Goal: Task Accomplishment & Management: Complete application form

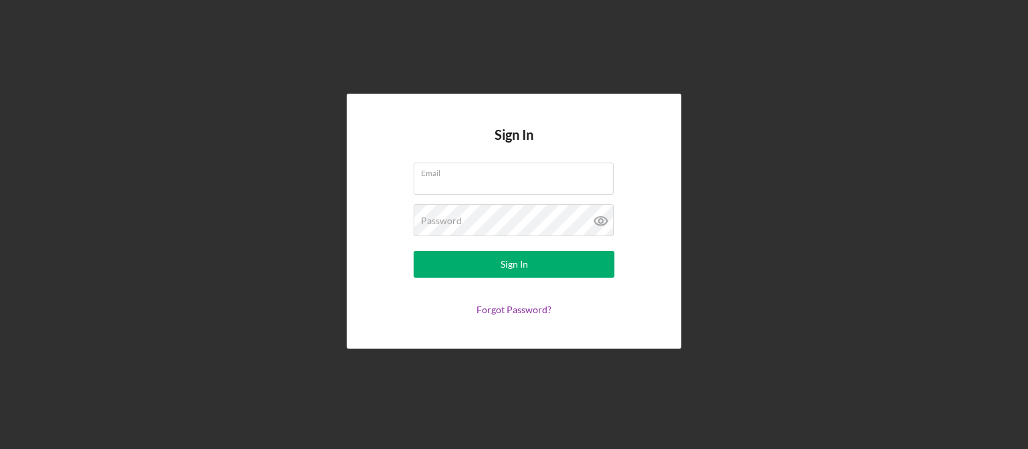
type input "[EMAIL_ADDRESS][DOMAIN_NAME]"
click at [482, 266] on button "Sign In" at bounding box center [514, 264] width 201 height 27
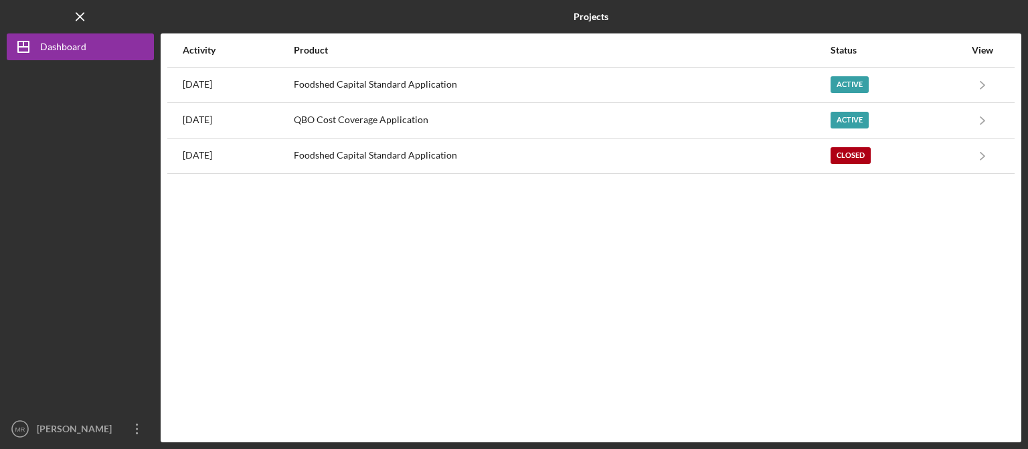
click at [389, 88] on div "Foodshed Capital Standard Application" at bounding box center [561, 84] width 535 height 33
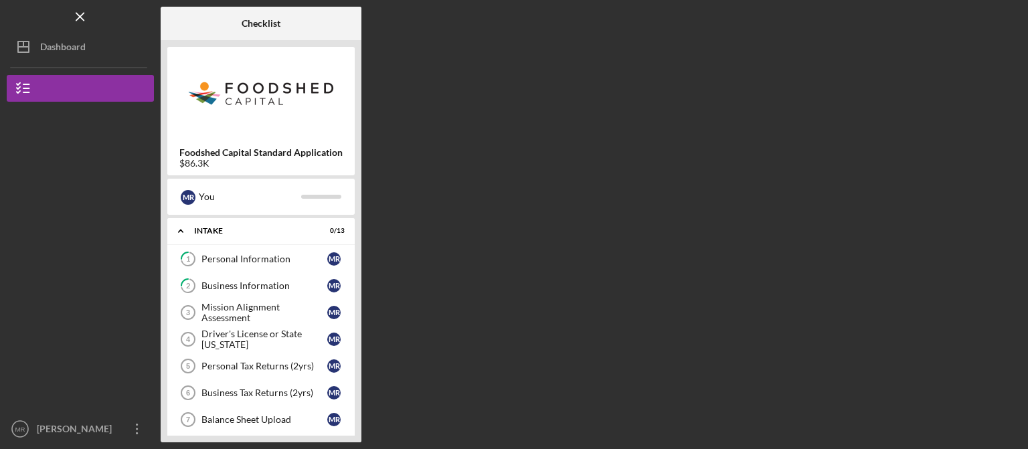
click at [244, 302] on div "Mission Alignment Assessment" at bounding box center [264, 312] width 126 height 21
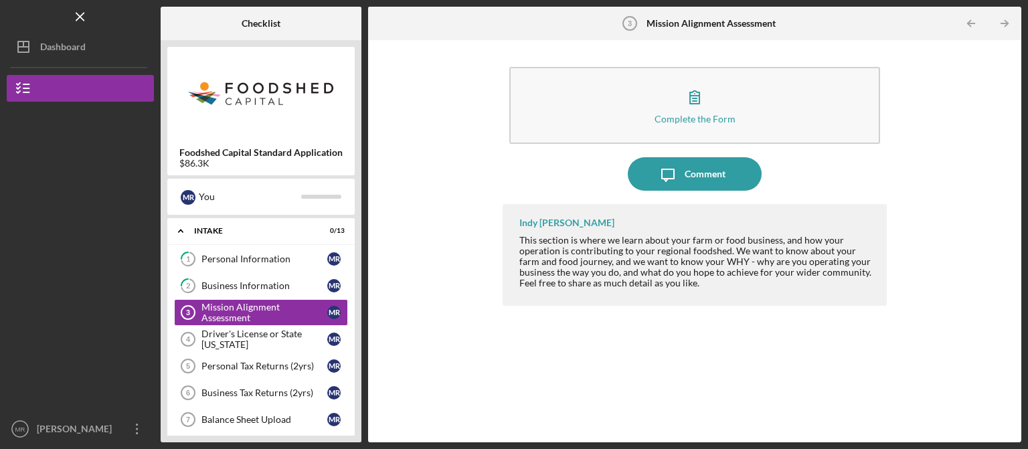
click at [686, 116] on div "Complete the Form" at bounding box center [694, 119] width 81 height 10
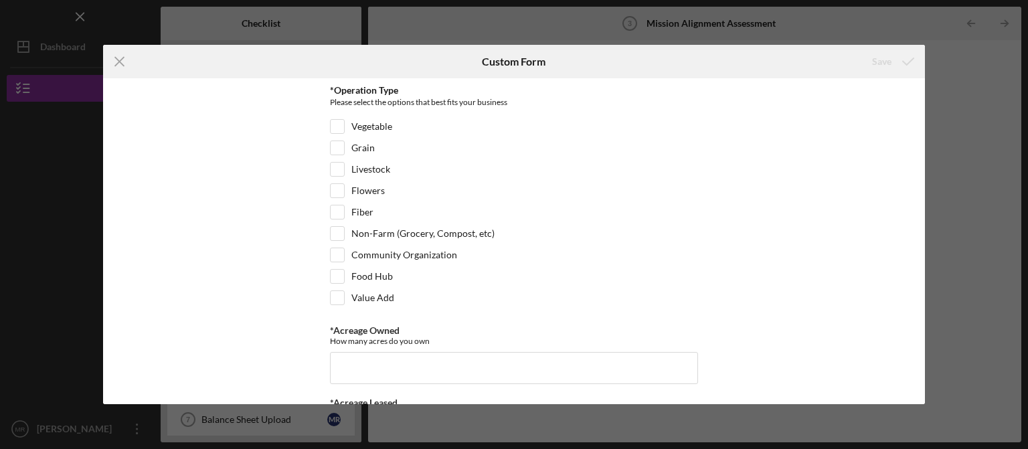
click at [335, 128] on input "Vegetable" at bounding box center [337, 126] width 13 height 13
checkbox input "true"
click at [340, 300] on input "Value Add" at bounding box center [337, 297] width 13 height 13
checkbox input "true"
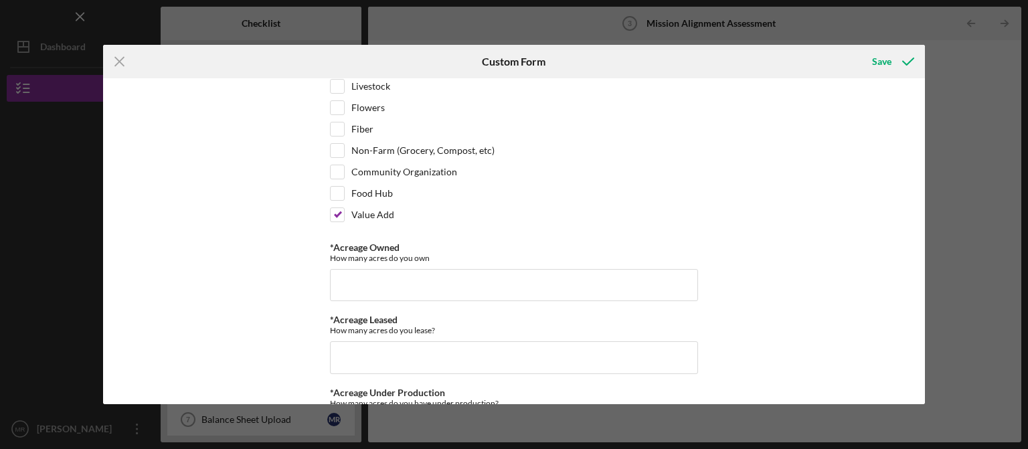
scroll to position [88, 0]
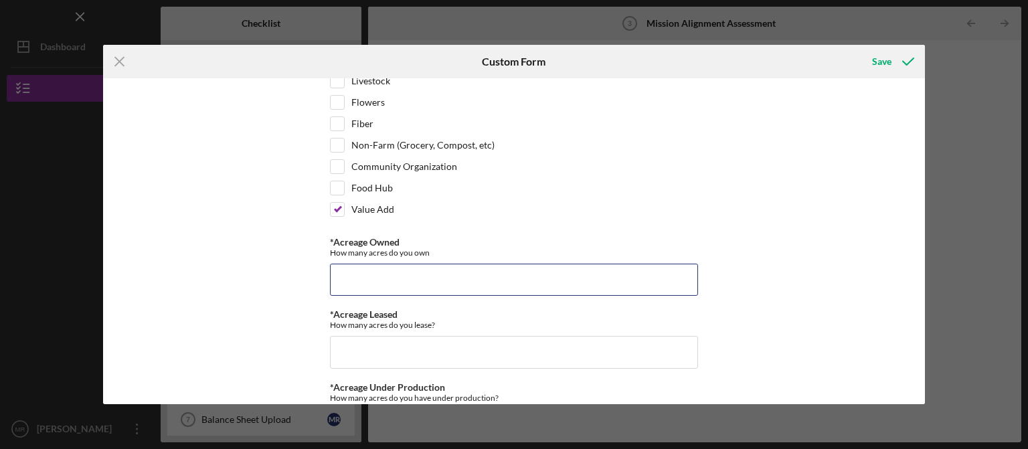
click at [361, 272] on input "*Acreage Owned" at bounding box center [514, 280] width 368 height 32
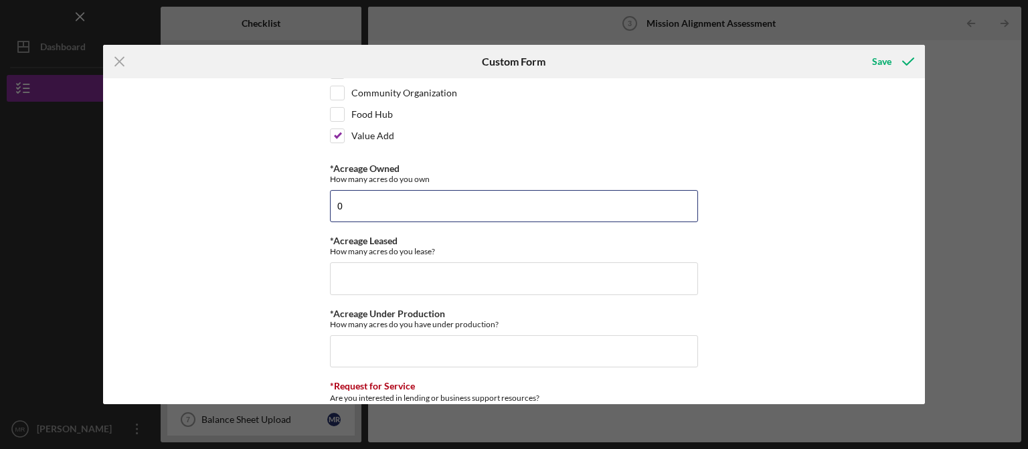
scroll to position [171, 0]
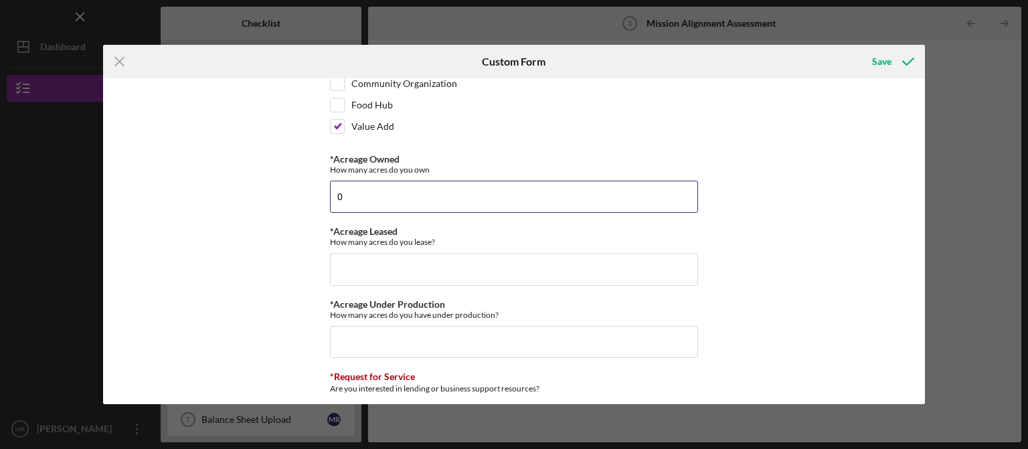
type input "0"
click at [361, 272] on input "*Acreage Leased" at bounding box center [514, 269] width 368 height 32
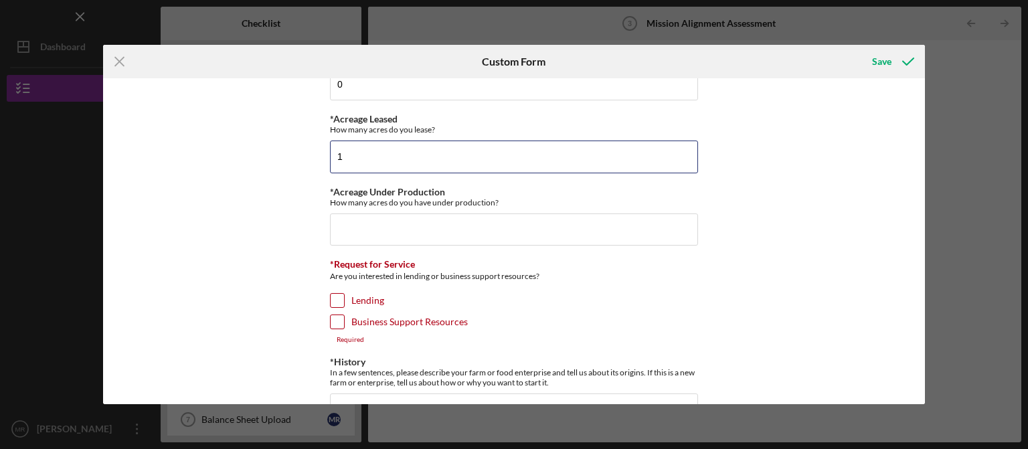
scroll to position [284, 0]
type input "1"
click at [365, 229] on input "*Acreage Under Production" at bounding box center [514, 229] width 368 height 32
click at [418, 219] on input "*Acreage Under Production" at bounding box center [514, 229] width 368 height 32
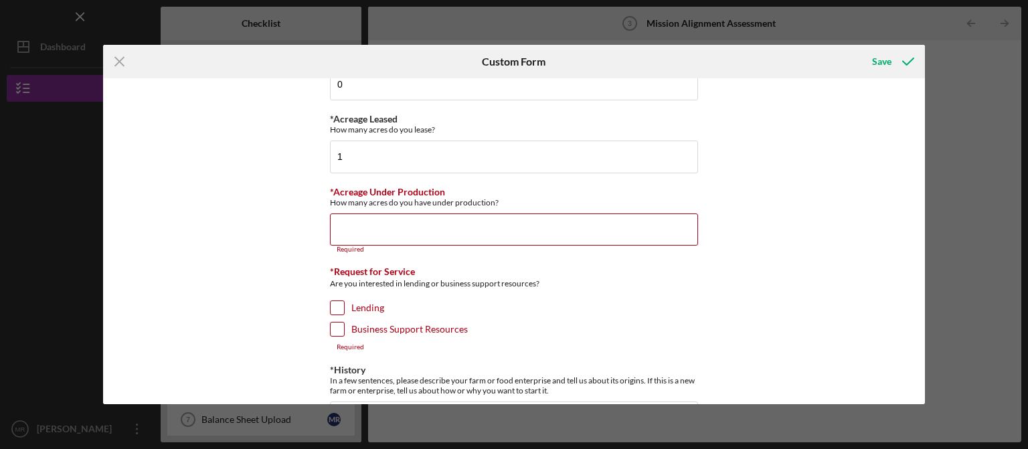
scroll to position [450, 0]
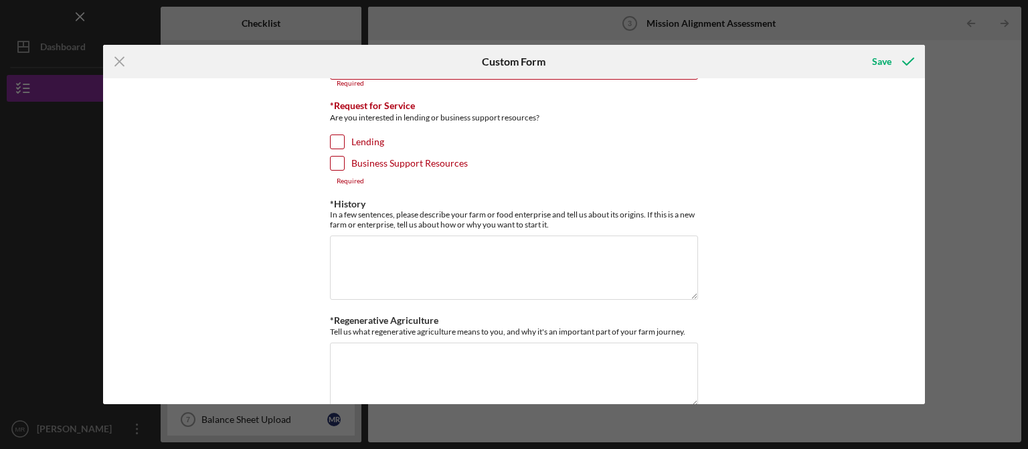
drag, startPoint x: 545, startPoint y: 393, endPoint x: 749, endPoint y: 302, distance: 223.4
click at [749, 302] on div "*Operation Type Please select the options that best fits your business Vegetabl…" at bounding box center [514, 241] width 822 height 326
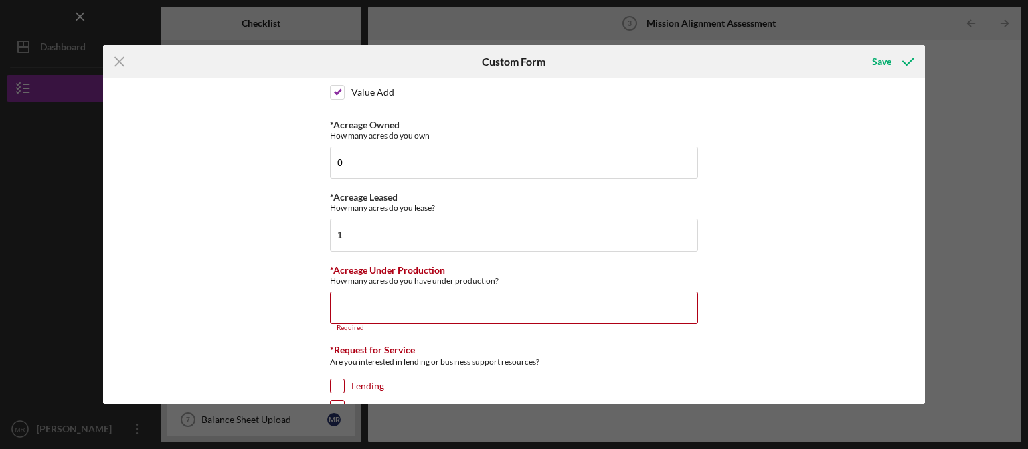
scroll to position [206, 0]
click at [497, 302] on input "*Acreage Under Production" at bounding box center [514, 307] width 368 height 32
type input "."
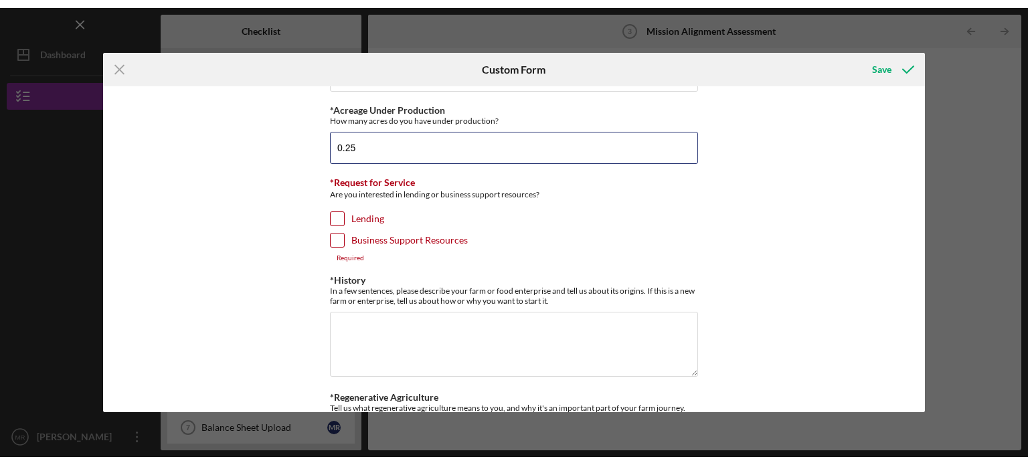
scroll to position [374, 0]
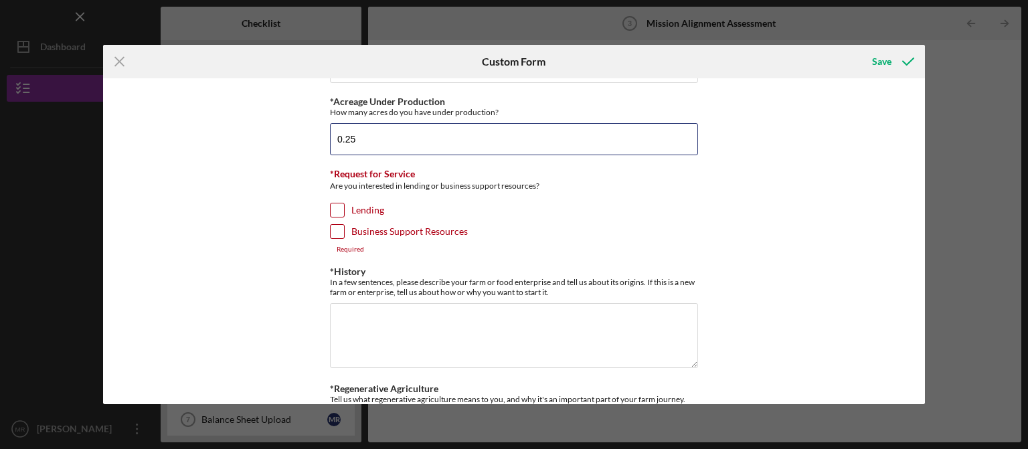
type input "0.25"
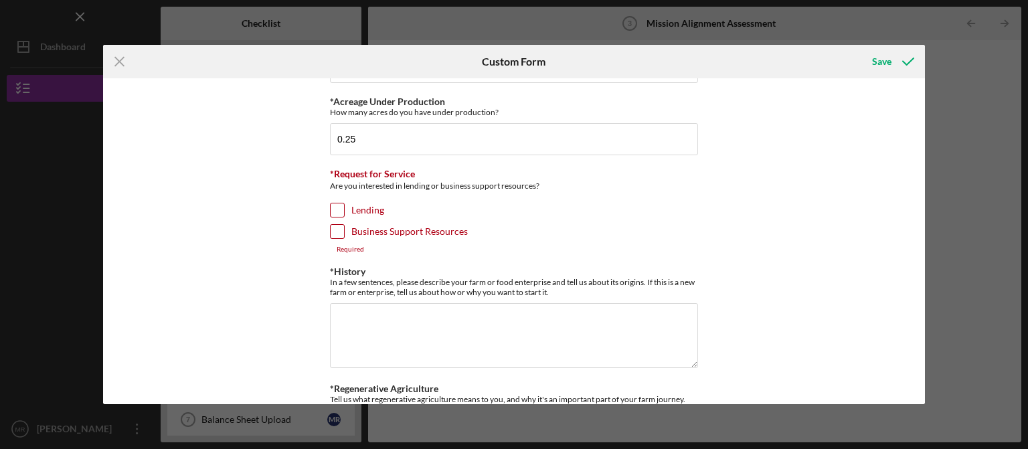
click at [335, 203] on input "Lending" at bounding box center [337, 209] width 13 height 13
checkbox input "true"
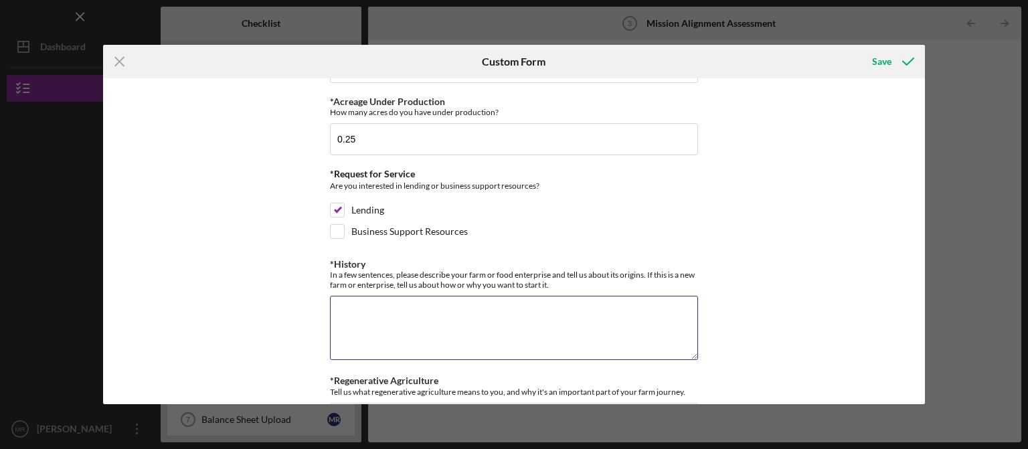
click at [387, 316] on textarea "*History" at bounding box center [514, 328] width 368 height 64
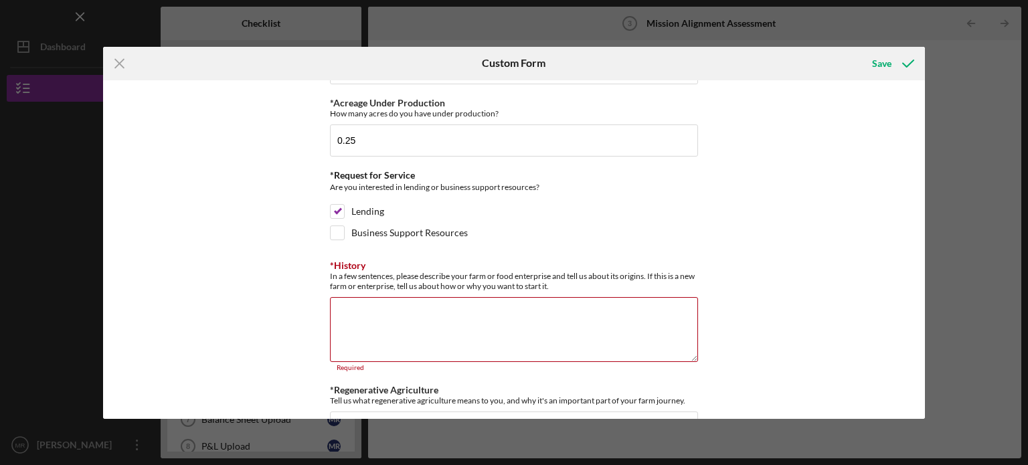
paste textarea "The Produce Tribe is a small produce farm located in [GEOGRAPHIC_DATA], [GEOGRA…"
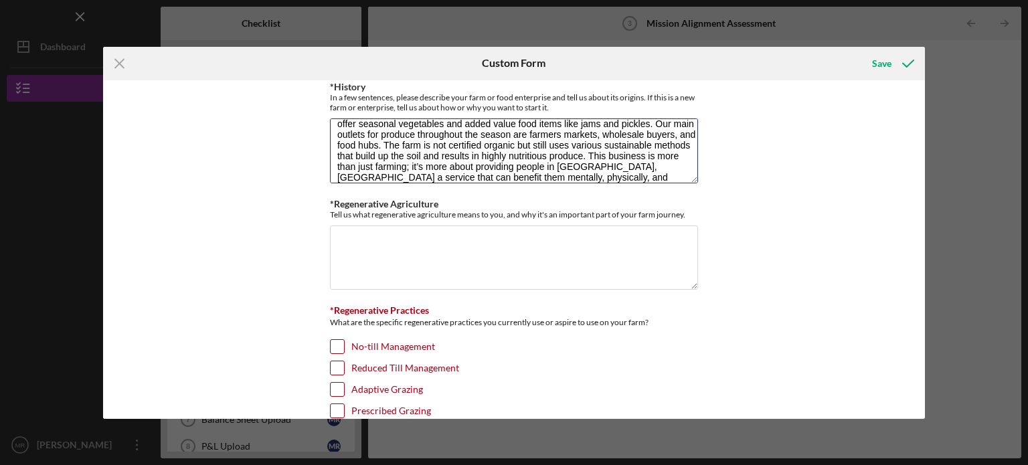
scroll to position [567, 0]
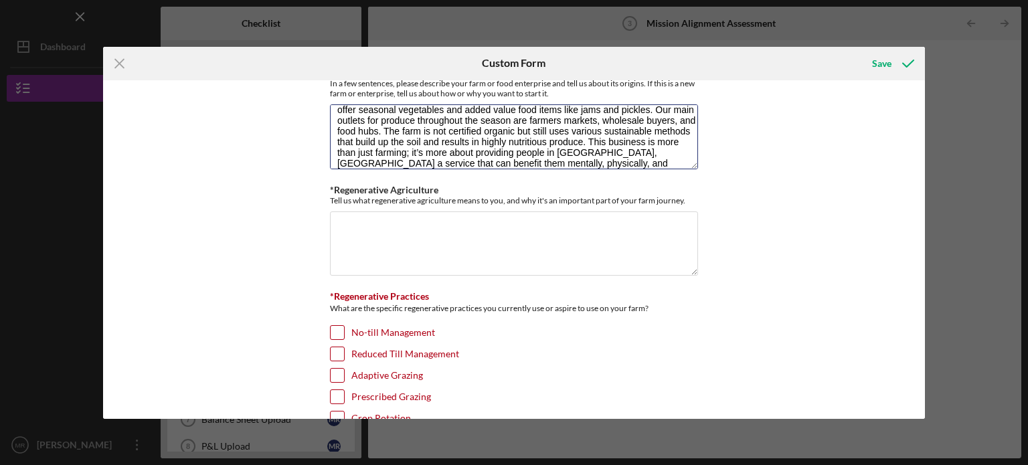
type textarea "The Produce Tribe is a small produce farm located in [GEOGRAPHIC_DATA], [GEOGRA…"
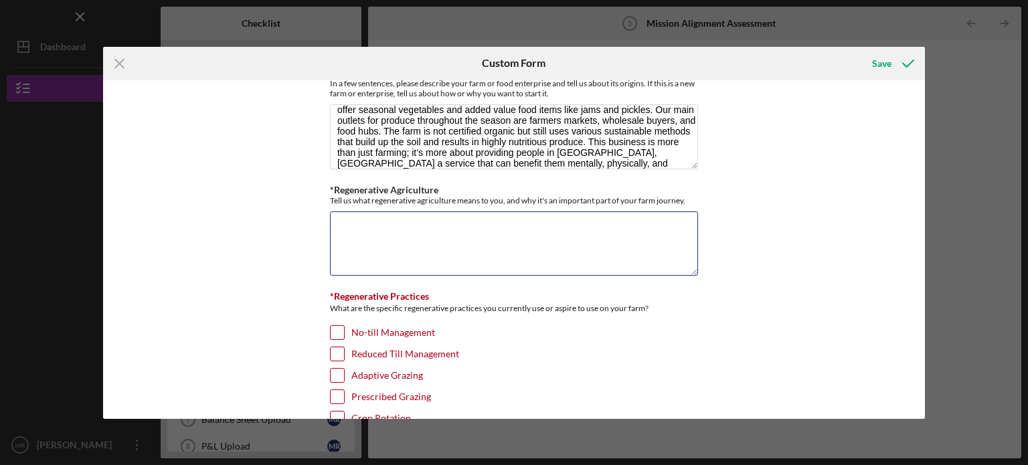
click at [503, 250] on textarea "*Regenerative Agriculture" at bounding box center [514, 243] width 368 height 64
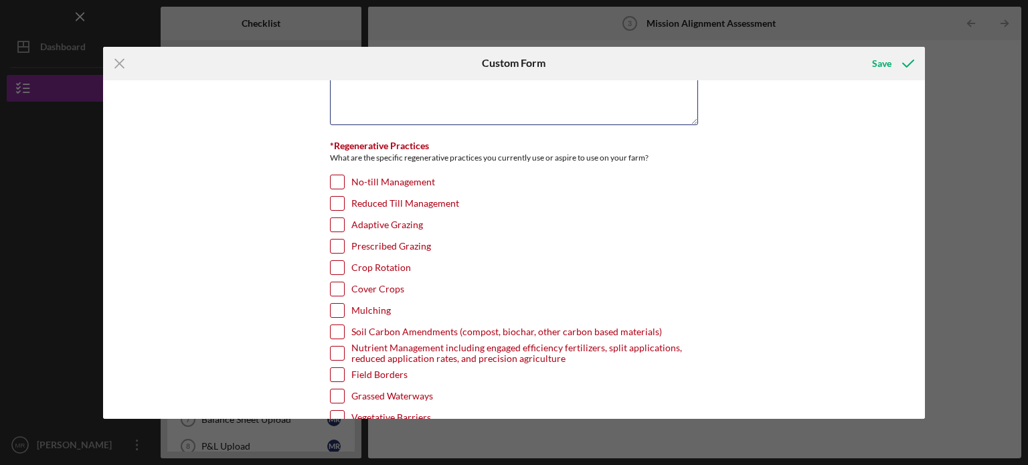
scroll to position [725, 0]
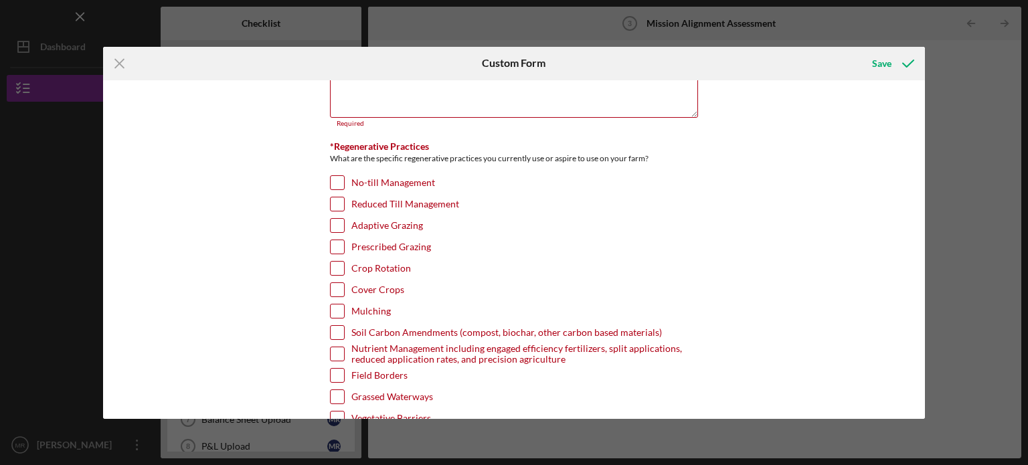
click at [331, 176] on input "No-till Management" at bounding box center [337, 182] width 13 height 13
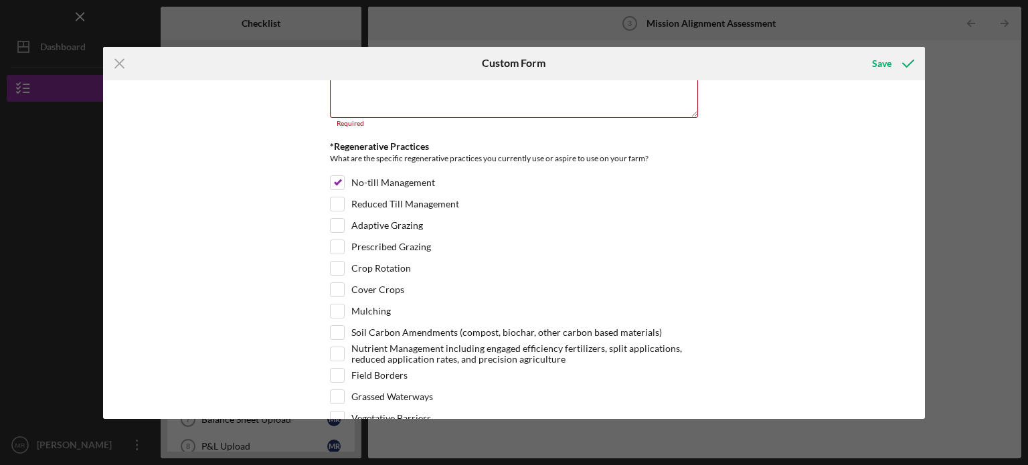
click at [331, 176] on input "No-till Management" at bounding box center [337, 182] width 13 height 13
checkbox input "false"
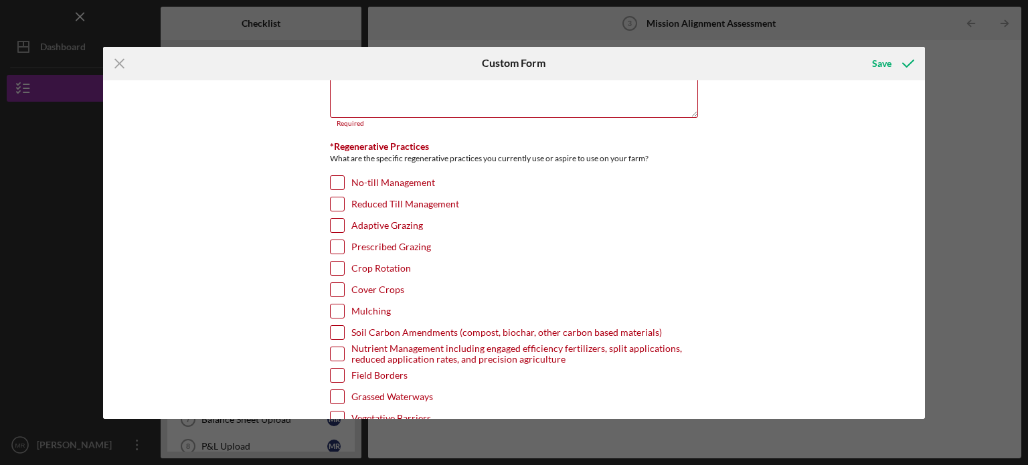
click at [336, 200] on input "Reduced Till Management" at bounding box center [337, 203] width 13 height 13
checkbox input "true"
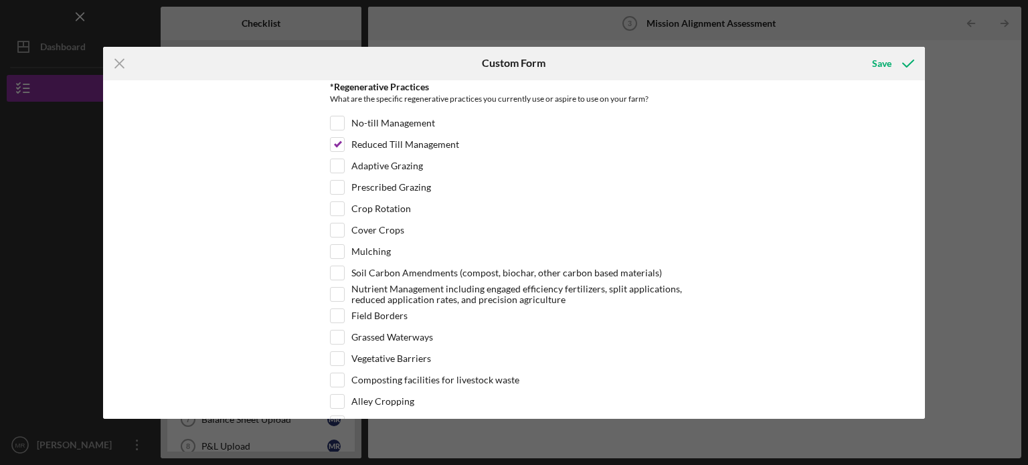
scroll to position [792, 0]
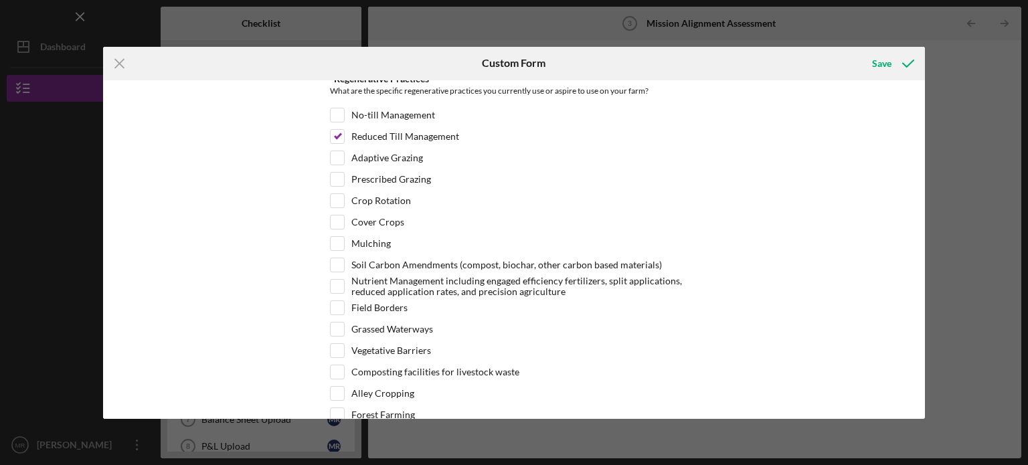
click at [340, 194] on input "Crop Rotation" at bounding box center [337, 200] width 13 height 13
checkbox input "true"
click at [337, 217] on input "Cover Crops" at bounding box center [337, 221] width 13 height 13
checkbox input "true"
click at [335, 244] on input "Mulching" at bounding box center [337, 243] width 13 height 13
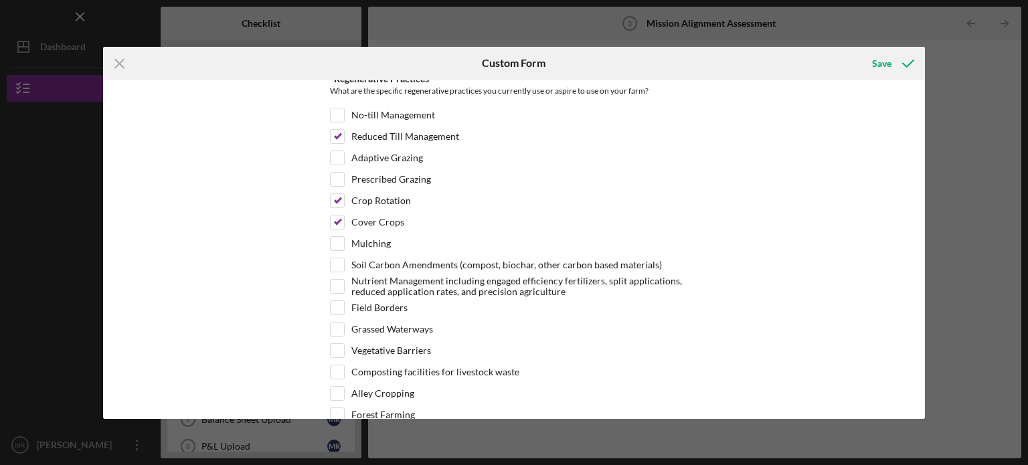
checkbox input "true"
click at [334, 262] on input "Soil Carbon Amendments (compost, biochar, other carbon based materials)" at bounding box center [337, 264] width 13 height 13
checkbox input "true"
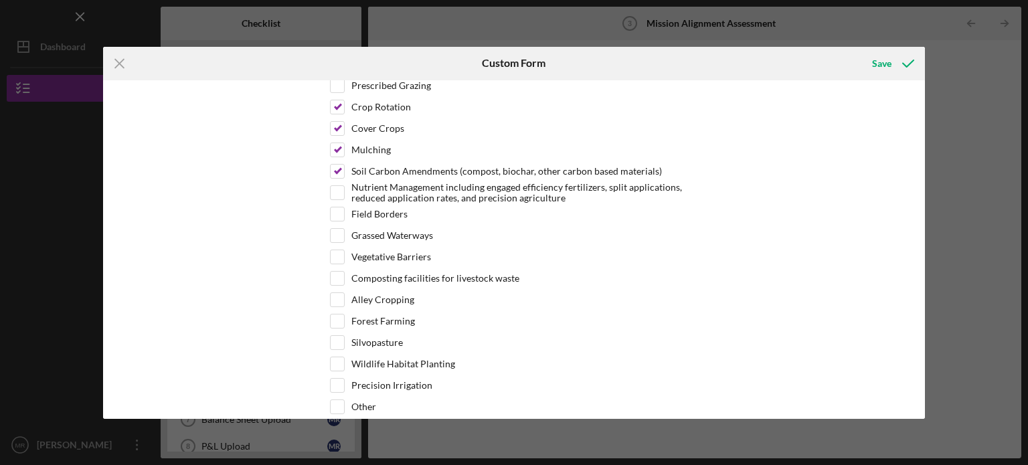
scroll to position [899, 0]
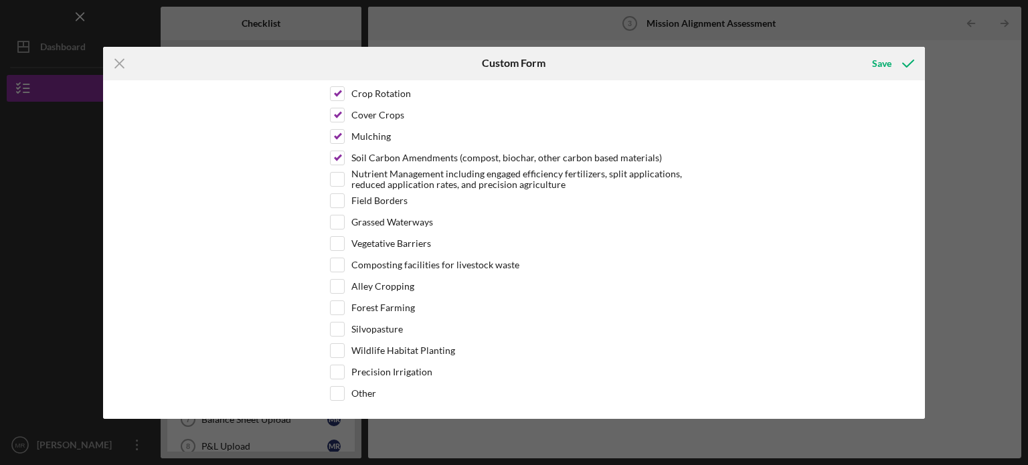
click at [341, 365] on input "Precision Irrigation" at bounding box center [337, 371] width 13 height 13
checkbox input "true"
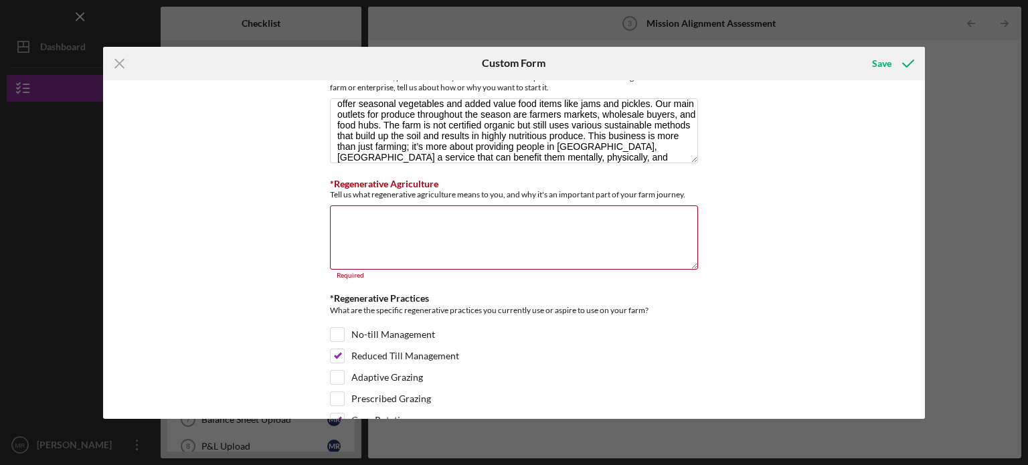
scroll to position [567, 0]
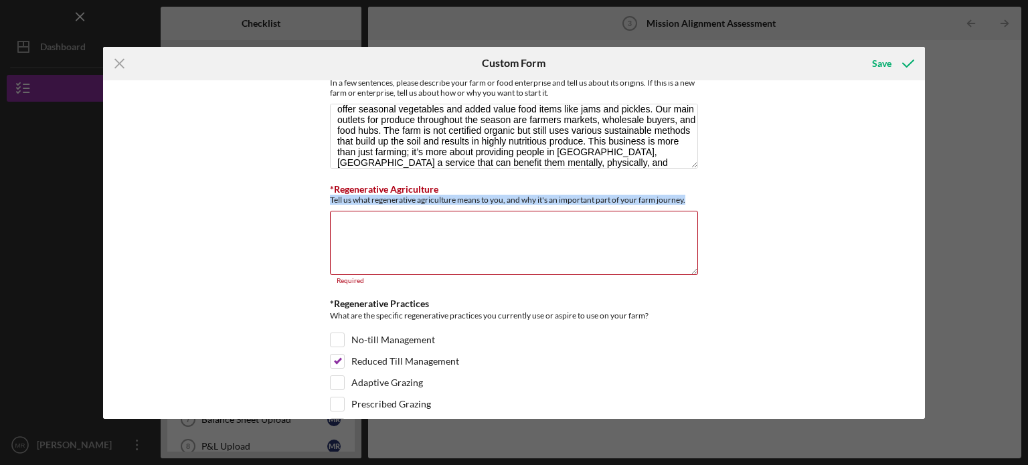
drag, startPoint x: 329, startPoint y: 195, endPoint x: 694, endPoint y: 197, distance: 364.7
click at [694, 197] on div "Tell us what regenerative agriculture means to you, and why it's an important p…" at bounding box center [514, 200] width 368 height 10
copy div "Tell us what regenerative agriculture means to you, and why it's an important p…"
click at [378, 229] on textarea "*Regenerative Agriculture" at bounding box center [514, 243] width 368 height 64
paste textarea "To me, regenerative agriculture means farming in a way that heals the land, str…"
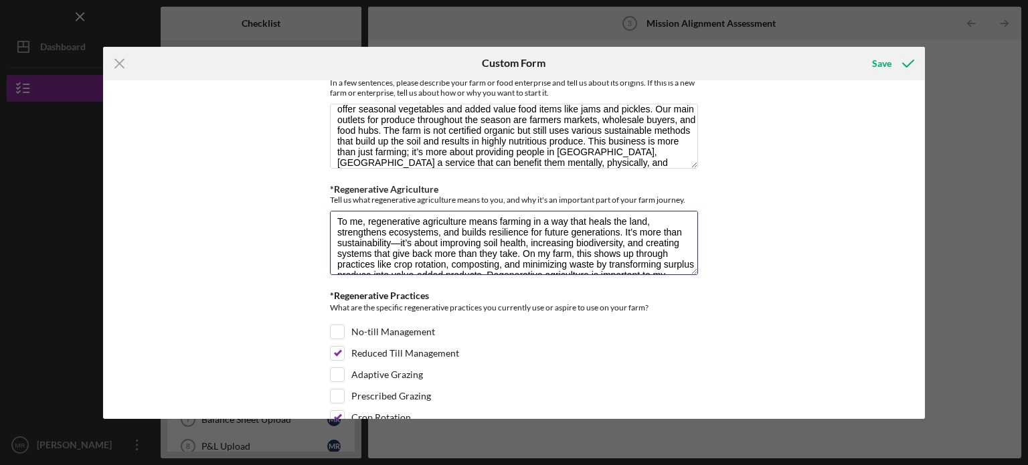
scroll to position [5, 0]
click at [398, 238] on textarea "To me, regenerative agriculture means farming in a way that heals the land, str…" at bounding box center [514, 243] width 368 height 64
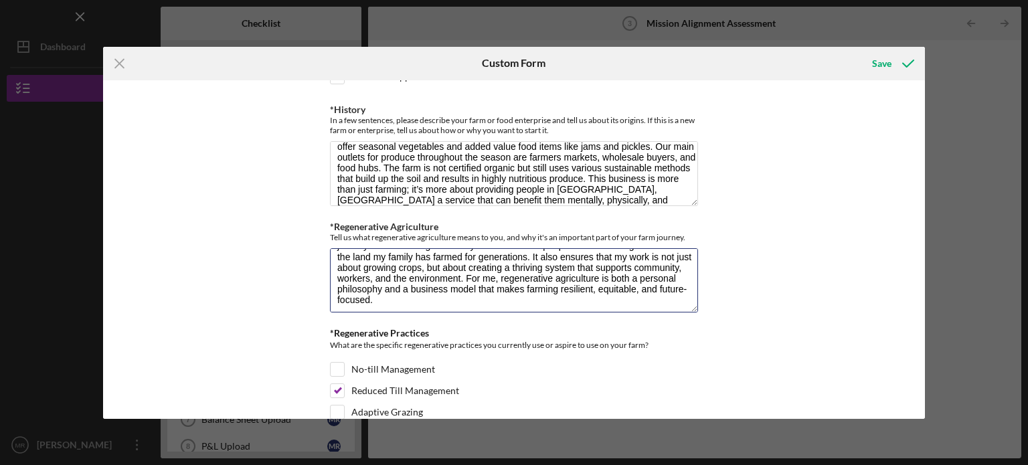
scroll to position [86, 0]
click at [460, 291] on textarea "To me, regenerative agriculture means farming in a way that heals the land, str…" at bounding box center [514, 280] width 368 height 64
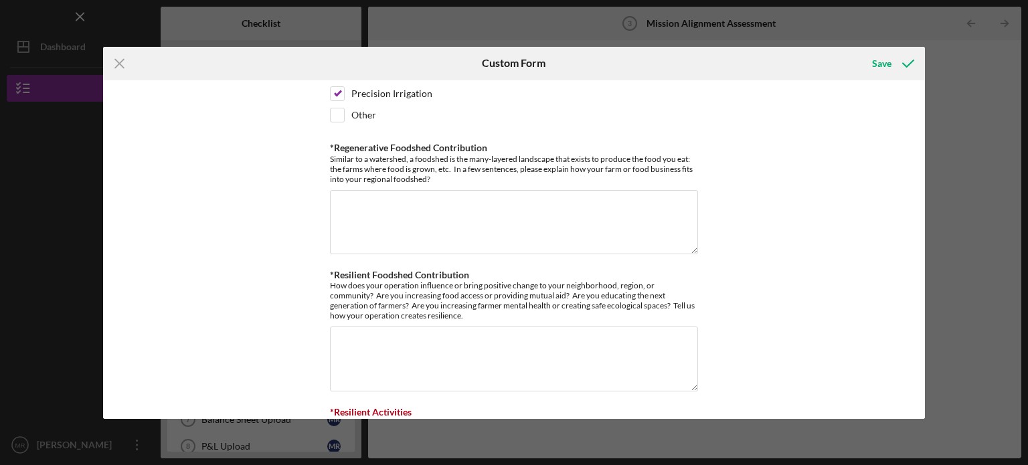
scroll to position [1169, 0]
type textarea "To me, regenerative agriculture means farming in a way that heals the land, str…"
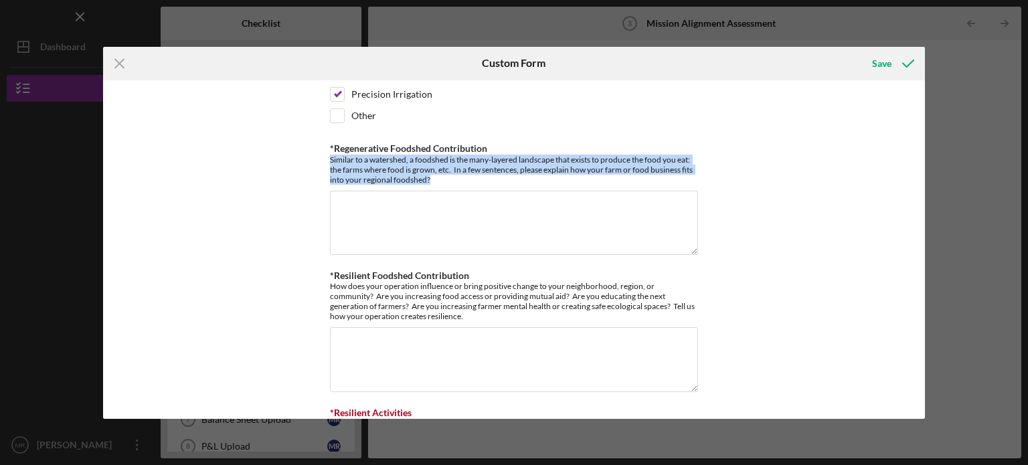
drag, startPoint x: 329, startPoint y: 149, endPoint x: 430, endPoint y: 173, distance: 103.2
click at [430, 173] on div "Similar to a watershed, a foodshed is the many-layered landscape that exists to…" at bounding box center [514, 170] width 368 height 30
copy div "Similar to a watershed, a foodshed is the many-layered landscape that exists to…"
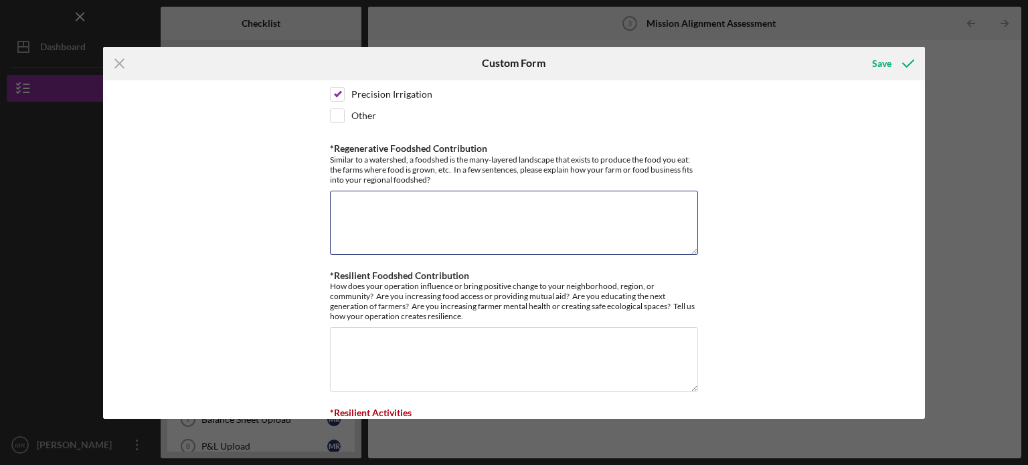
click at [371, 219] on textarea "*Regenerative Foodshed Contribution" at bounding box center [514, 223] width 368 height 64
paste textarea "My farm, The Produce Tribe, plays an important role in strengthening our region…"
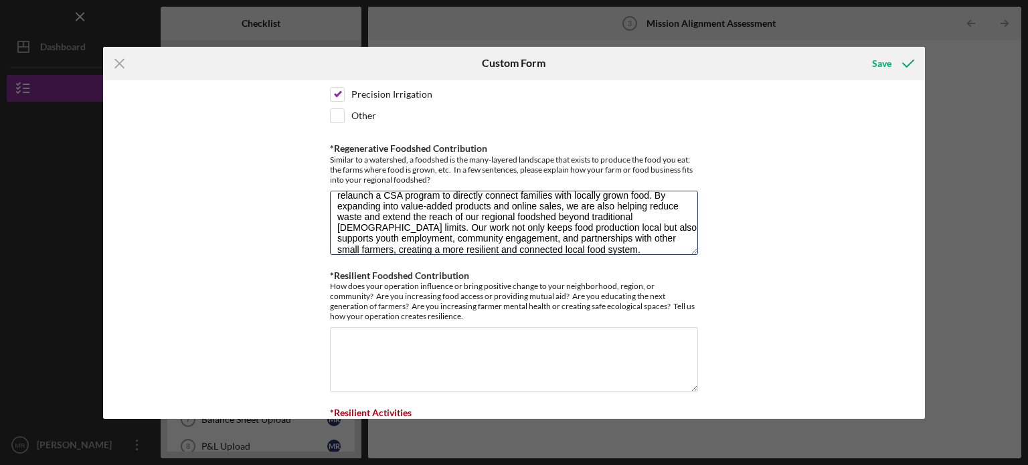
scroll to position [0, 0]
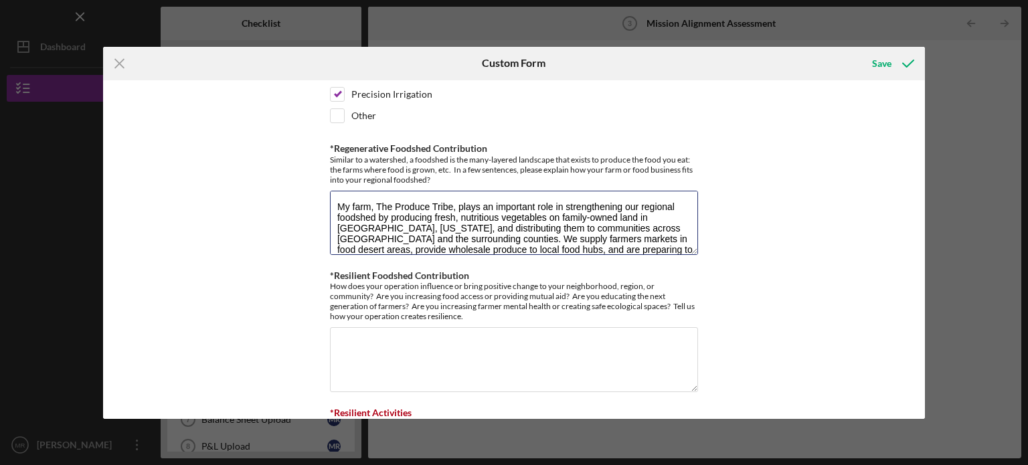
click at [450, 197] on textarea "My farm, The Produce Tribe, plays an important role in strengthening our region…" at bounding box center [514, 223] width 368 height 64
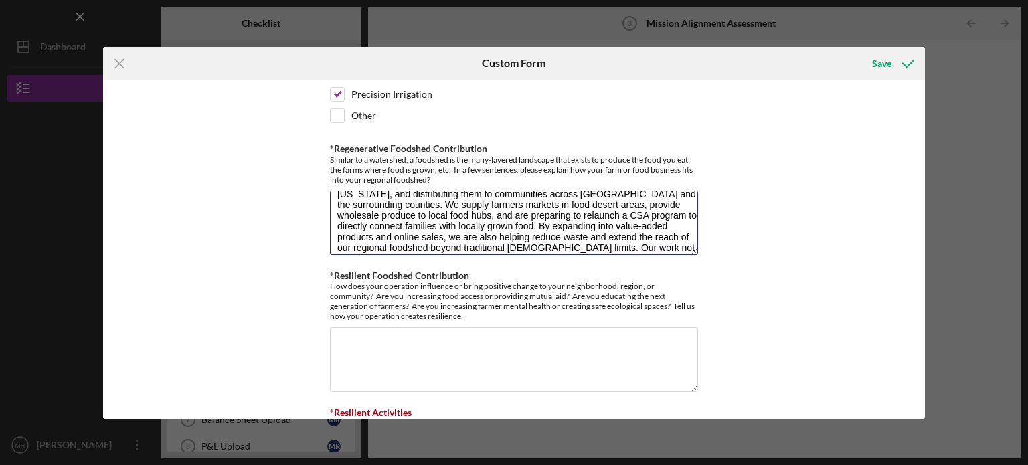
scroll to position [64, 0]
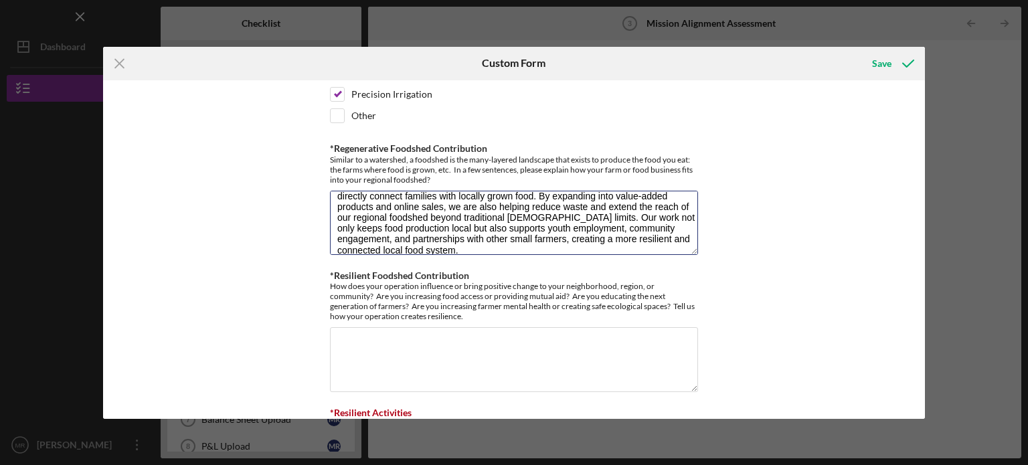
type textarea "My farm plays an important role in strengthening our regional foodshed by produ…"
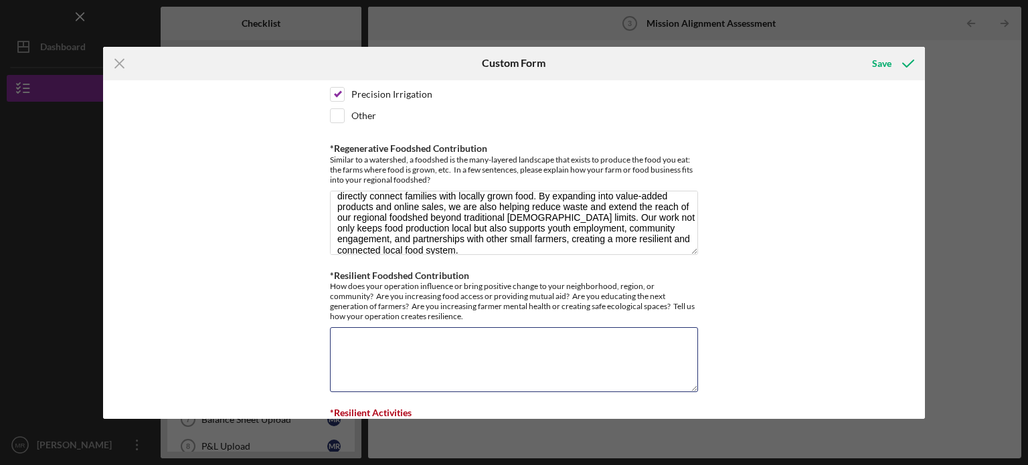
click at [422, 358] on textarea "*Resilient Foodshed Contribution" at bounding box center [514, 359] width 368 height 64
click at [327, 278] on div "*Operation Type Please select the options that best fits your business Vegetabl…" at bounding box center [514, 249] width 822 height 339
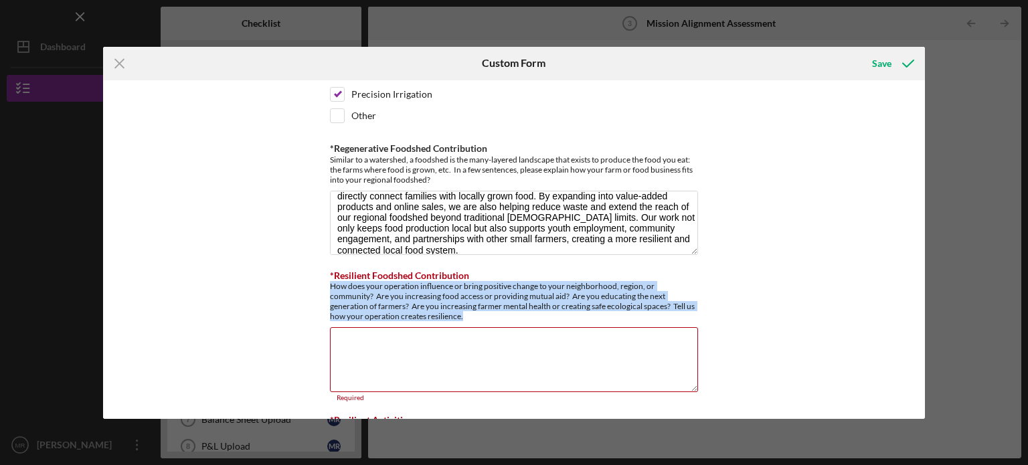
drag, startPoint x: 329, startPoint y: 277, endPoint x: 439, endPoint y: 304, distance: 113.1
click at [439, 304] on div "How does your operation influence or bring positive change to your neighborhood…" at bounding box center [514, 301] width 368 height 40
copy div "How does your operation influence or bring positive change to your neighborhood…"
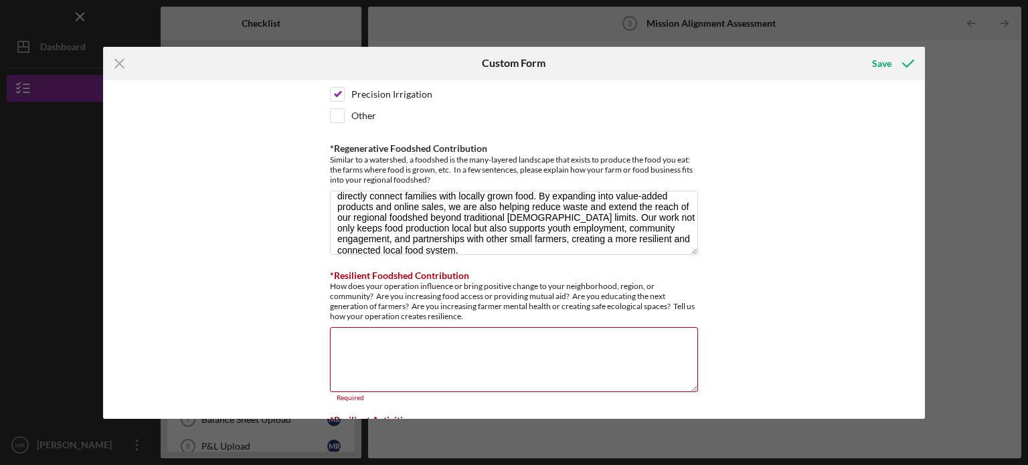
click at [368, 358] on textarea "*Resilient Foodshed Contribution" at bounding box center [514, 359] width 368 height 64
paste textarea "Our farm increases food access by providing fresh produce to Memphis food deser…"
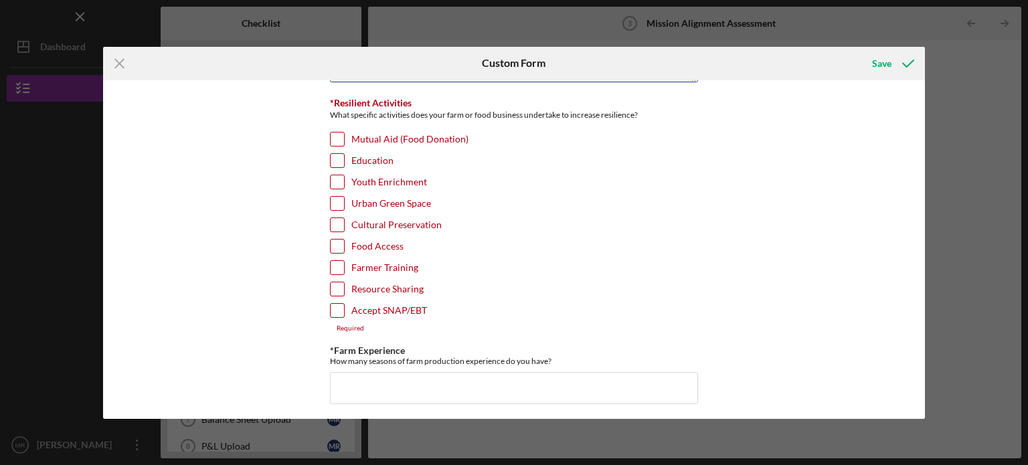
scroll to position [1477, 0]
type textarea "Our farm increases food access by providing fresh produce to Memphis food deser…"
click at [340, 155] on input "Education" at bounding box center [337, 161] width 13 height 13
checkbox input "true"
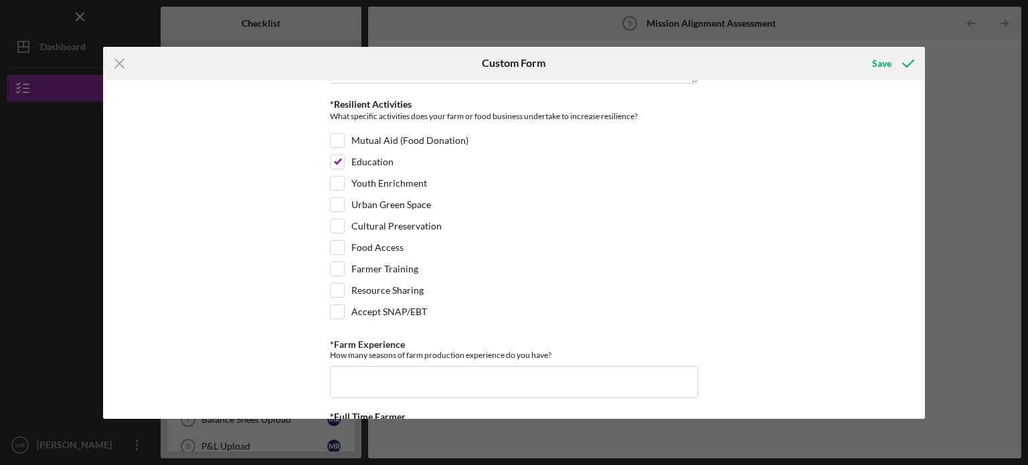
click at [338, 241] on input "Food Access" at bounding box center [337, 247] width 13 height 13
checkbox input "true"
click at [343, 304] on div "Accept SNAP/EBT" at bounding box center [514, 314] width 368 height 21
click at [338, 305] on input "Accept SNAP/EBT" at bounding box center [337, 311] width 13 height 13
checkbox input "true"
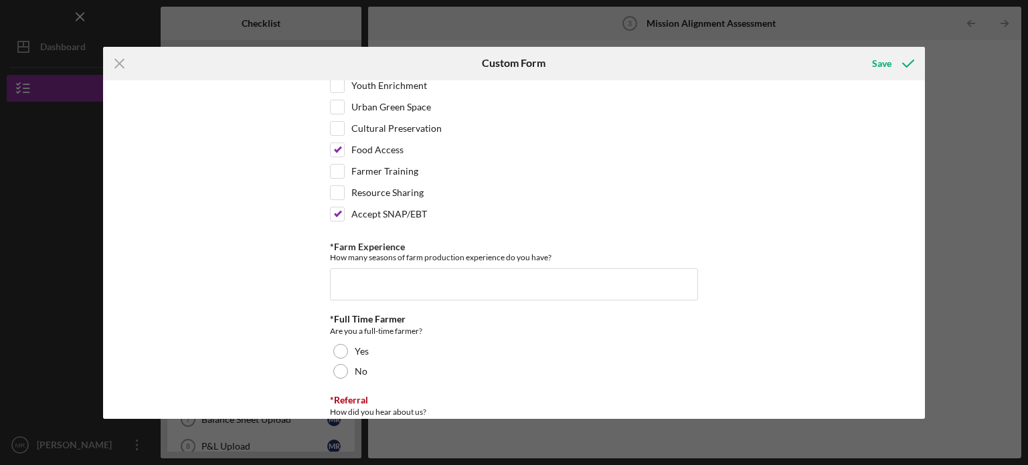
scroll to position [1574, 0]
click at [549, 270] on input "*Farm Experience" at bounding box center [514, 286] width 368 height 32
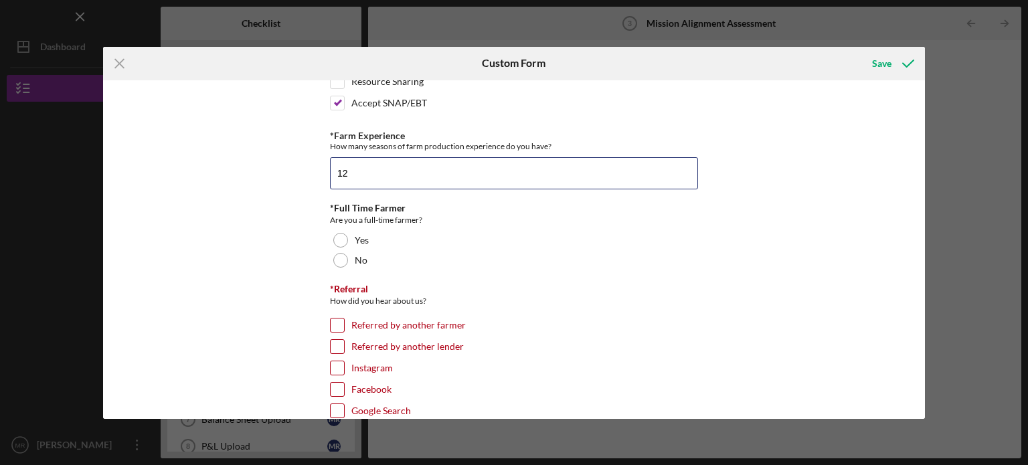
scroll to position [1685, 0]
type input "12"
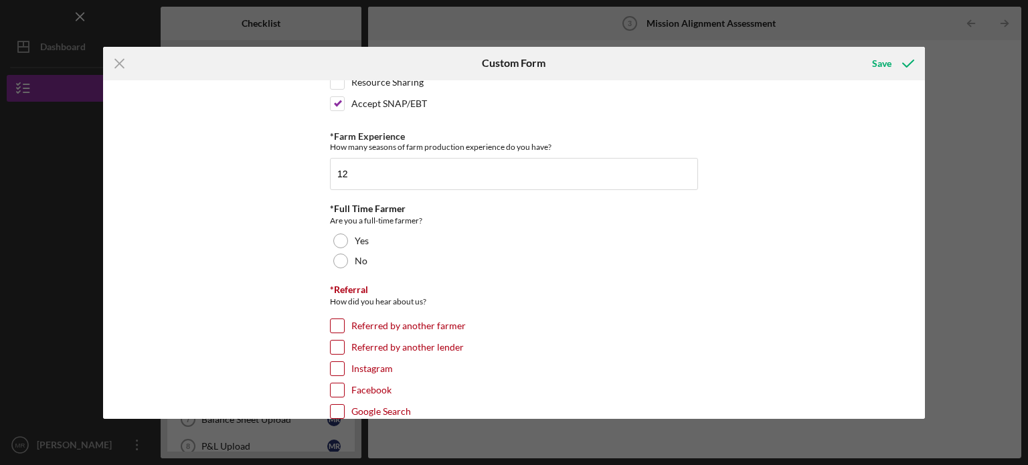
click at [341, 234] on div at bounding box center [340, 241] width 15 height 15
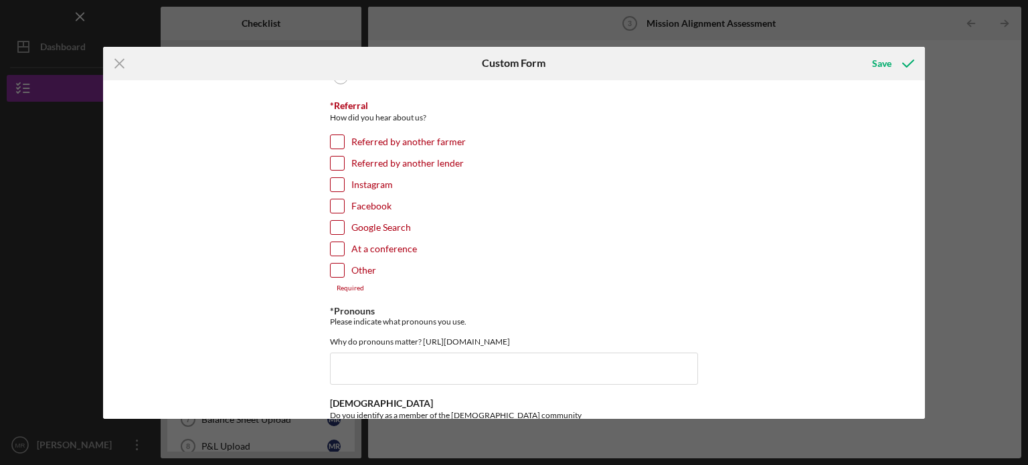
scroll to position [1868, 0]
click at [337, 265] on input "Other" at bounding box center [337, 271] width 13 height 13
checkbox input "true"
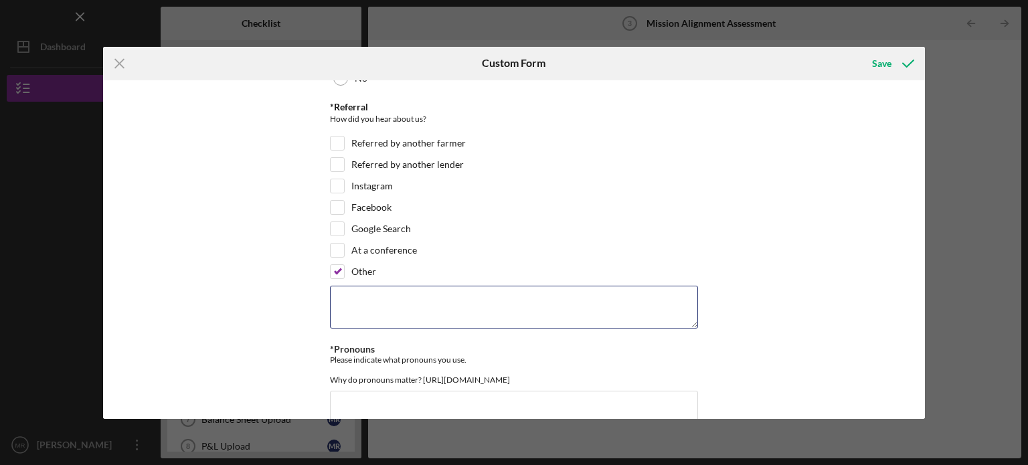
click at [372, 303] on textarea at bounding box center [514, 307] width 368 height 43
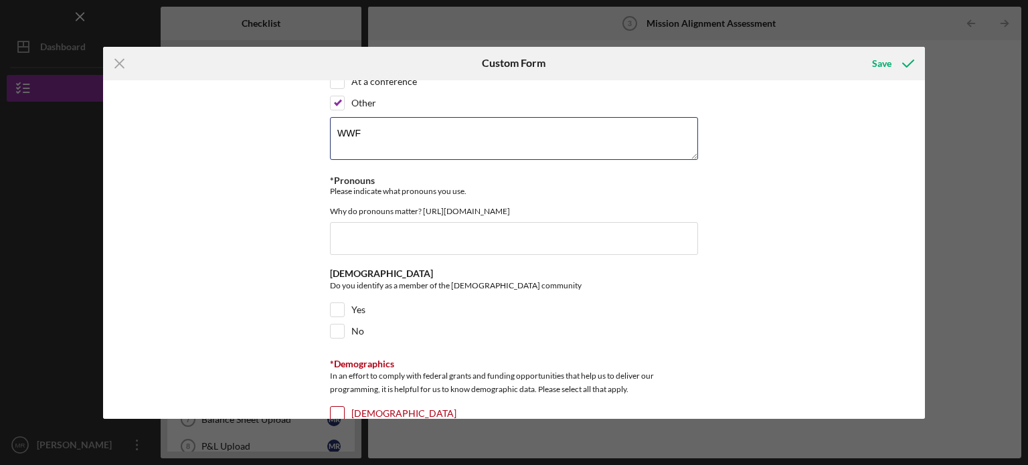
scroll to position [2038, 0]
type textarea "WWF"
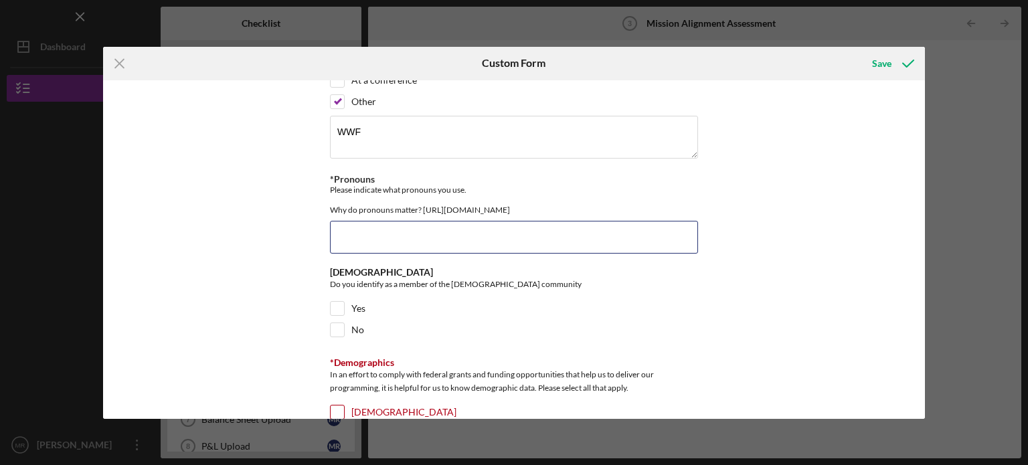
click at [403, 232] on input "*Pronouns" at bounding box center [514, 237] width 368 height 32
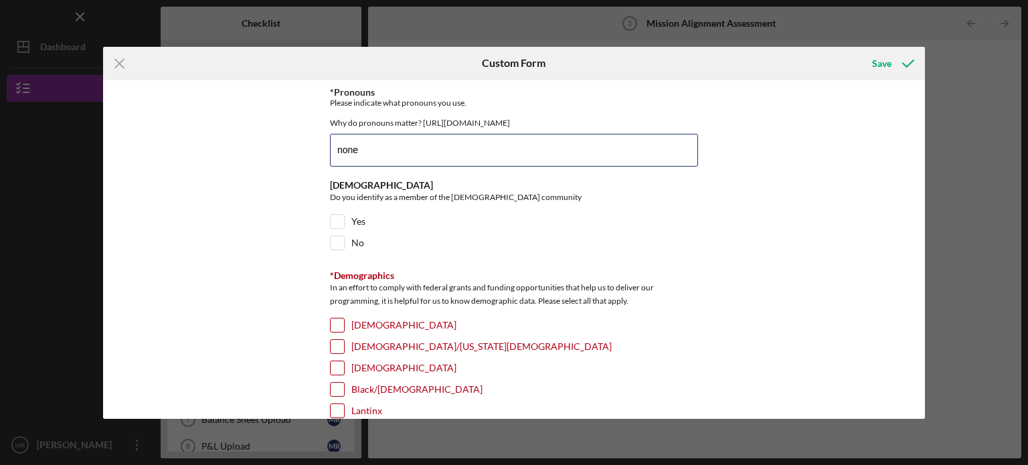
scroll to position [2125, 0]
type input "none"
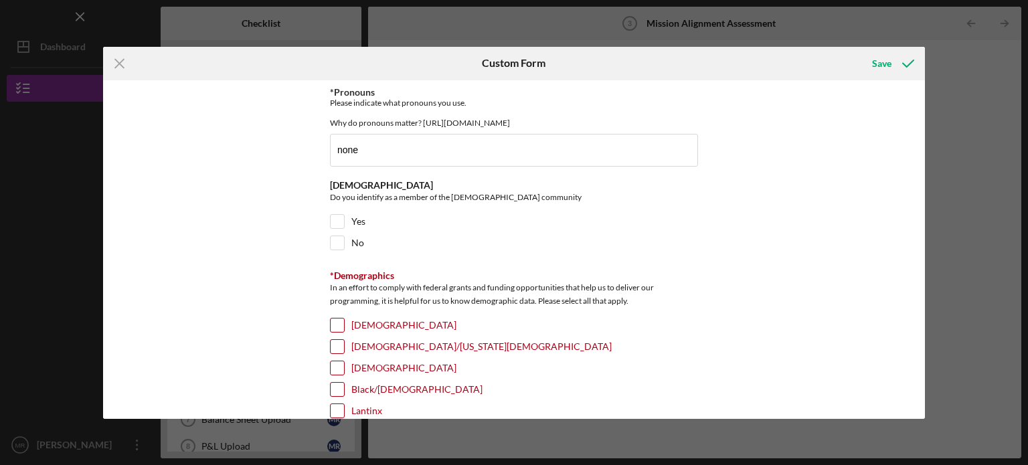
click at [336, 239] on input "No" at bounding box center [337, 242] width 13 height 13
checkbox input "true"
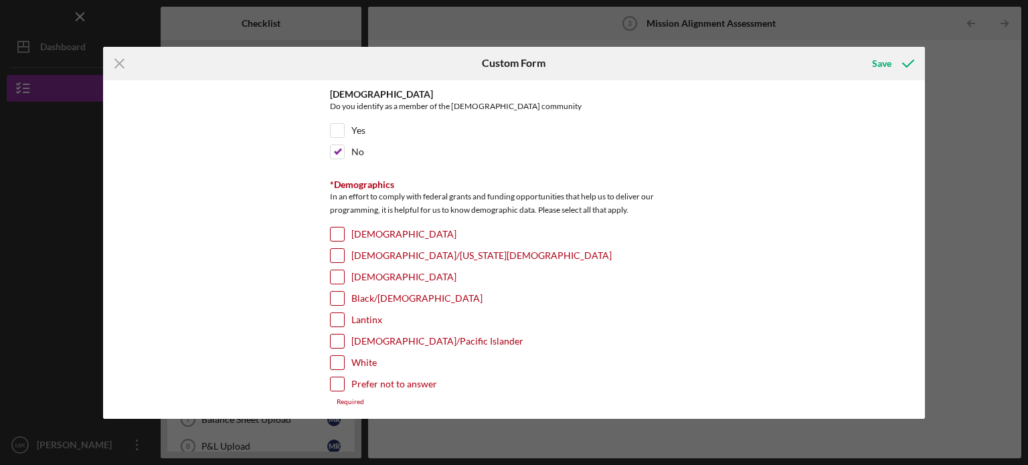
click at [337, 292] on input "Black/[DEMOGRAPHIC_DATA]" at bounding box center [337, 298] width 13 height 13
checkbox input "true"
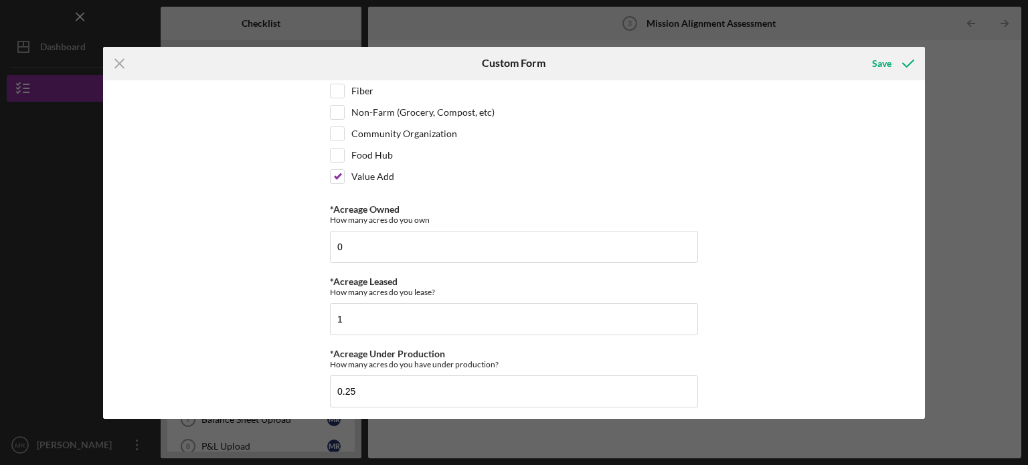
scroll to position [0, 0]
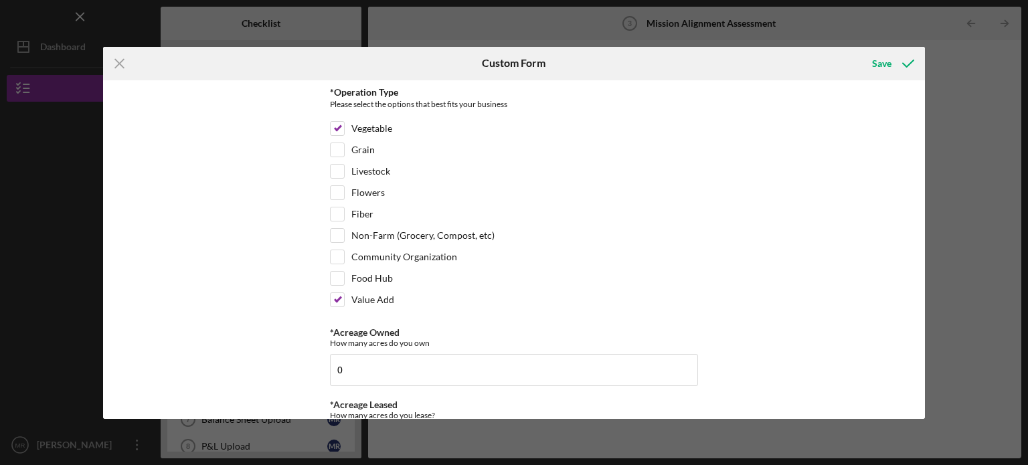
click at [888, 61] on div "Save" at bounding box center [881, 63] width 19 height 27
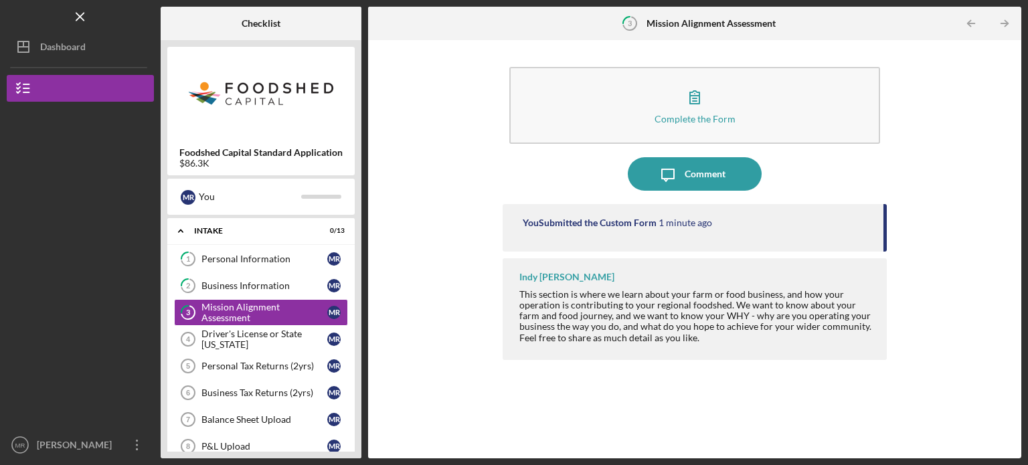
click at [257, 347] on link "Driver's License or State [US_STATE] 4 Driver's License or State [US_STATE] M R" at bounding box center [261, 339] width 174 height 27
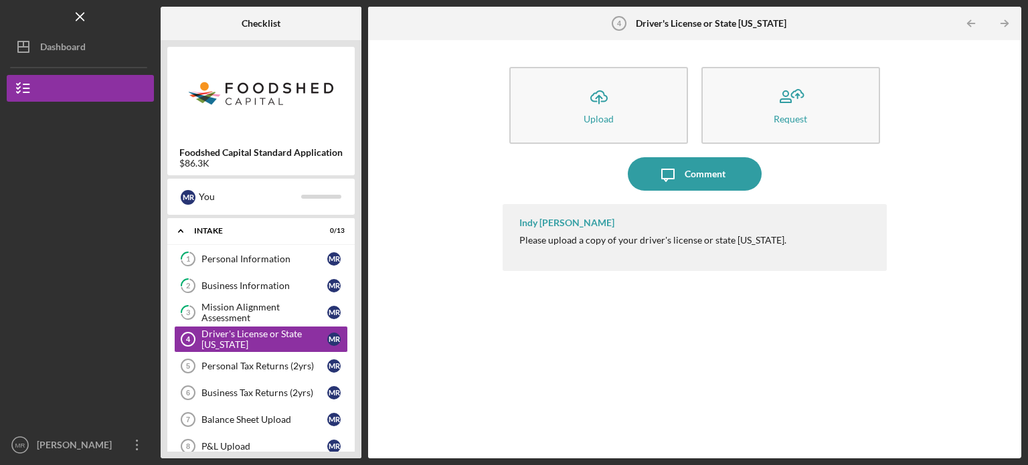
click at [625, 114] on button "Icon/Upload Upload" at bounding box center [598, 105] width 179 height 77
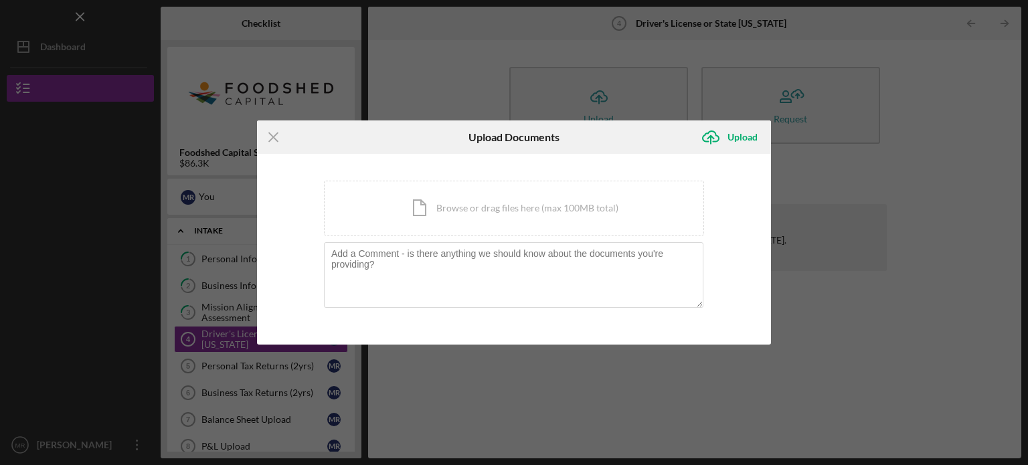
click at [475, 219] on div "Icon/Document Browse or drag files here (max 100MB total) Tap to choose files o…" at bounding box center [514, 208] width 380 height 55
click at [274, 135] on line at bounding box center [273, 136] width 9 height 9
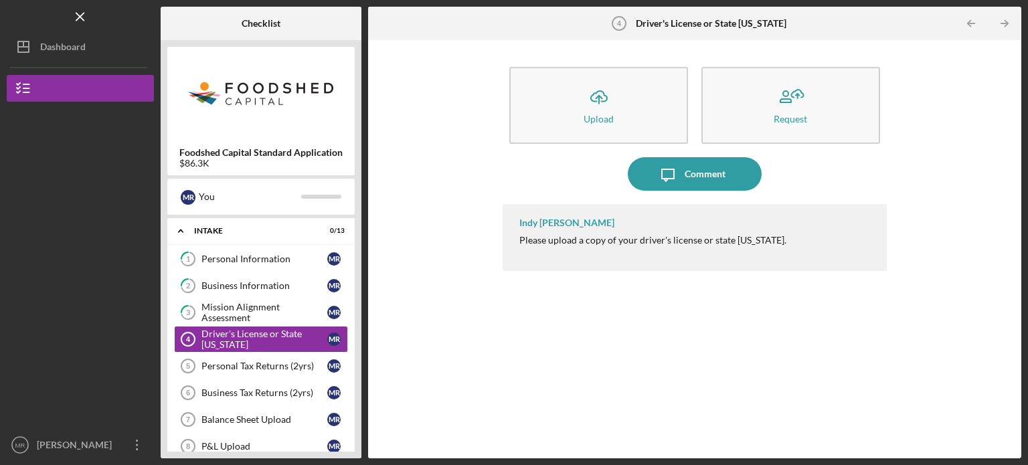
click at [628, 119] on button "Icon/Upload Upload" at bounding box center [598, 105] width 179 height 77
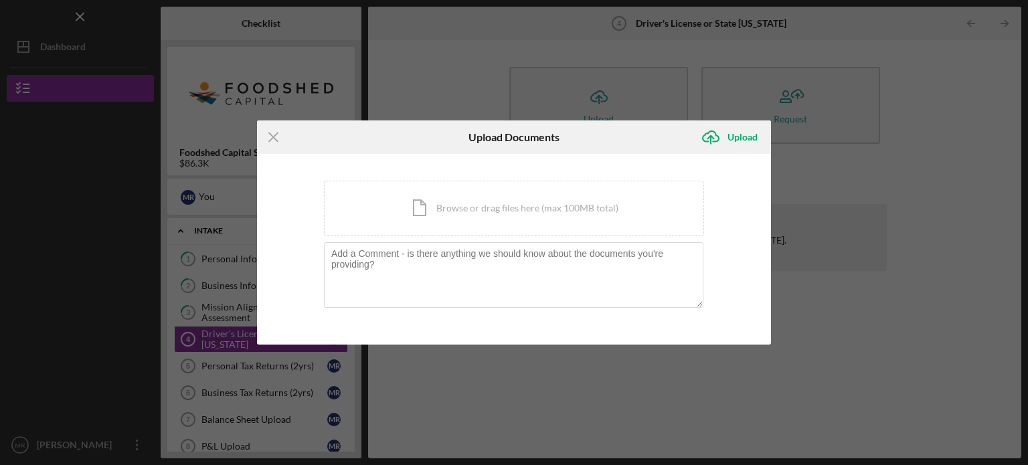
click at [575, 226] on div "Icon/Document Browse or drag files here (max 100MB total) Tap to choose files o…" at bounding box center [514, 208] width 380 height 55
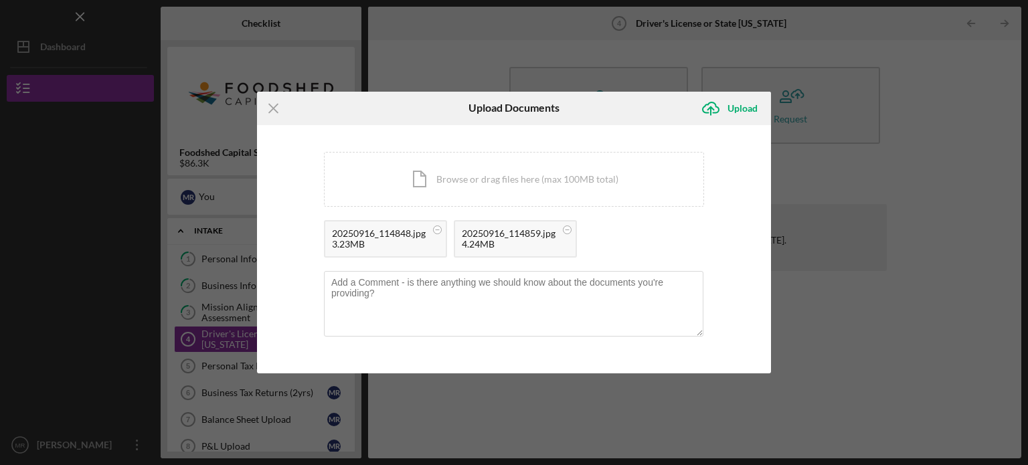
click at [726, 116] on icon "Icon/Upload" at bounding box center [710, 108] width 33 height 33
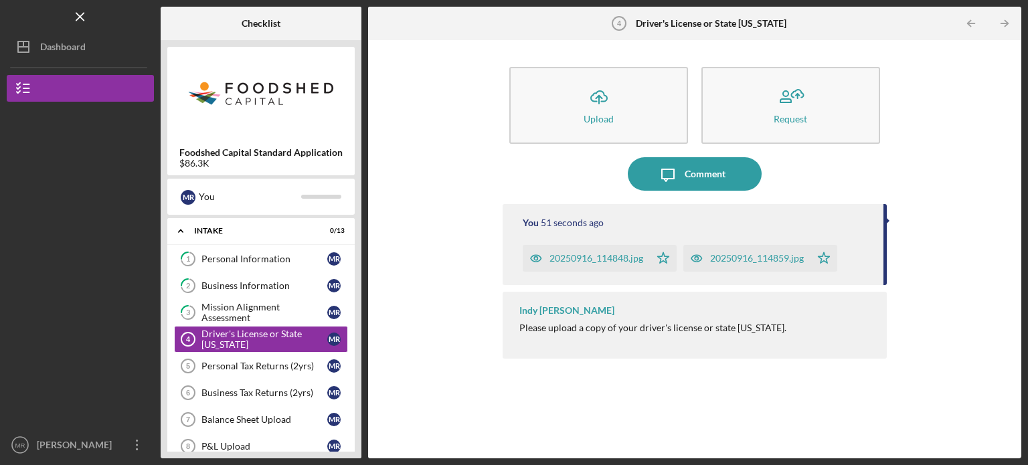
click at [260, 357] on link "Personal Tax Returns (2yrs) 5 Personal Tax Returns (2yrs) M R" at bounding box center [261, 366] width 174 height 27
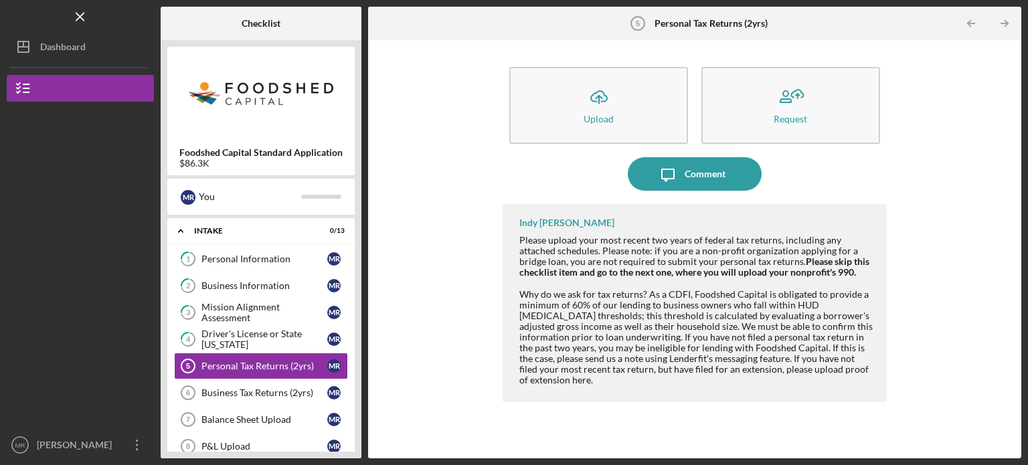
click at [575, 122] on button "Icon/Upload Upload" at bounding box center [598, 105] width 179 height 77
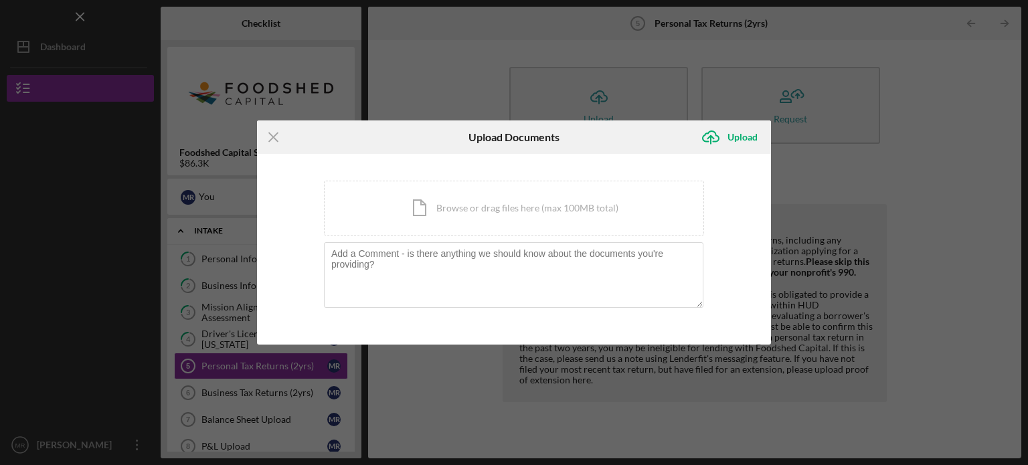
click at [498, 216] on div "Icon/Document Browse or drag files here (max 100MB total) Tap to choose files o…" at bounding box center [514, 208] width 380 height 55
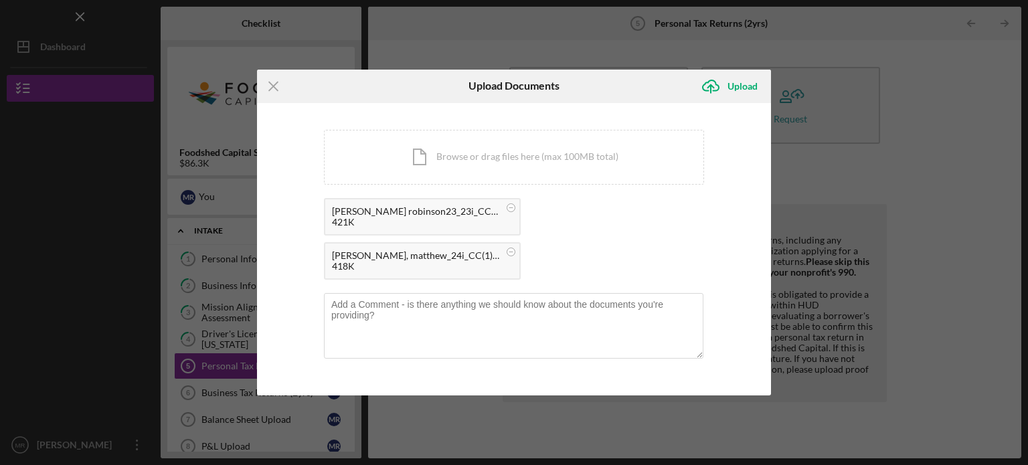
click at [739, 100] on div "Upload" at bounding box center [742, 86] width 30 height 27
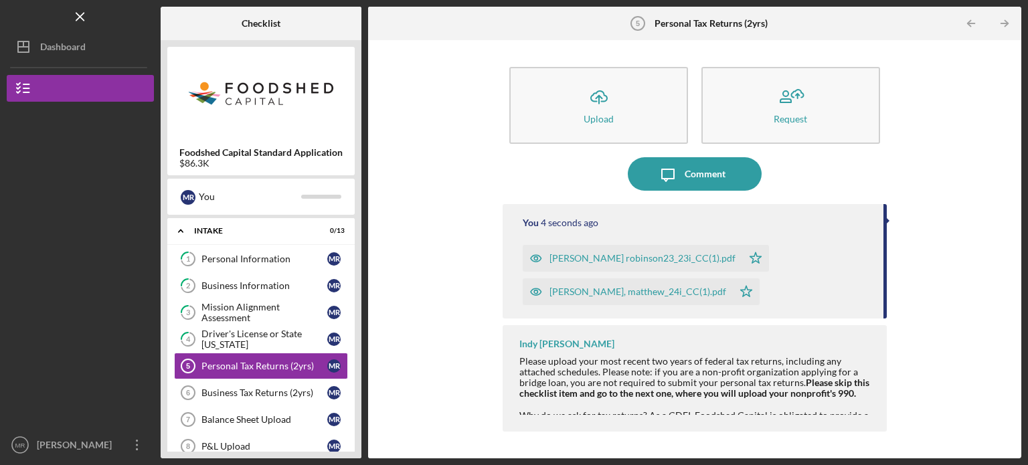
scroll to position [86, 0]
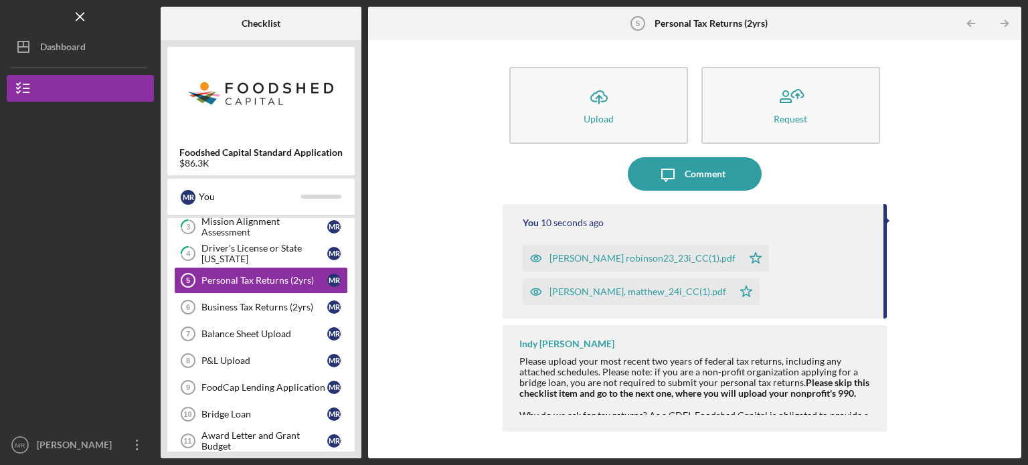
click at [286, 299] on link "Business Tax Returns (2yrs) 6 Business Tax Returns (2yrs) M R" at bounding box center [261, 307] width 174 height 27
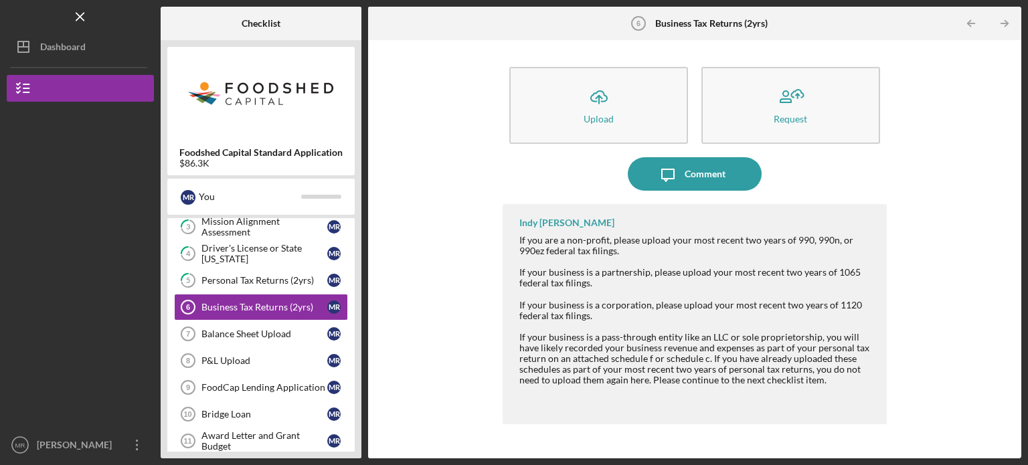
click at [602, 118] on div "Upload" at bounding box center [598, 119] width 30 height 10
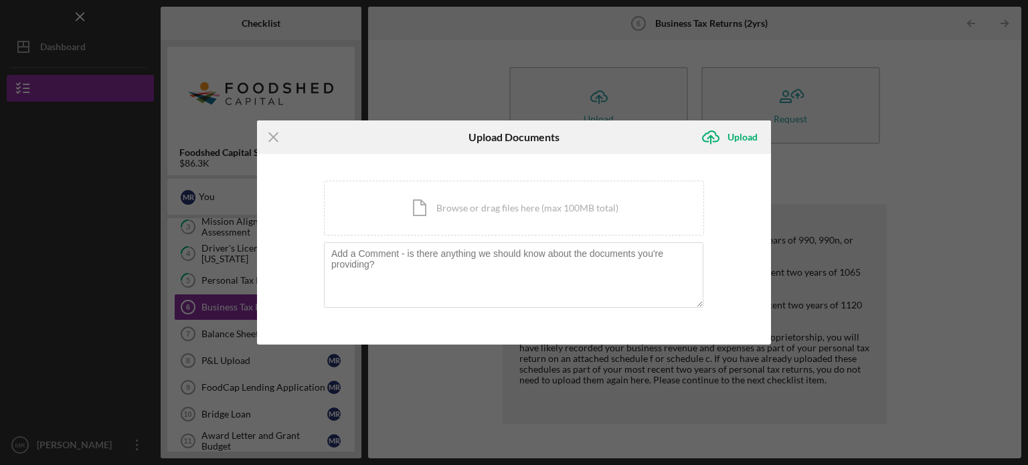
click at [498, 213] on div "Icon/Document Browse or drag files here (max 100MB total) Tap to choose files o…" at bounding box center [514, 208] width 380 height 55
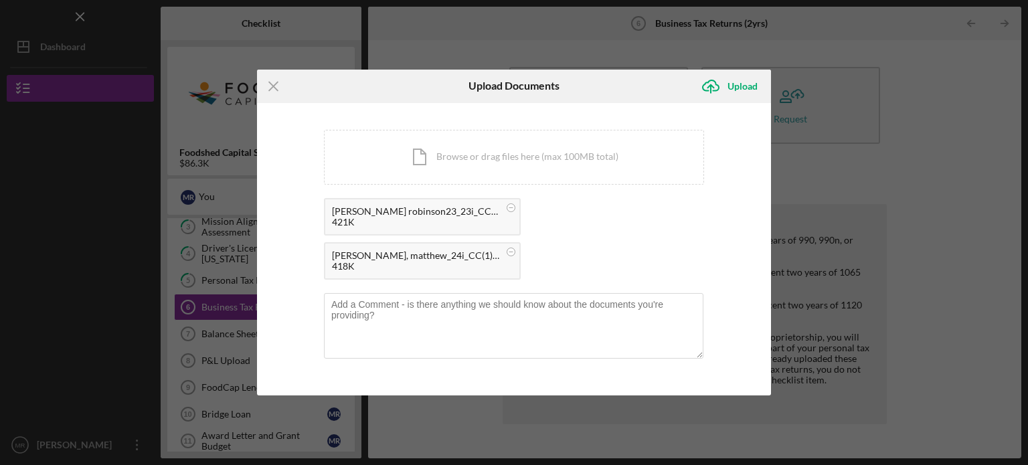
click at [762, 100] on button "Icon/Upload Upload" at bounding box center [732, 86] width 77 height 27
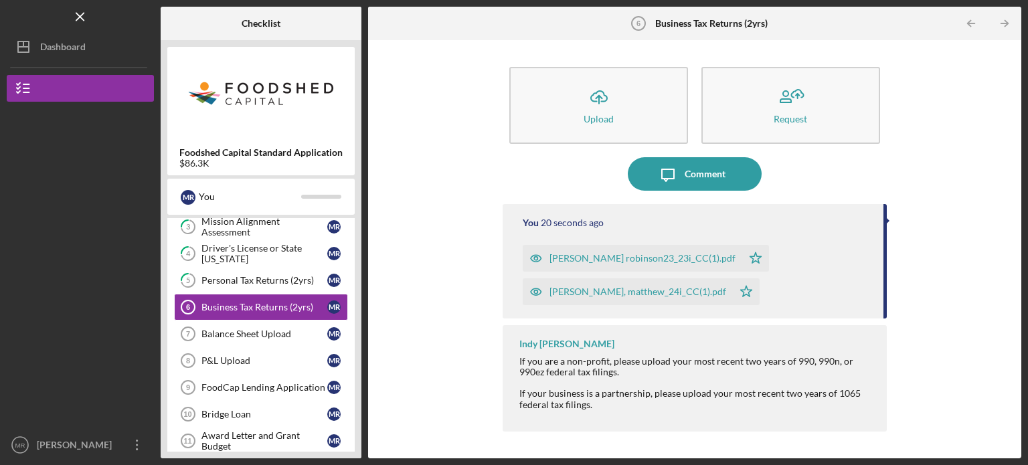
click at [275, 331] on div "Balance Sheet Upload" at bounding box center [264, 334] width 126 height 11
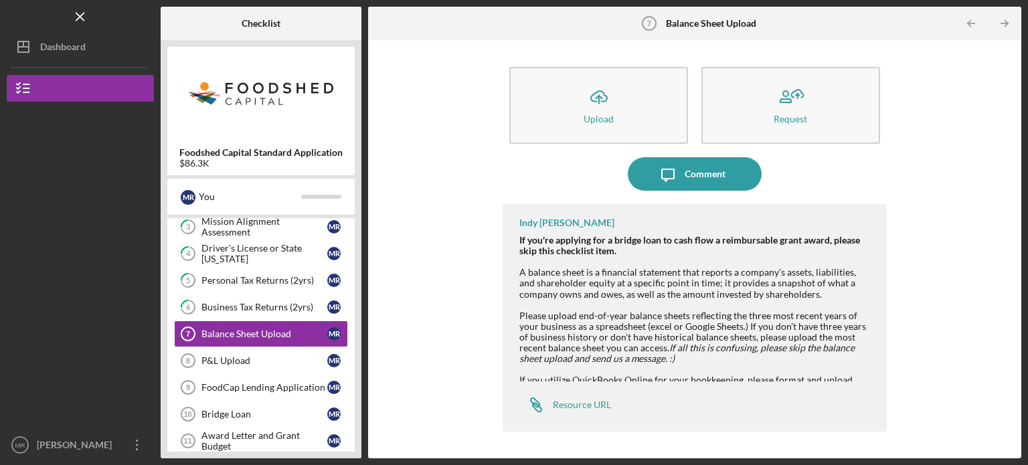
click at [288, 363] on div "P&L Upload" at bounding box center [264, 360] width 126 height 11
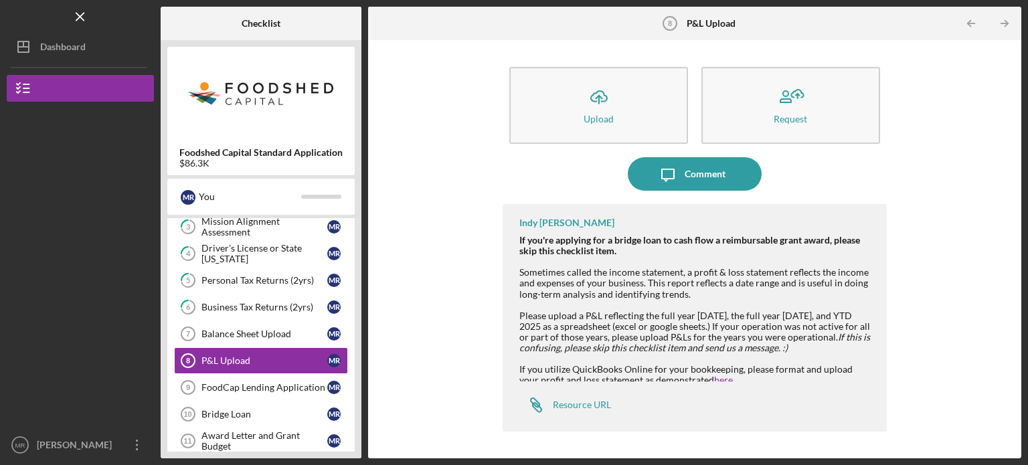
click at [260, 382] on div "FoodCap Lending Application" at bounding box center [264, 387] width 126 height 11
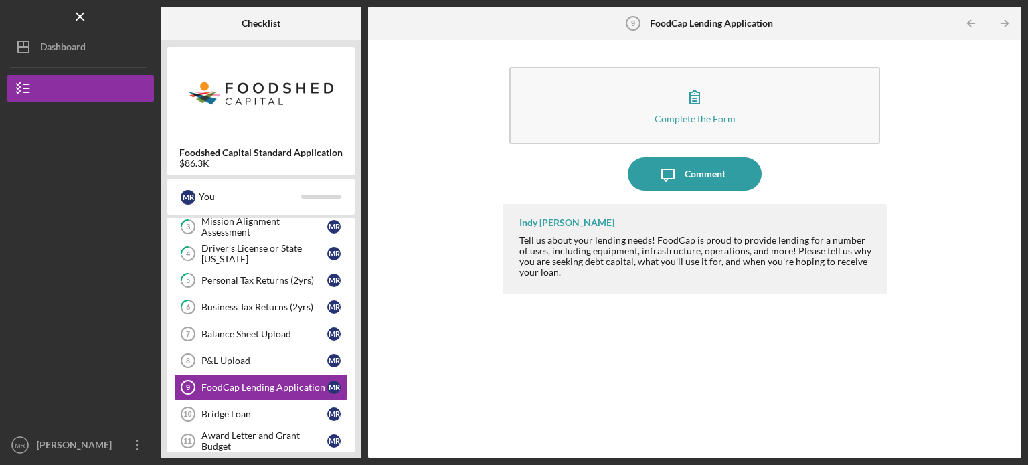
click at [685, 96] on icon "button" at bounding box center [694, 96] width 33 height 33
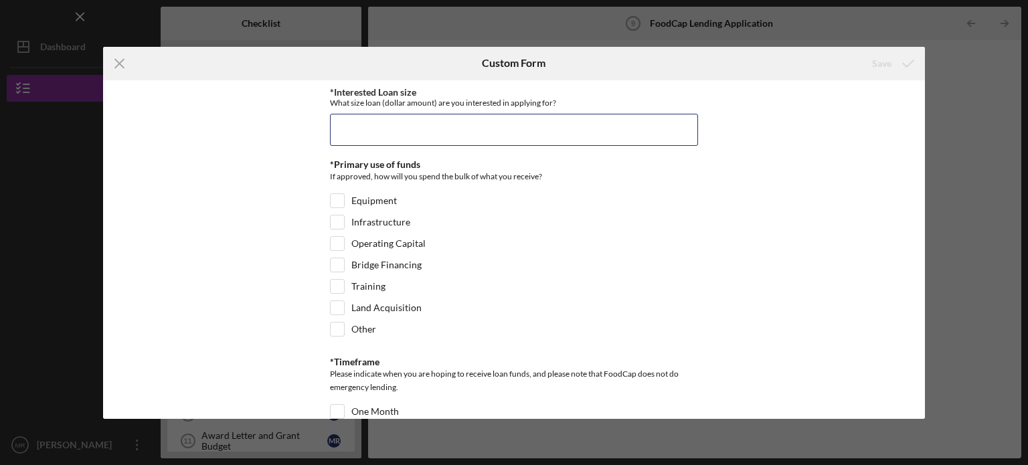
click at [464, 134] on input "*Interested Loan size" at bounding box center [514, 130] width 368 height 32
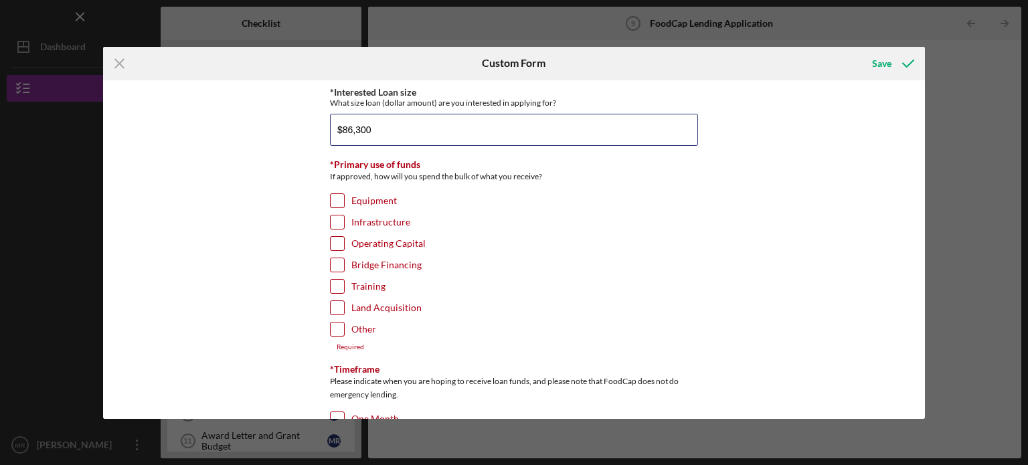
scroll to position [35, 0]
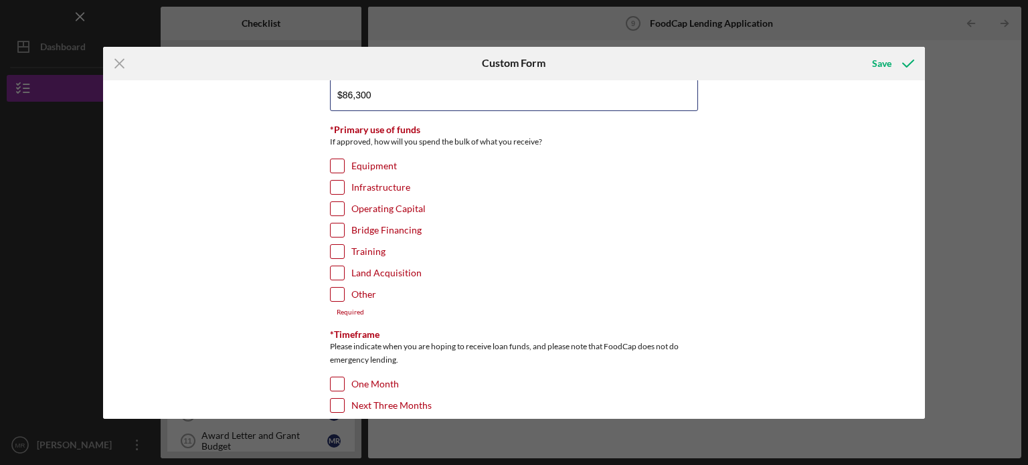
type input "$86,300"
click at [339, 167] on input "Equipment" at bounding box center [337, 165] width 13 height 13
checkbox input "true"
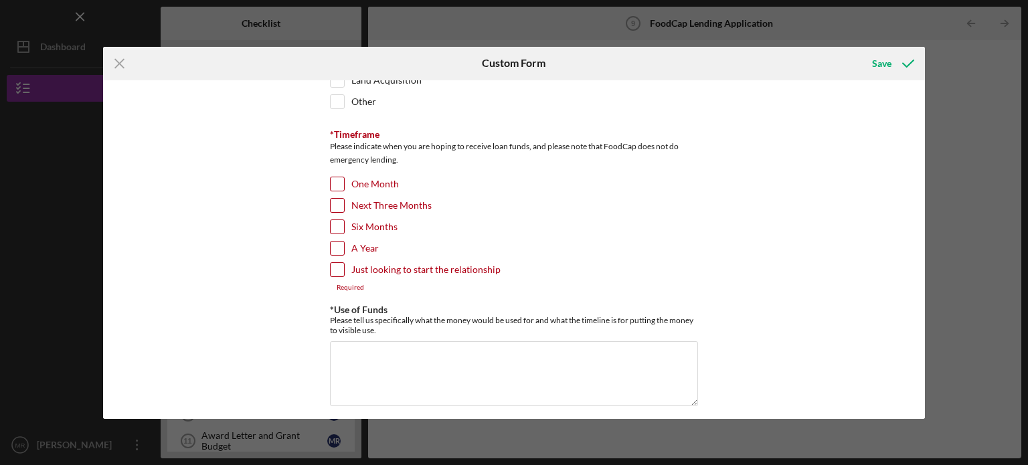
scroll to position [232, 0]
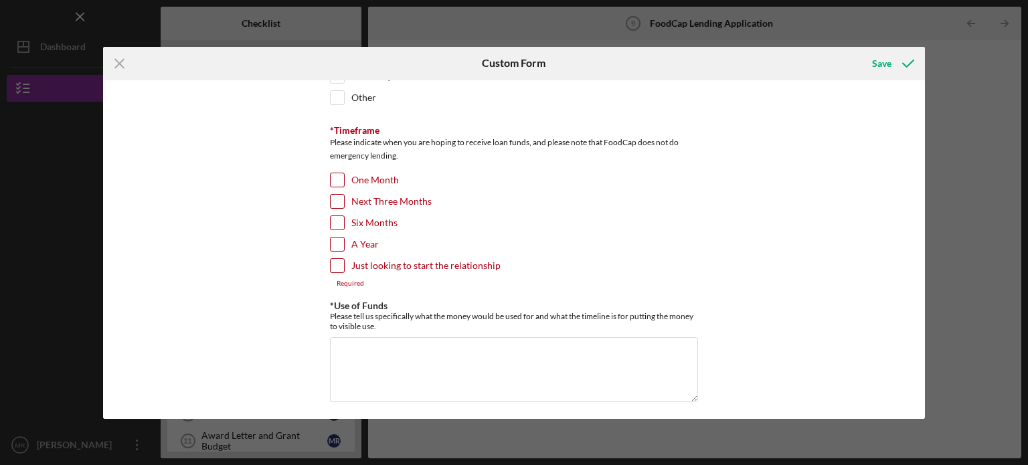
click at [337, 173] on input "One Month" at bounding box center [337, 179] width 13 height 13
checkbox input "true"
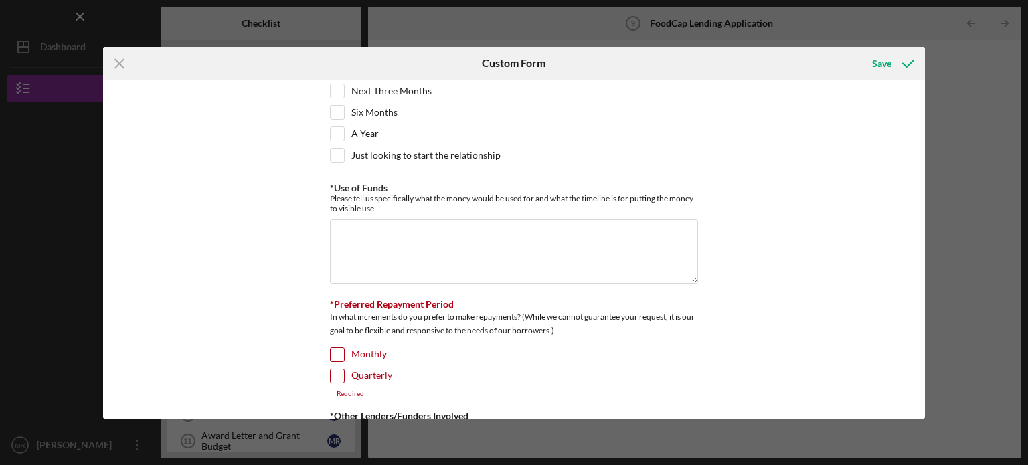
scroll to position [341, 0]
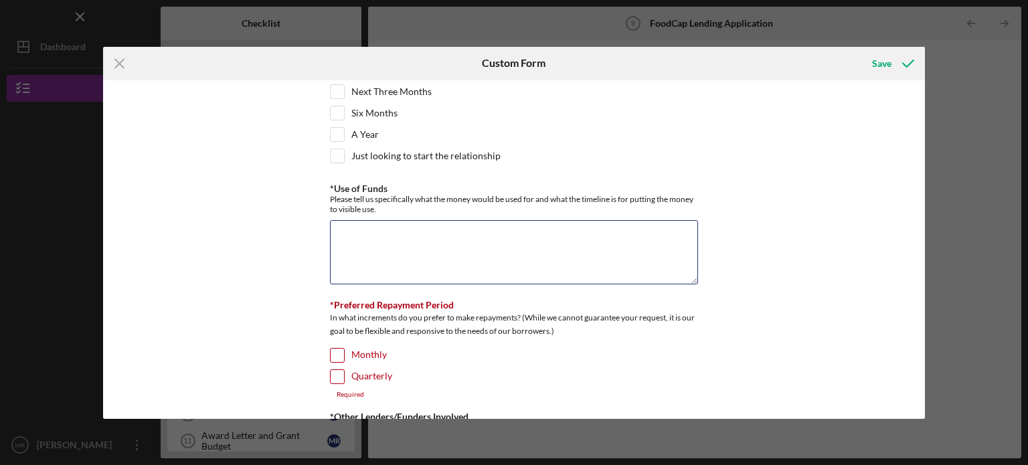
click at [496, 246] on textarea "*Use of Funds" at bounding box center [514, 252] width 368 height 64
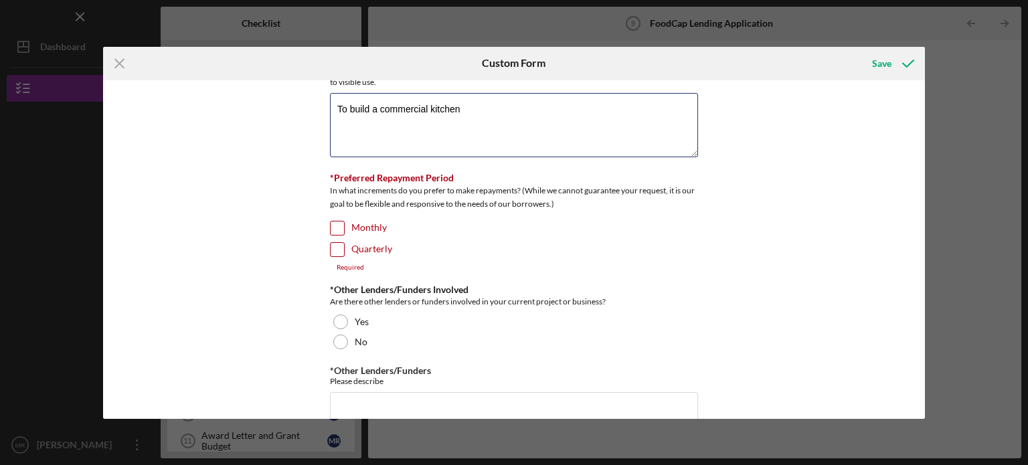
scroll to position [468, 0]
type textarea "To build a commercial kitchen"
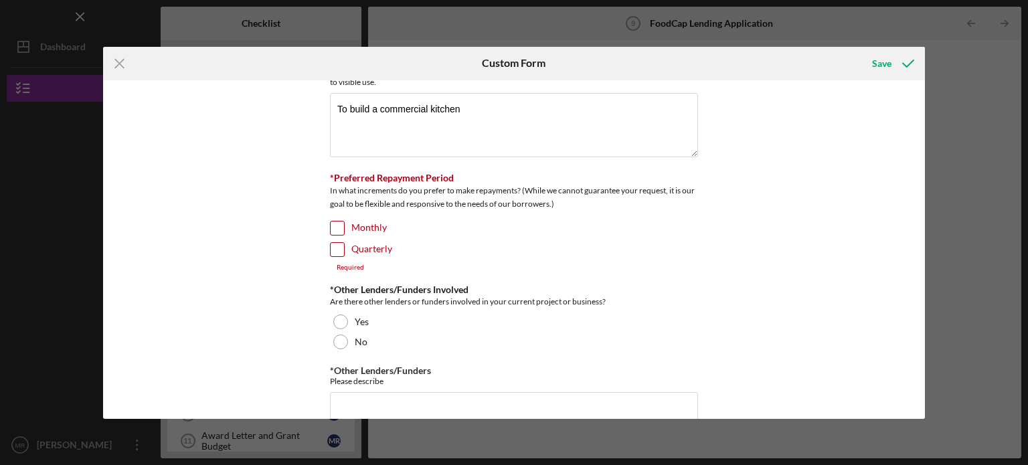
click at [343, 245] on div "Quarterly" at bounding box center [514, 252] width 368 height 21
click at [335, 245] on input "Quarterly" at bounding box center [337, 249] width 13 height 13
checkbox input "true"
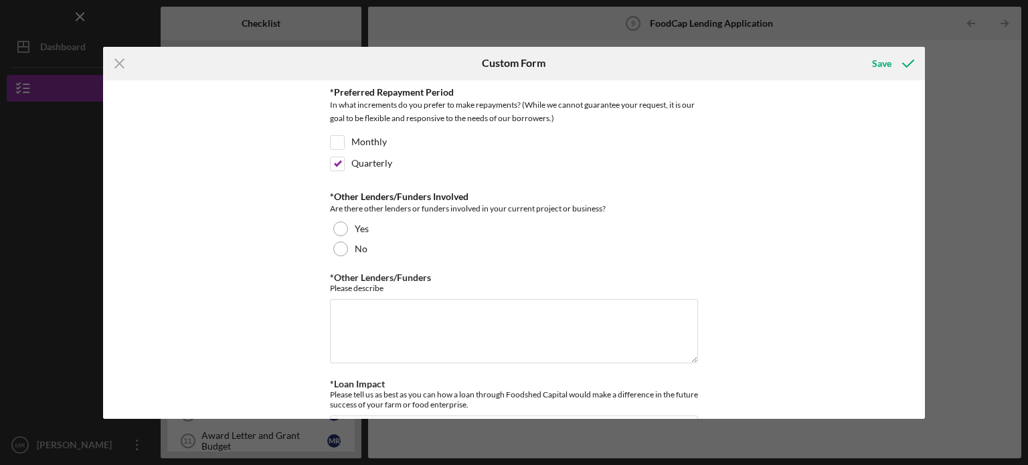
scroll to position [553, 0]
click at [335, 247] on div at bounding box center [340, 249] width 15 height 15
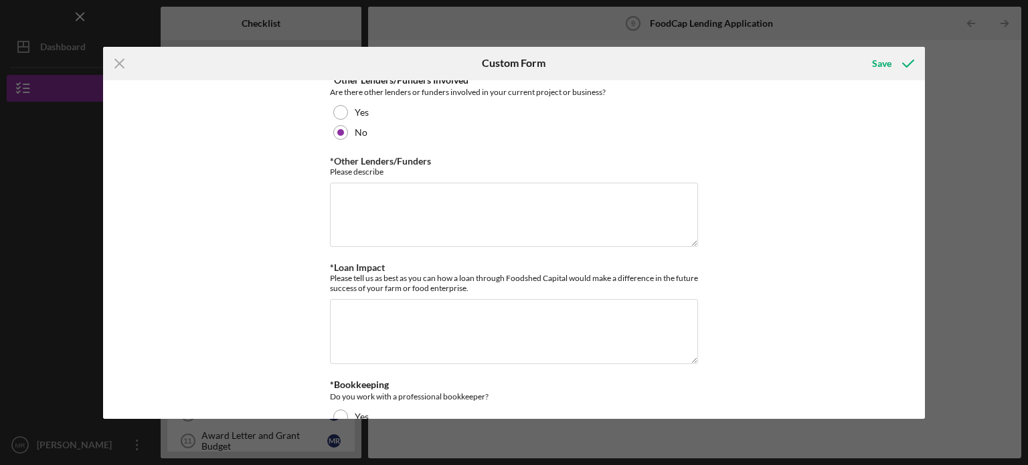
scroll to position [669, 0]
click at [433, 195] on textarea "*Other Lenders/Funders" at bounding box center [514, 216] width 368 height 64
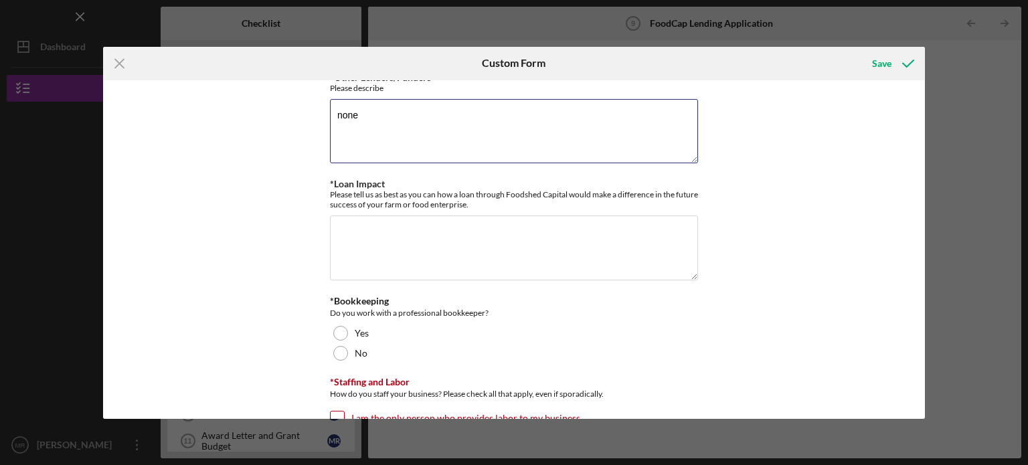
scroll to position [752, 0]
type textarea "none"
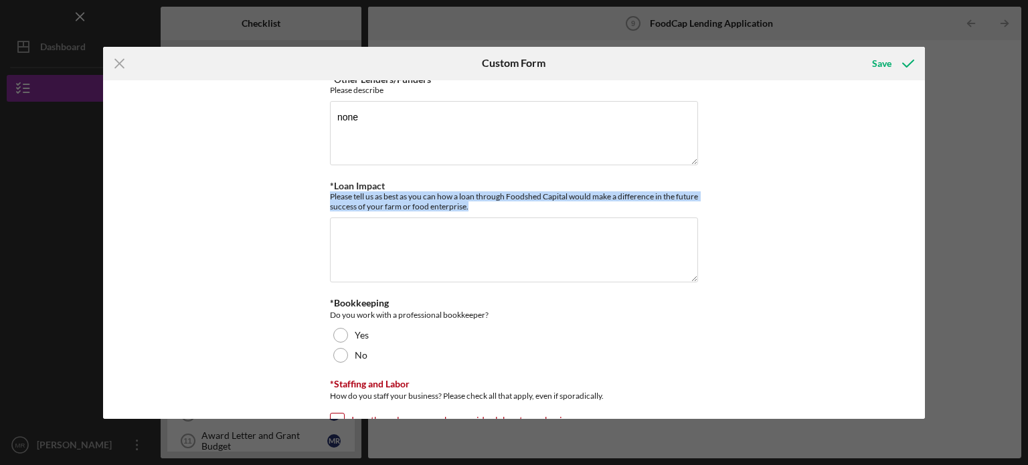
drag, startPoint x: 329, startPoint y: 190, endPoint x: 506, endPoint y: 204, distance: 177.9
click at [506, 204] on div "Please tell us as best as you can how a loan through Foodshed Capital would mak…" at bounding box center [514, 201] width 368 height 20
copy div "Please tell us as best as you can how a loan through Foodshed Capital would mak…"
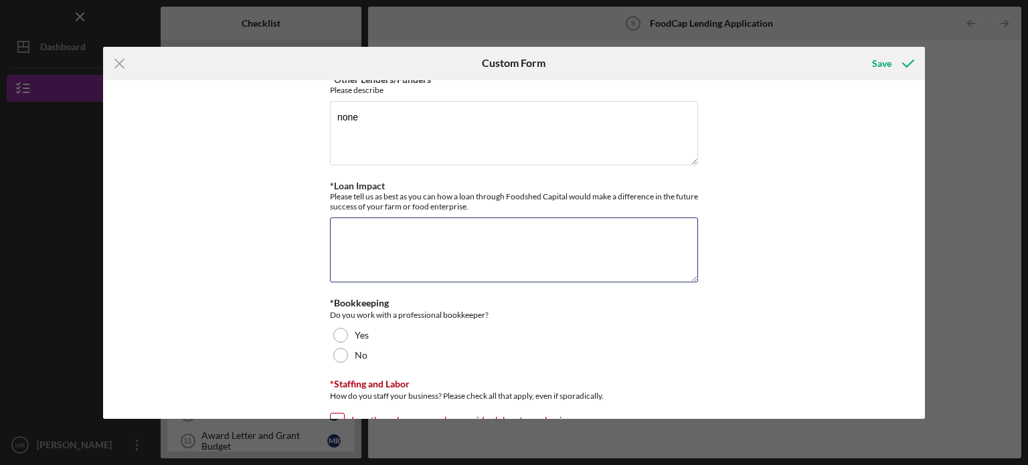
click at [387, 237] on textarea "*Loan Impact" at bounding box center [514, 249] width 368 height 64
paste textarea "A loan from Foodshed Capital would be transformative for the future success of …"
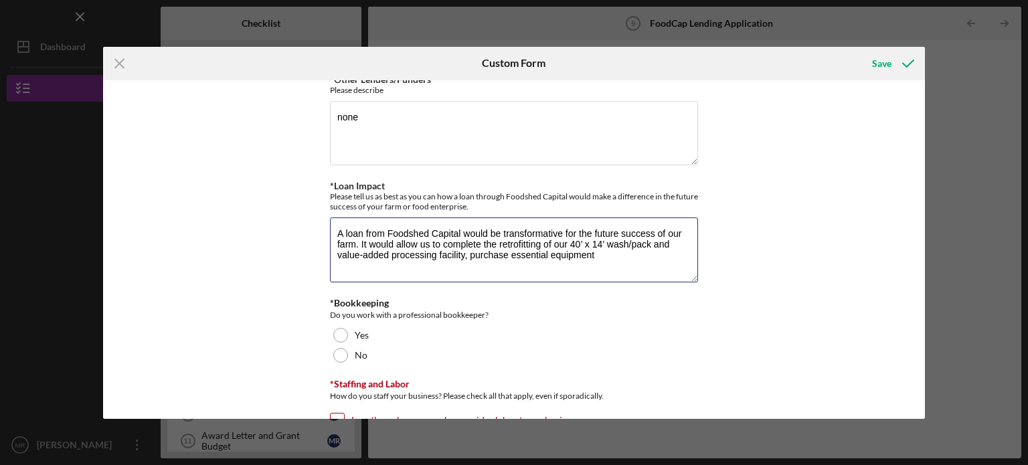
click at [466, 251] on textarea "A loan from Foodshed Capital would be transformative for the future success of …" at bounding box center [514, 249] width 368 height 64
click at [659, 248] on textarea "A loan from Foodshed Capital would be transformative for the future success of …" at bounding box center [514, 249] width 368 height 64
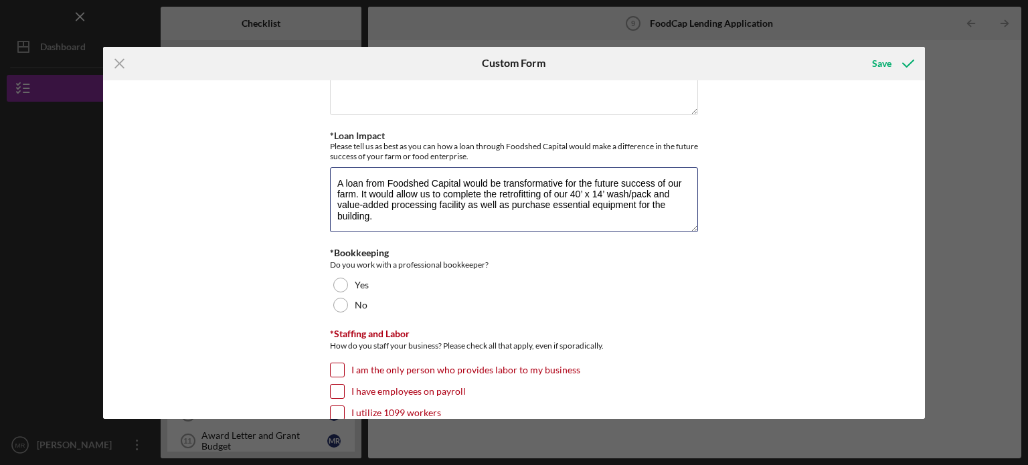
scroll to position [891, 0]
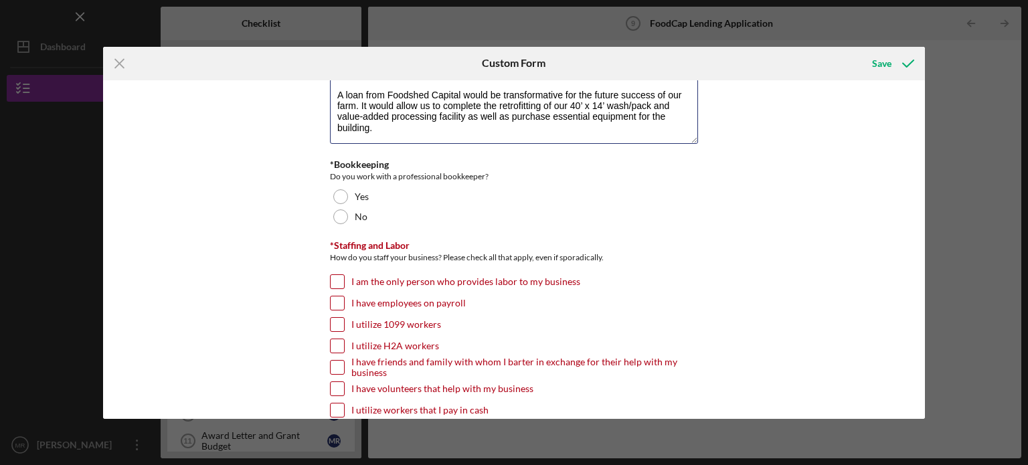
type textarea "A loan from Foodshed Capital would be transformative for the future success of …"
click at [339, 195] on div at bounding box center [340, 196] width 15 height 15
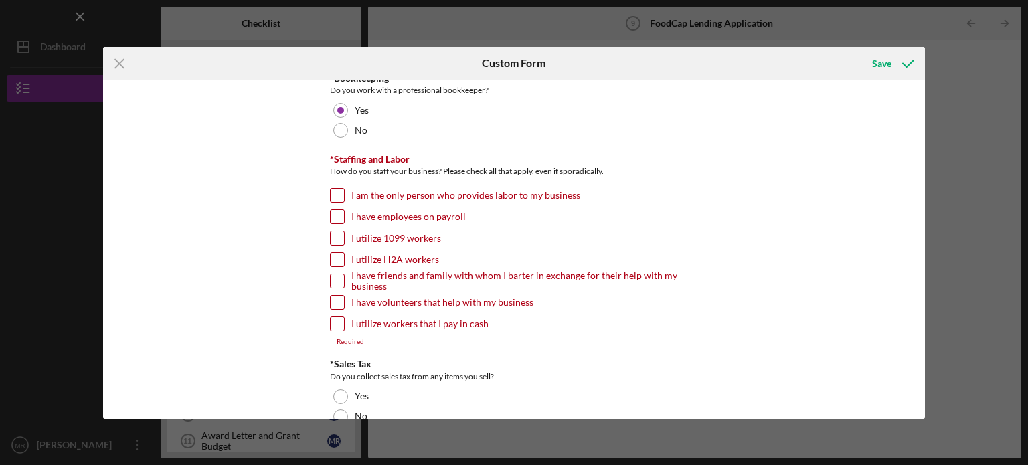
scroll to position [978, 0]
click at [424, 187] on label "I am the only person who provides labor to my business" at bounding box center [465, 193] width 229 height 13
click at [344, 187] on input "I am the only person who provides labor to my business" at bounding box center [337, 193] width 13 height 13
checkbox input "true"
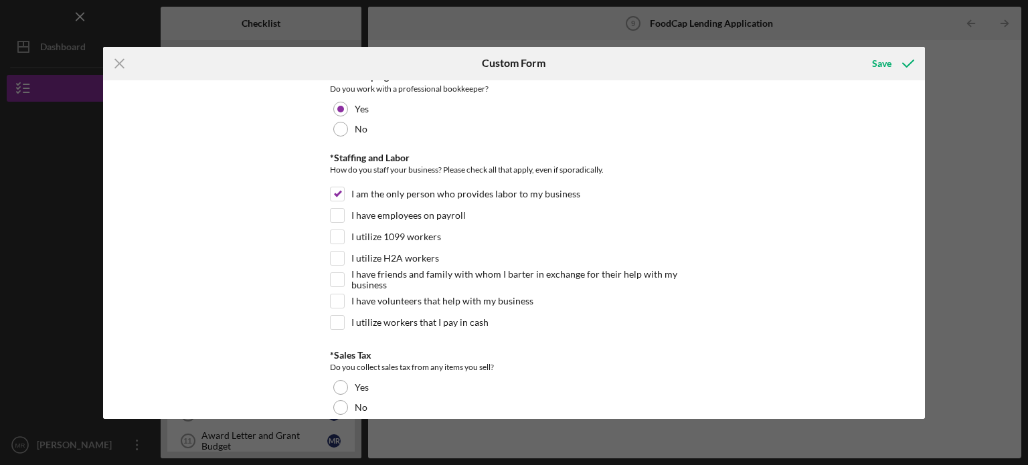
click at [341, 316] on input "I utilize workers that I pay in cash" at bounding box center [337, 322] width 13 height 13
checkbox input "true"
click at [333, 190] on input "I am the only person who provides labor to my business" at bounding box center [337, 193] width 13 height 13
checkbox input "false"
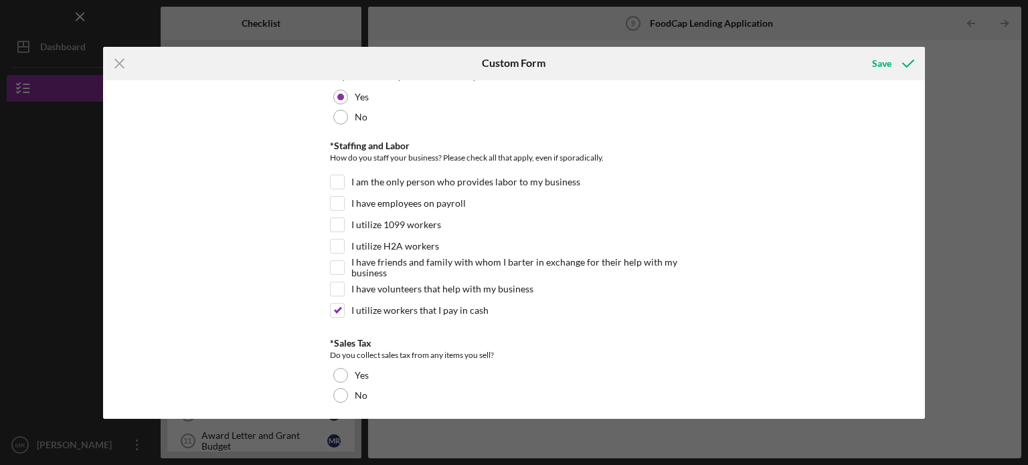
click at [372, 386] on div "No" at bounding box center [514, 395] width 368 height 20
click at [890, 71] on div "Save" at bounding box center [881, 63] width 19 height 27
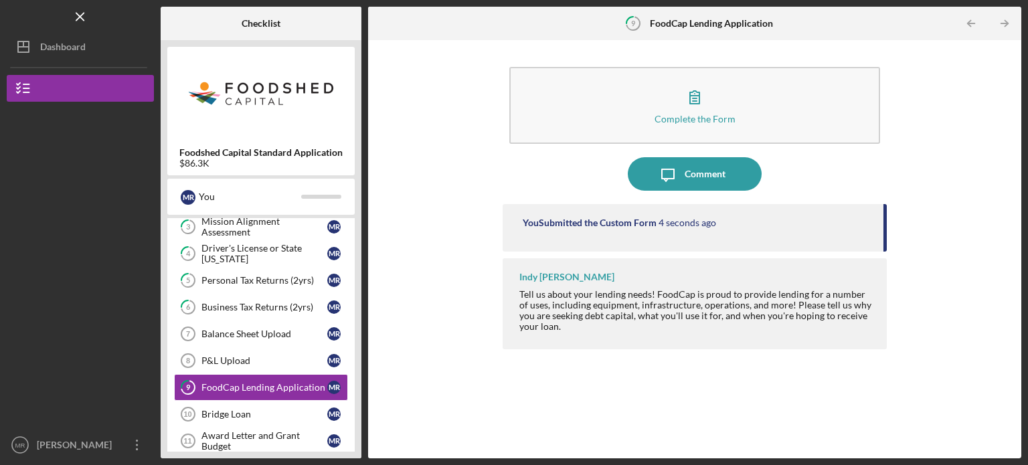
click at [283, 424] on link "Bridge Loan 10 Bridge Loan M R" at bounding box center [261, 414] width 174 height 27
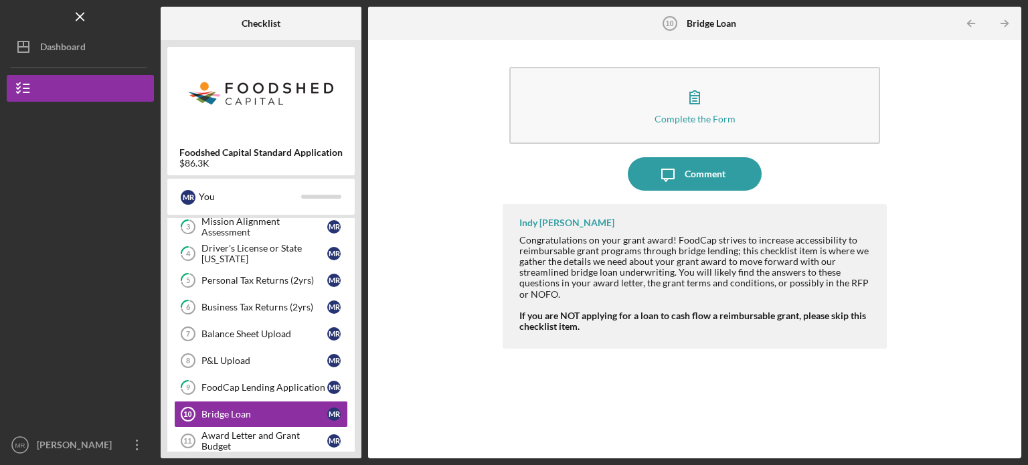
click at [711, 96] on button "Complete the Form Form" at bounding box center [694, 105] width 371 height 77
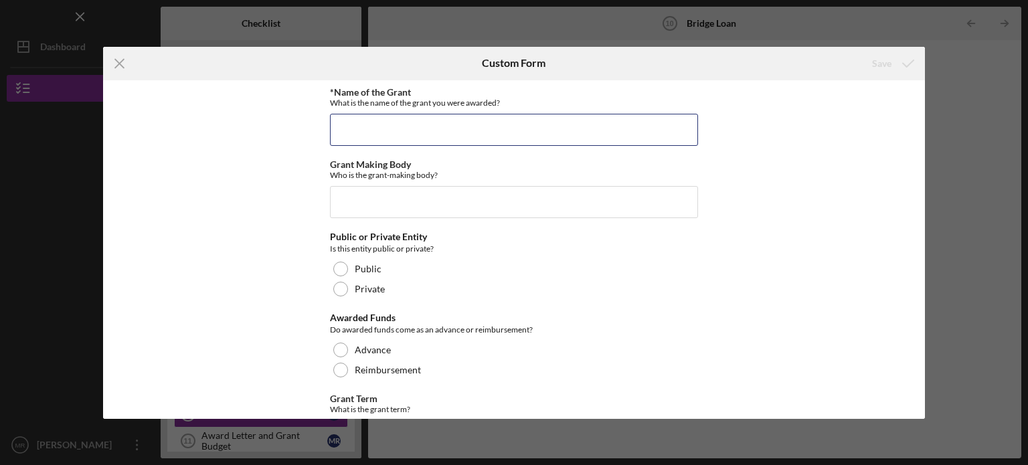
click at [529, 138] on input "*Name of the Grant" at bounding box center [514, 130] width 368 height 32
type input "Business Subbuilder Award"
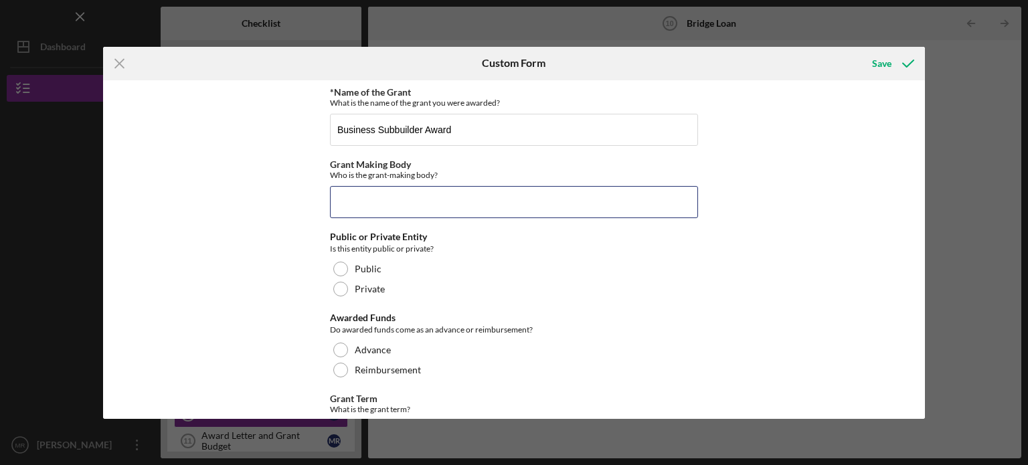
click at [460, 203] on input "Grant Making Body" at bounding box center [514, 202] width 368 height 32
drag, startPoint x: 442, startPoint y: 200, endPoint x: 299, endPoint y: 219, distance: 143.7
click at [299, 219] on div "*Name of the Grant What is the name of the grant you were awarded? Business Sub…" at bounding box center [514, 249] width 822 height 339
paste input "Appalachia Regional Food Business Center"
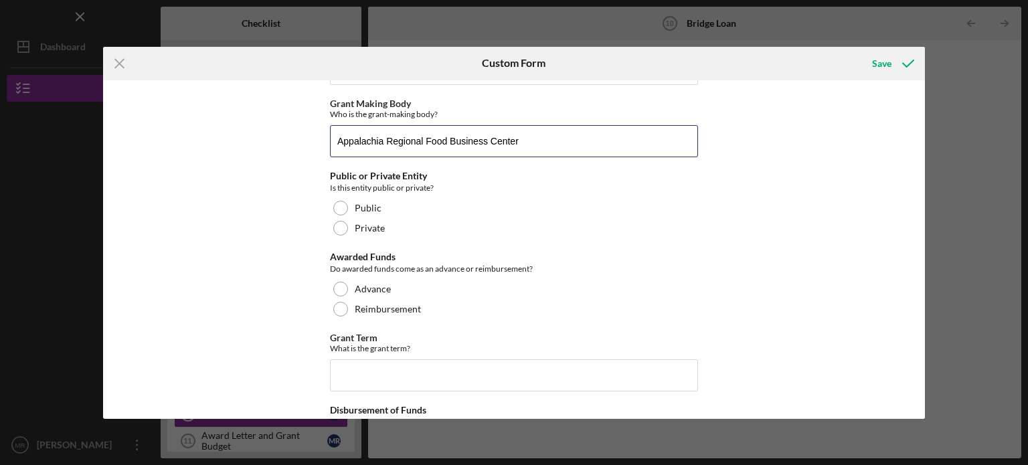
scroll to position [62, 0]
type input "Appalachia Regional Food Business Center"
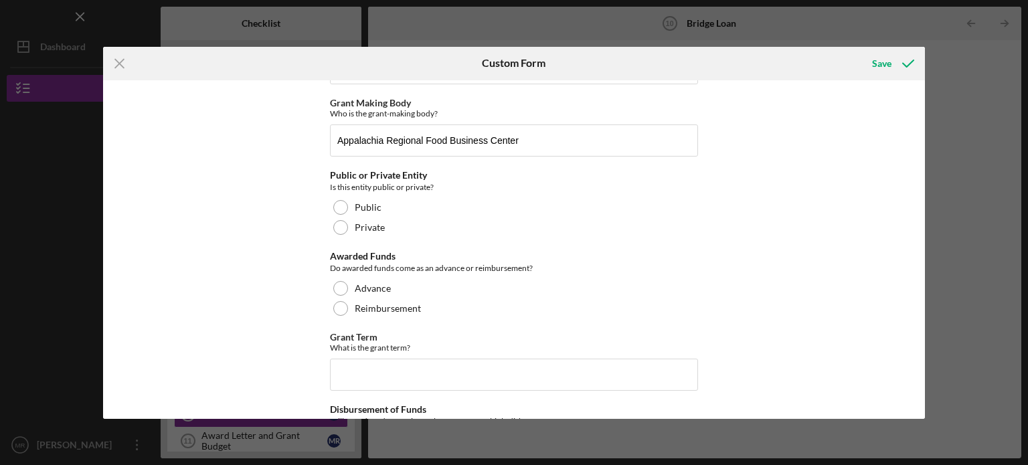
click at [361, 209] on label "Public" at bounding box center [368, 207] width 27 height 11
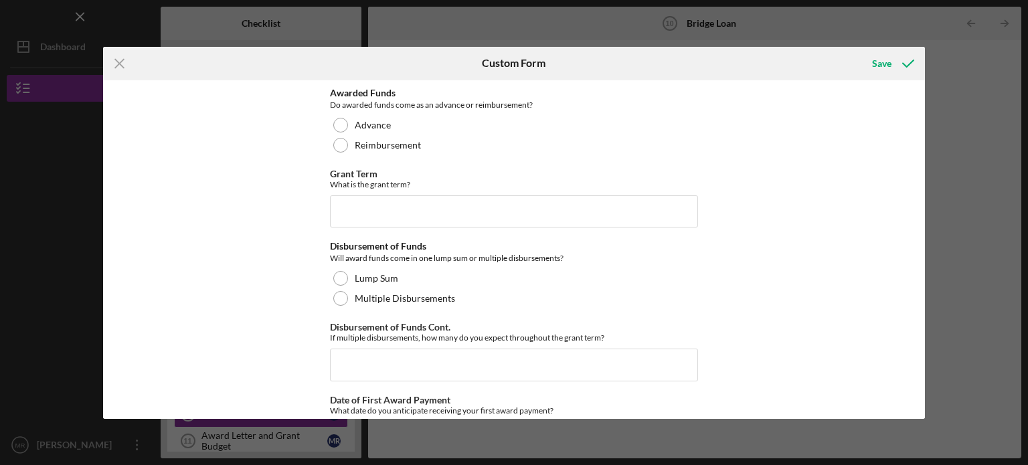
scroll to position [225, 0]
click at [447, 153] on div "Reimbursement" at bounding box center [514, 145] width 368 height 20
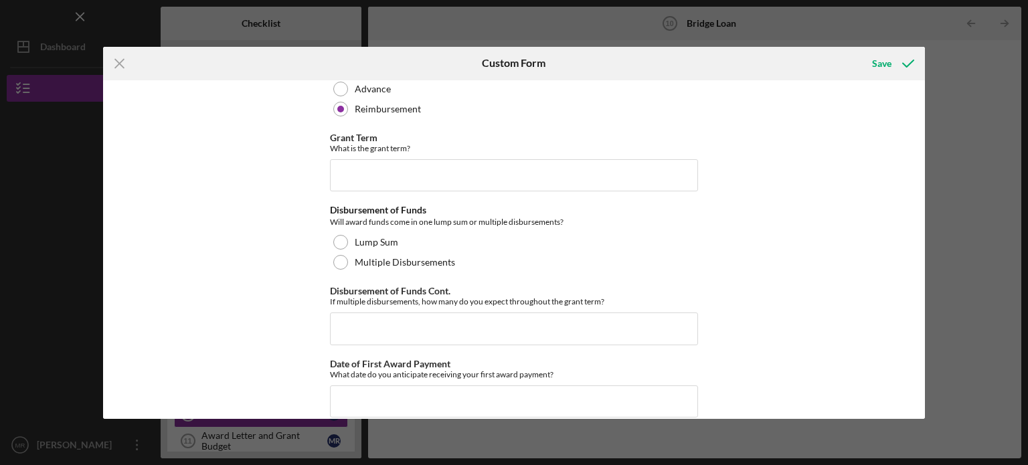
scroll to position [260, 0]
click at [439, 182] on input "Grant Term" at bounding box center [514, 177] width 368 height 32
paste input "[DATE] to [DATE]"
type input "[DATE] to [DATE]"
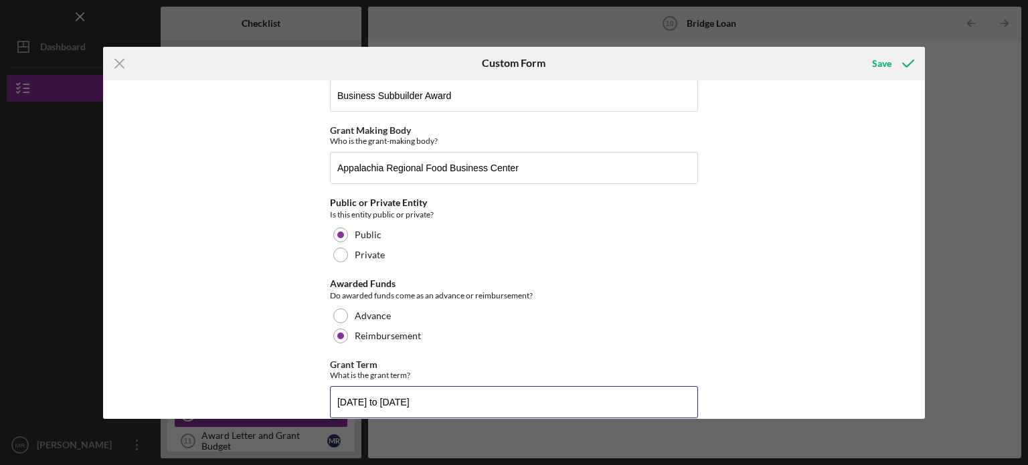
scroll to position [0, 0]
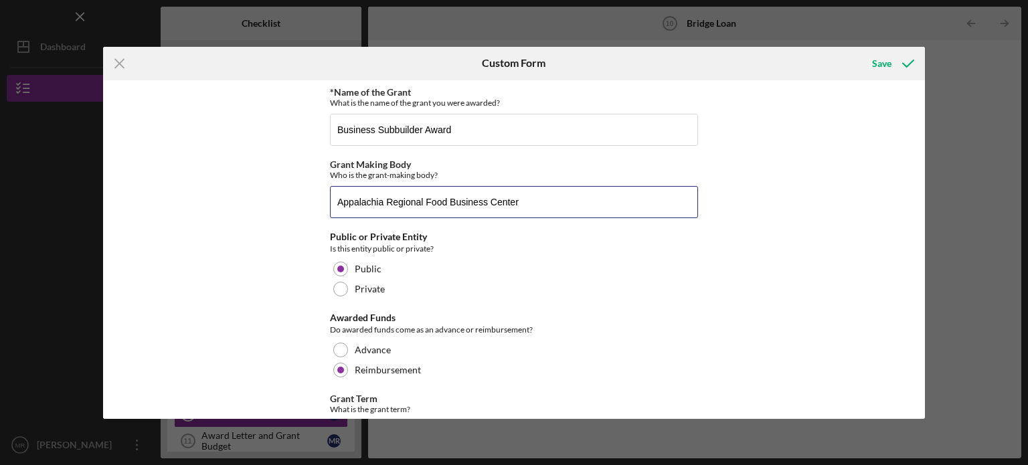
click at [537, 209] on input "Appalachia Regional Food Business Center" at bounding box center [514, 202] width 368 height 32
drag, startPoint x: 537, startPoint y: 209, endPoint x: 250, endPoint y: 211, distance: 287.0
click at [250, 211] on div "*Name of the Grant What is the name of the grant you were awarded? Business Sub…" at bounding box center [514, 249] width 822 height 339
paste input "gricultural Marketing Service United States Department of Agriculture"
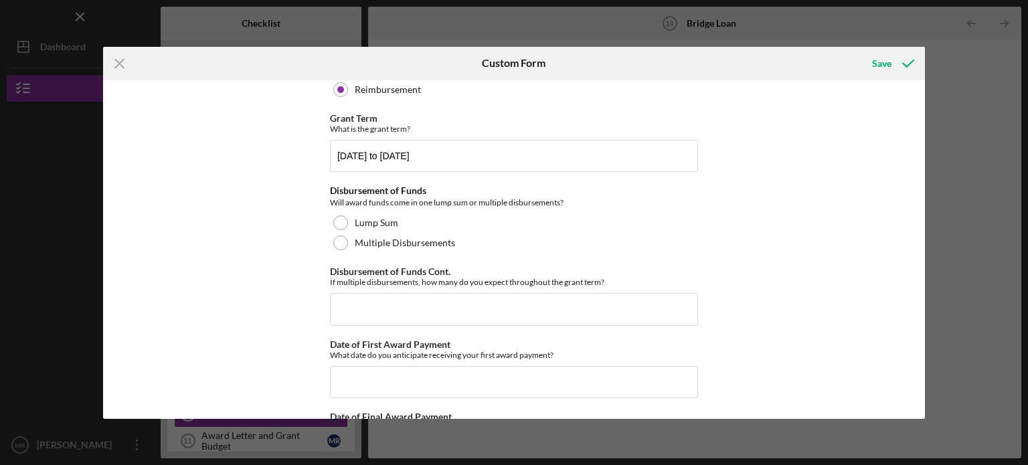
scroll to position [281, 0]
type input "Agricultural Marketing Service United States Department of Agriculture"
click at [391, 225] on label "Lump Sum" at bounding box center [376, 222] width 43 height 11
click at [426, 299] on input "Disbursement of Funds Cont." at bounding box center [514, 308] width 368 height 32
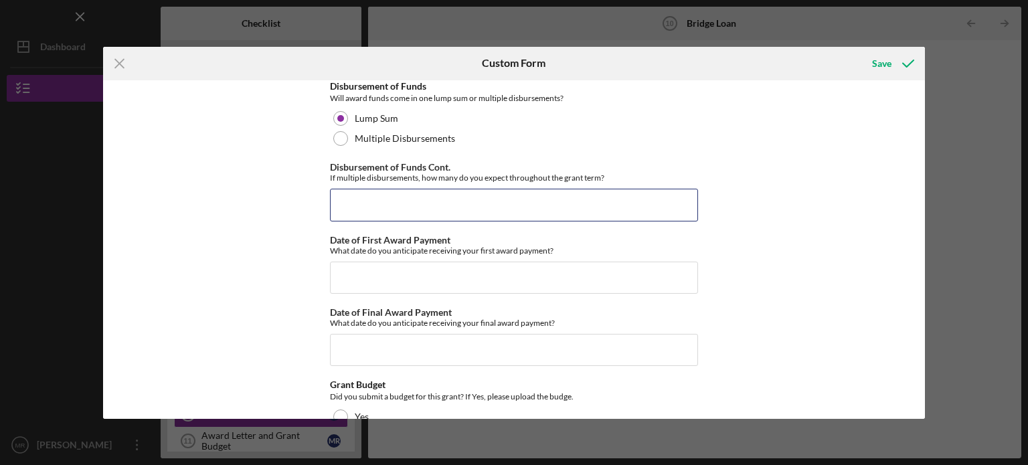
scroll to position [385, 0]
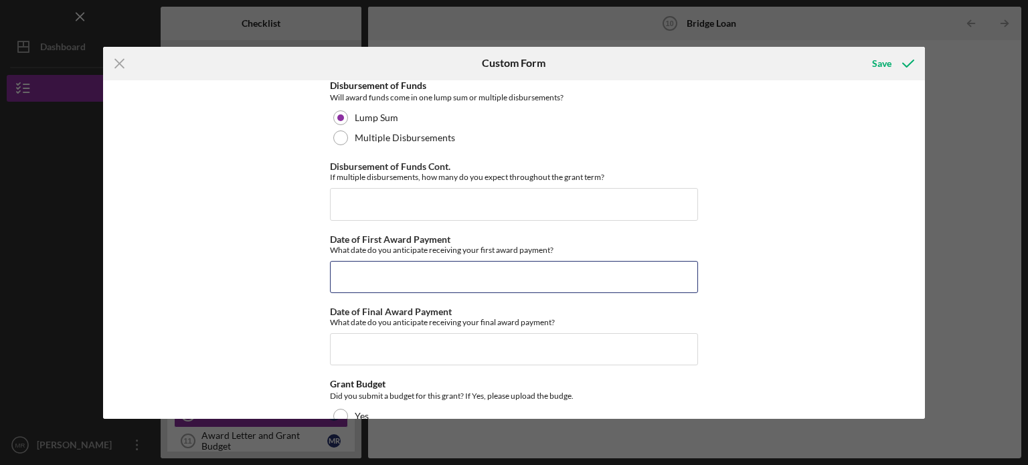
click at [426, 284] on input "Date of First Award Payment" at bounding box center [514, 277] width 368 height 32
type input "Month"
click at [341, 140] on div at bounding box center [340, 137] width 15 height 15
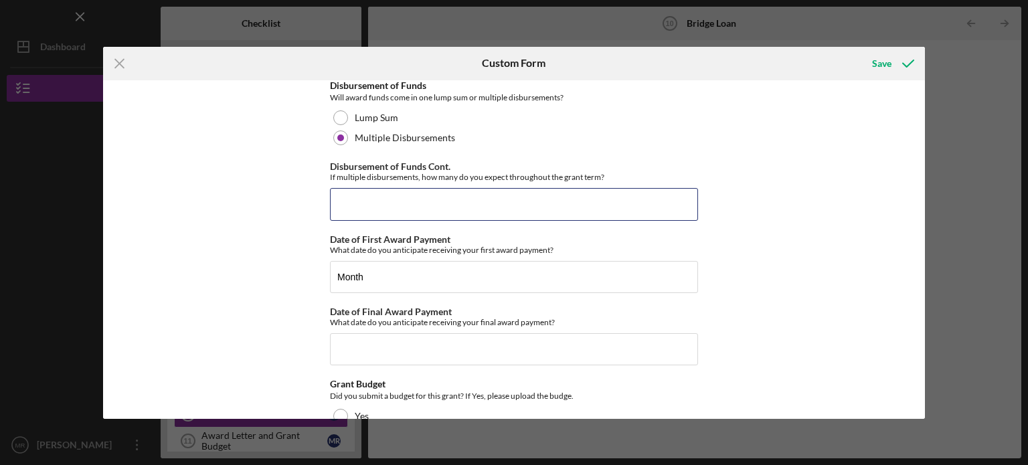
click at [366, 205] on input "Disbursement of Funds Cont." at bounding box center [514, 204] width 368 height 32
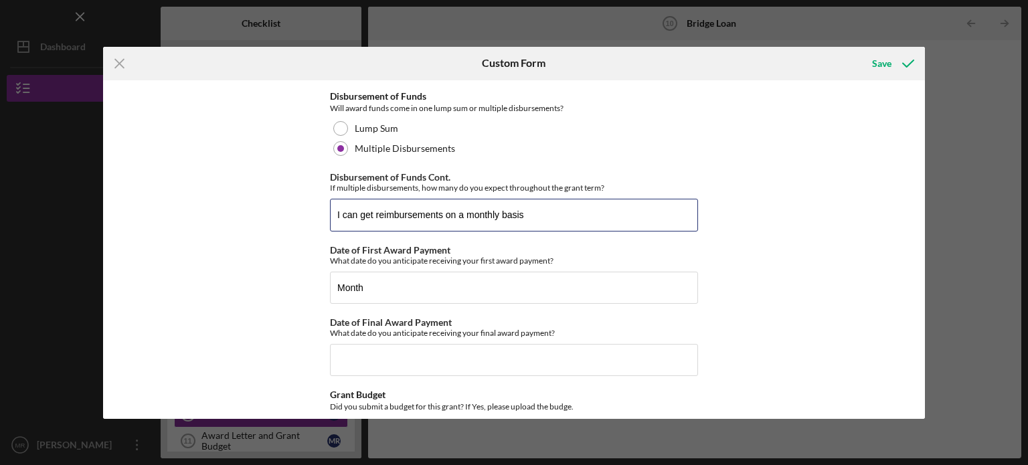
scroll to position [375, 0]
type input "I can get reimbursements on a monthly basis"
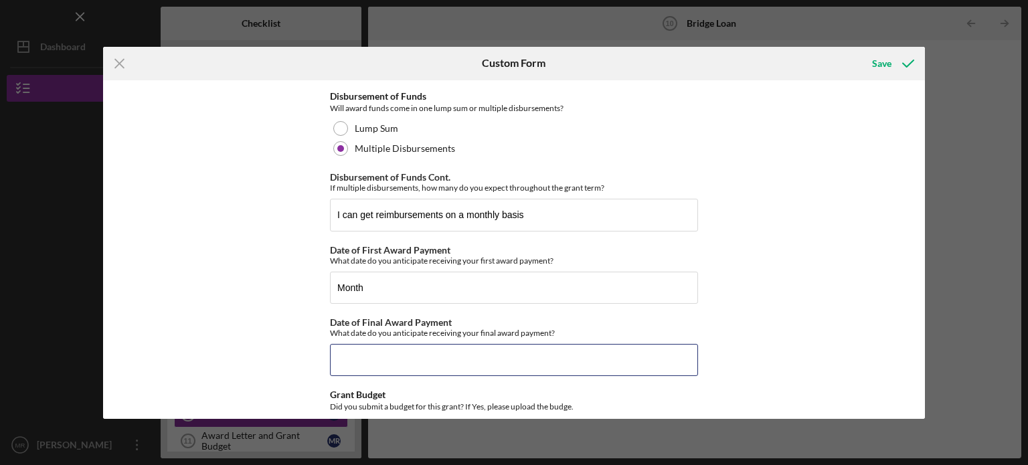
click at [387, 347] on input "Date of Final Award Payment" at bounding box center [514, 360] width 368 height 32
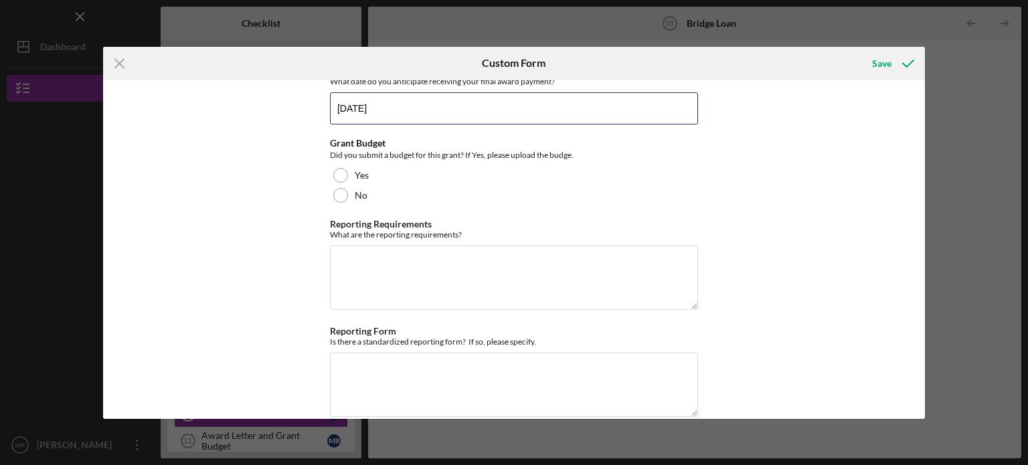
scroll to position [624, 0]
type input "[DATE]"
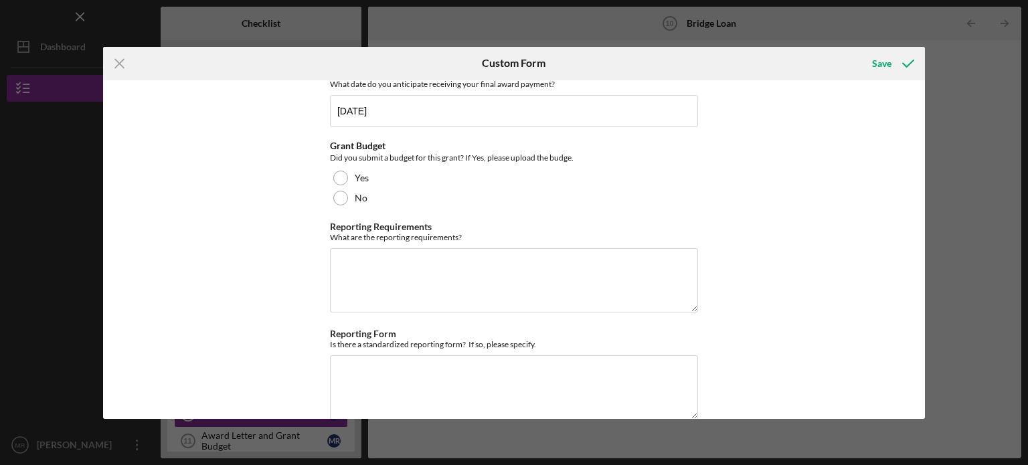
click at [344, 173] on div at bounding box center [340, 178] width 15 height 15
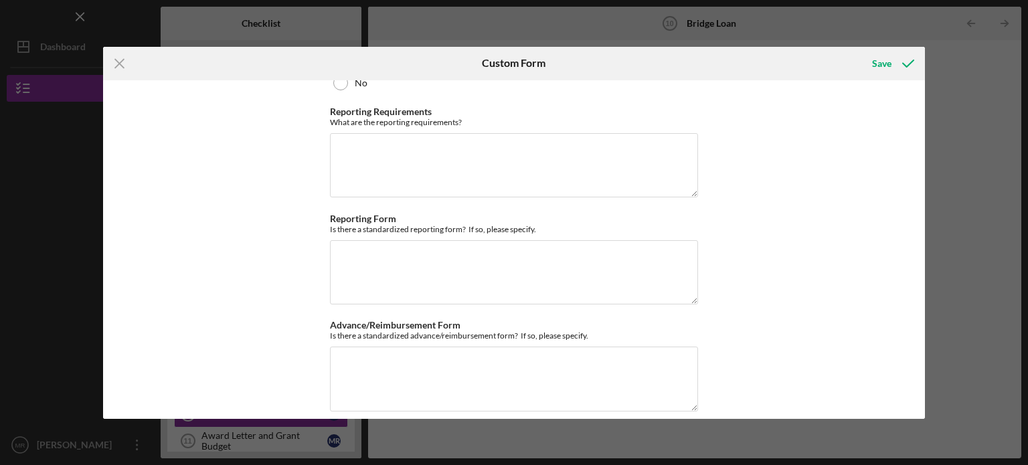
scroll to position [739, 0]
click at [489, 161] on textarea "Reporting Requirements" at bounding box center [514, 165] width 368 height 64
paste textarea "Recipient will provide to the ARFBC progress reports of all activities carried …"
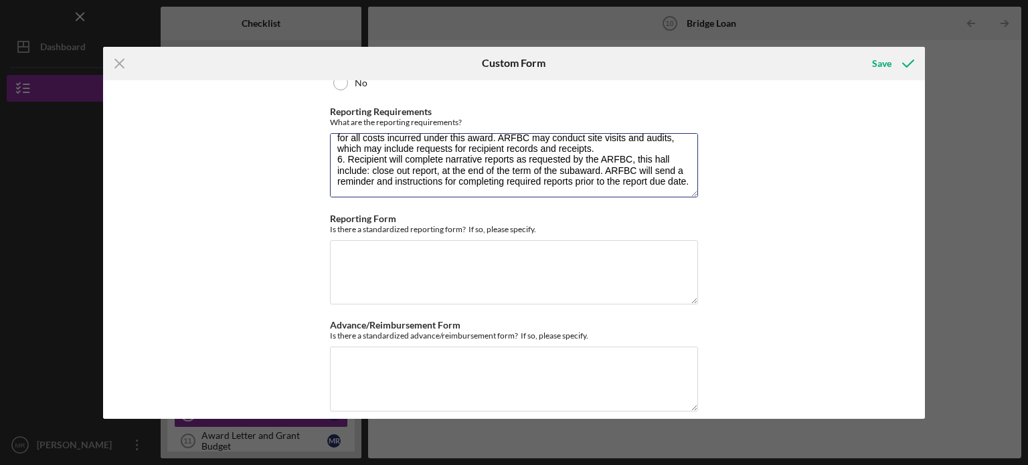
scroll to position [0, 0]
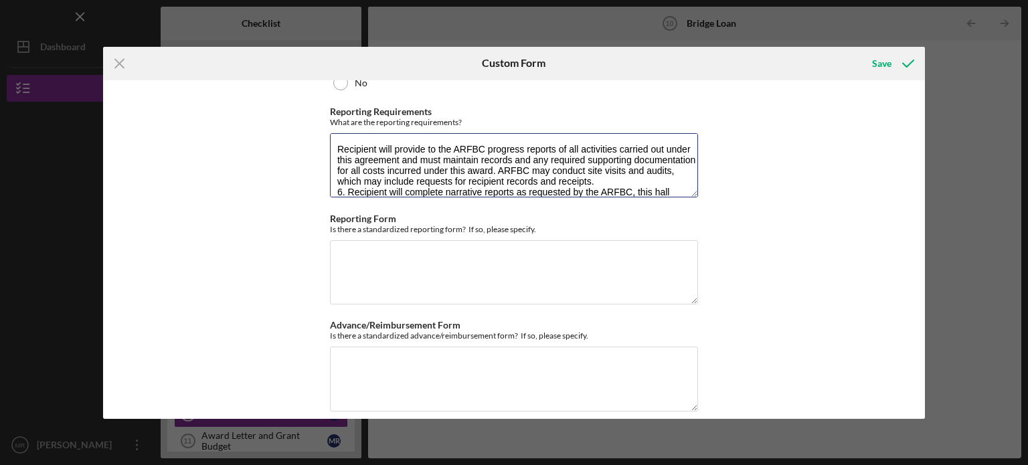
click at [335, 147] on textarea "Recipient will provide to the ARFBC progress reports of all activities carried …" at bounding box center [514, 165] width 368 height 64
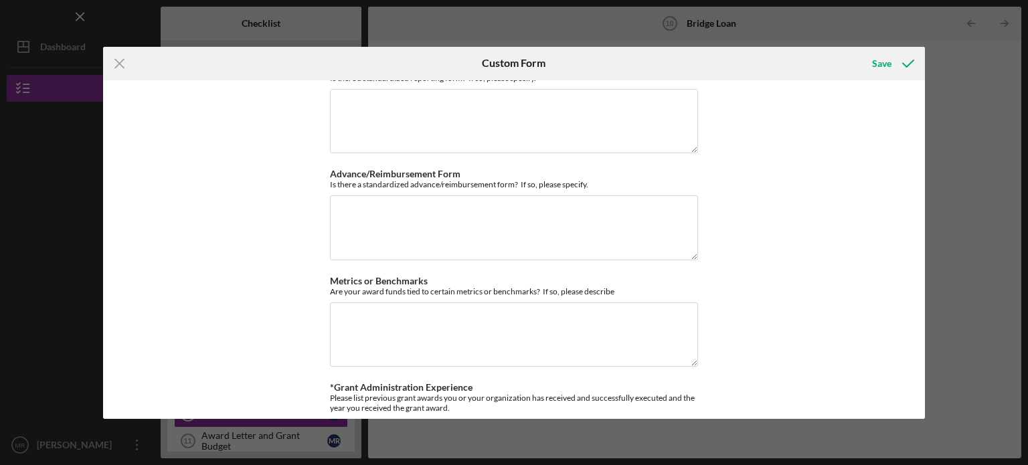
scroll to position [889, 0]
type textarea "5. Recipient will provide to the ARFBC progress reports of all activities carri…"
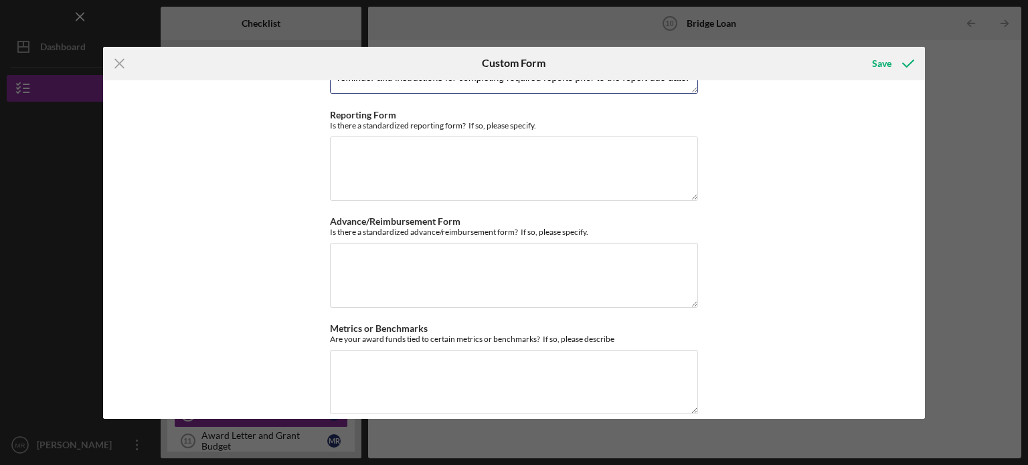
scroll to position [843, 0]
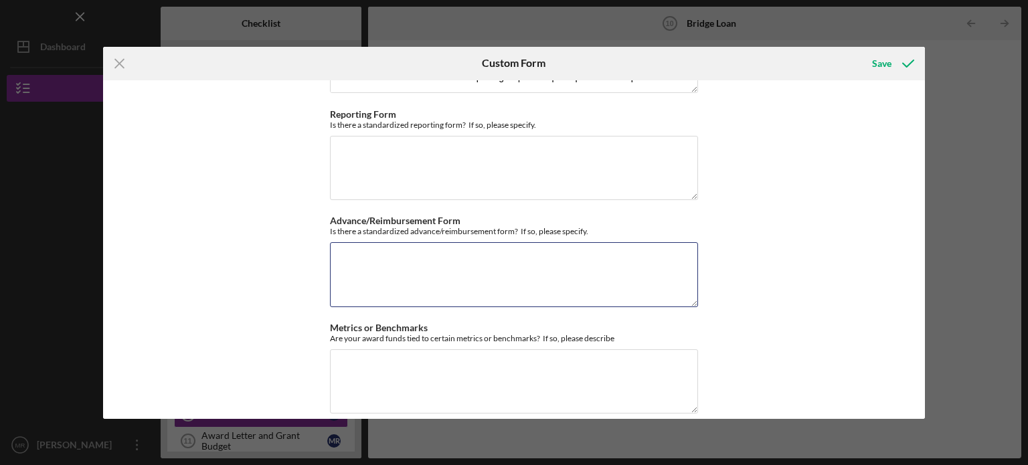
click at [541, 278] on textarea "Advance/Reimbursement Form" at bounding box center [514, 274] width 368 height 64
paste textarea "This subaward will disburse approved funds in the budget monthly if all forms a…"
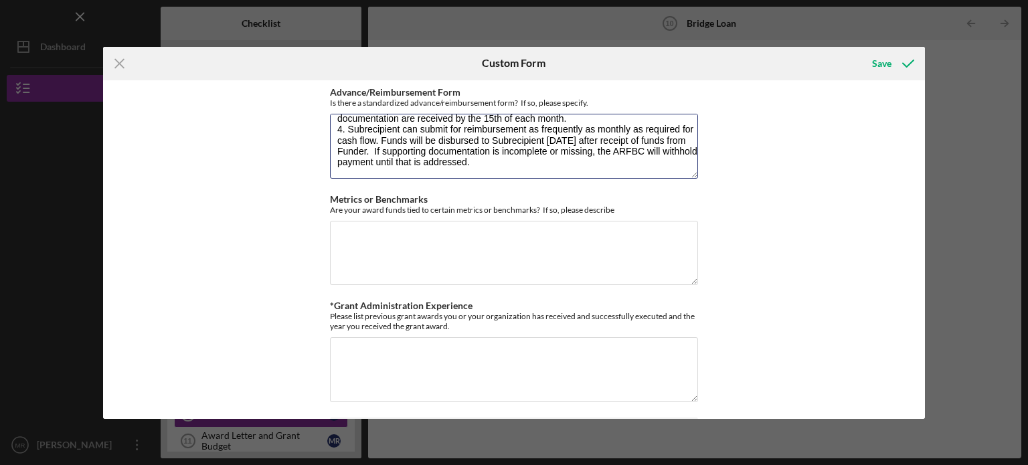
scroll to position [974, 0]
type textarea "This subaward will disburse approved funds in the budget monthly if all forms a…"
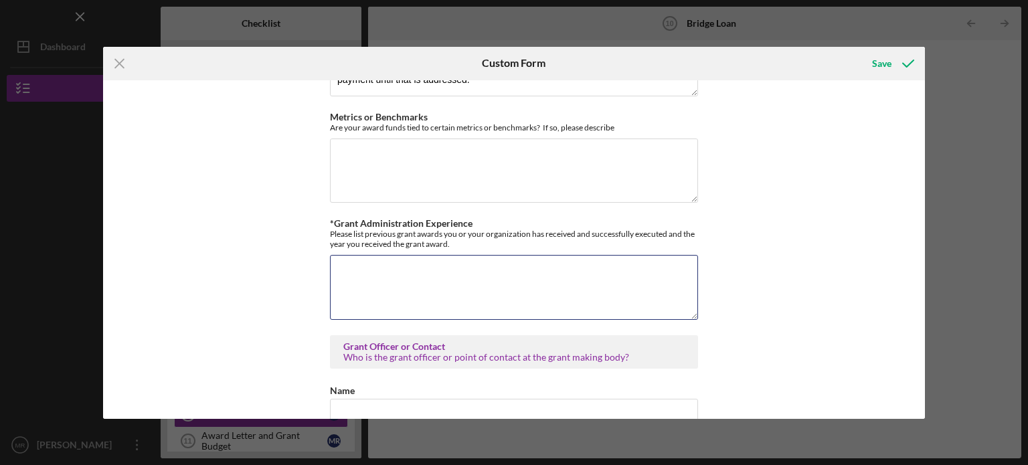
click at [519, 279] on textarea "*Grant Administration Experience" at bounding box center [514, 287] width 368 height 64
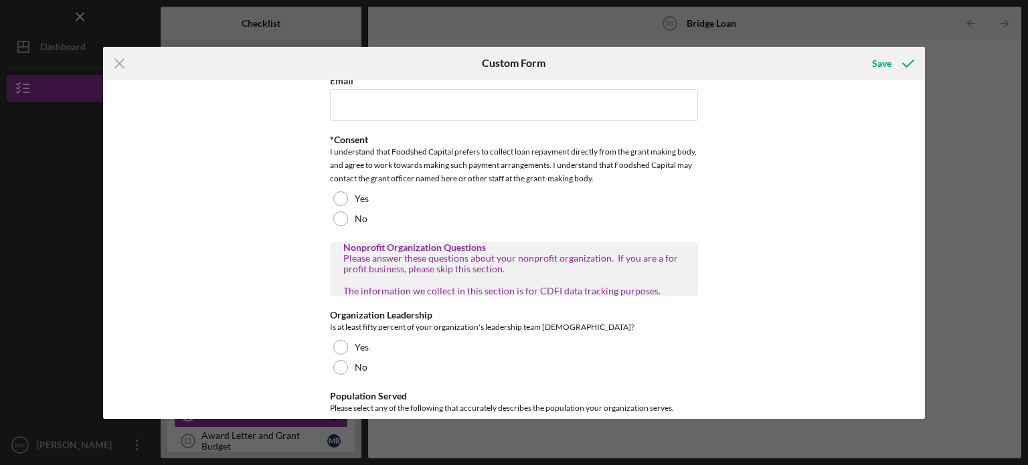
scroll to position [1553, 0]
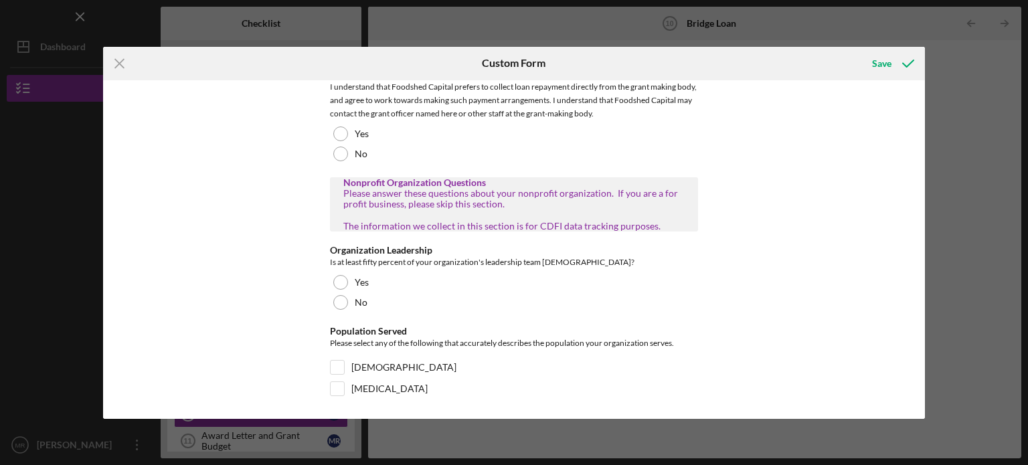
type textarea "TAEP- 2023,2022, 2021"
click at [339, 383] on input "[MEDICAL_DATA]" at bounding box center [337, 388] width 13 height 13
checkbox input "true"
click at [341, 278] on div at bounding box center [340, 282] width 15 height 15
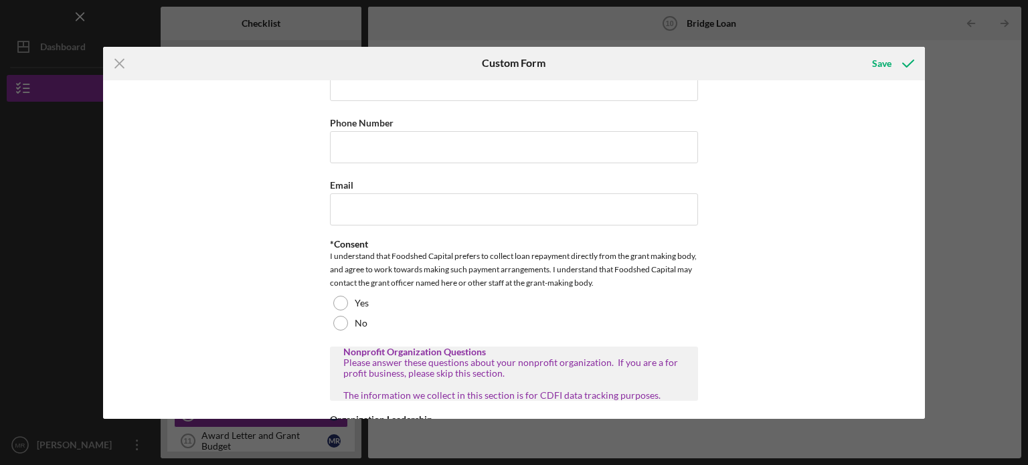
scroll to position [1384, 0]
click at [337, 298] on div at bounding box center [340, 303] width 15 height 15
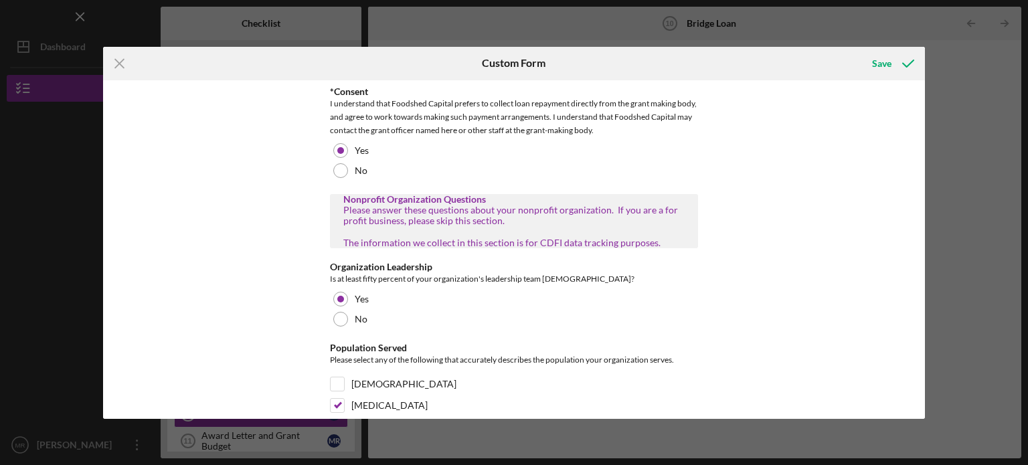
scroll to position [1553, 0]
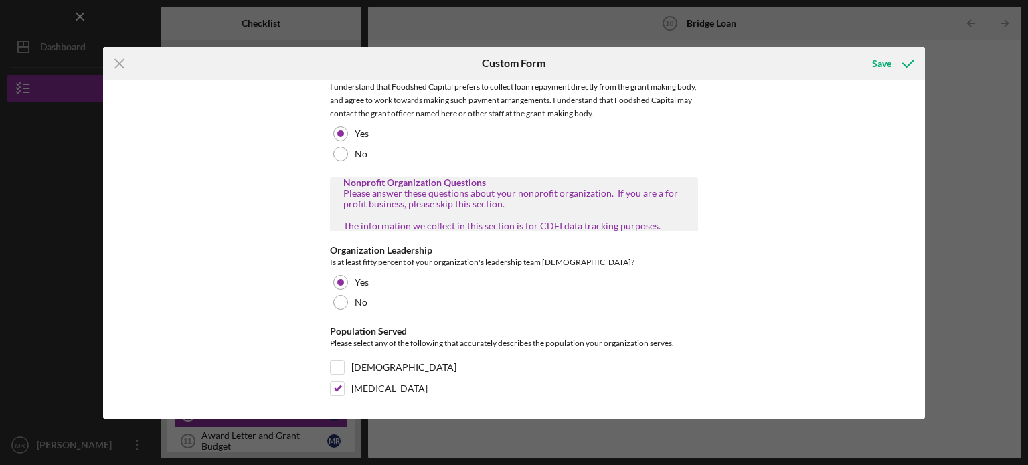
click at [897, 70] on icon "submit" at bounding box center [907, 63] width 33 height 33
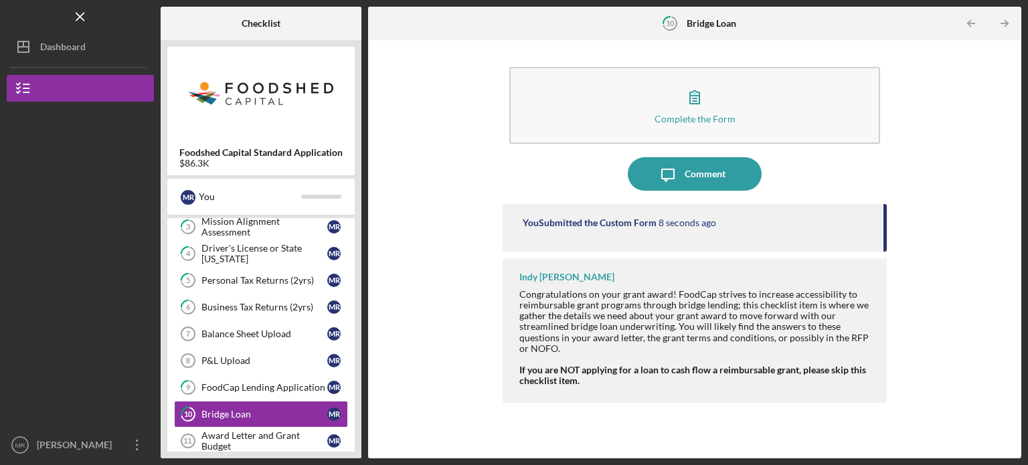
scroll to position [211, 0]
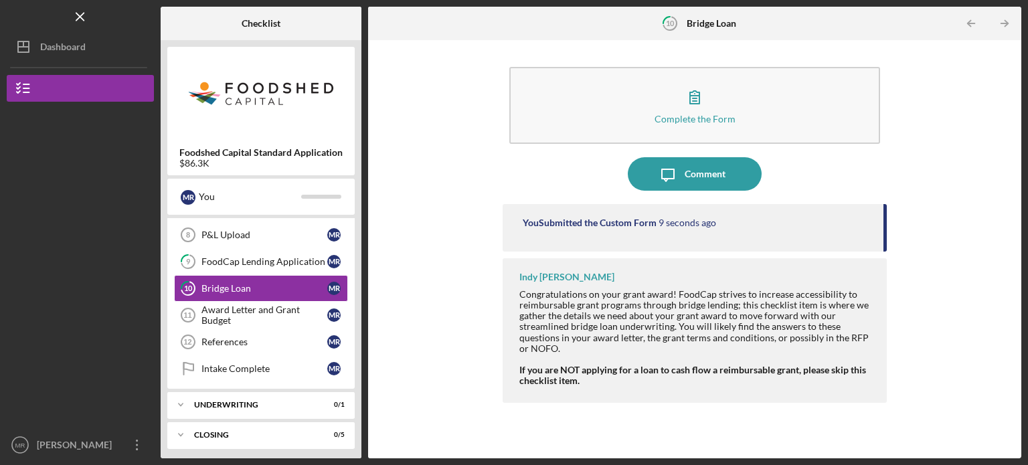
click at [244, 306] on div "Award Letter and Grant Budget" at bounding box center [264, 314] width 126 height 21
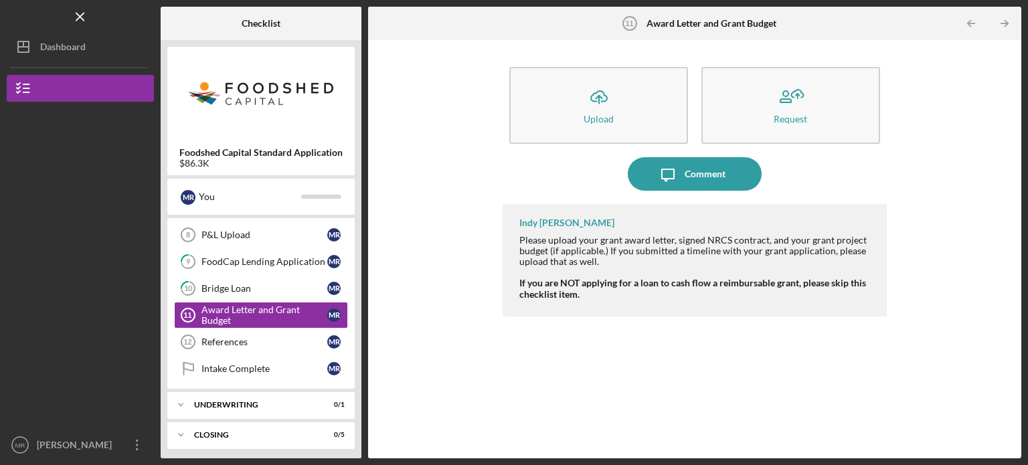
click at [582, 110] on icon "Icon/Upload" at bounding box center [598, 96] width 33 height 33
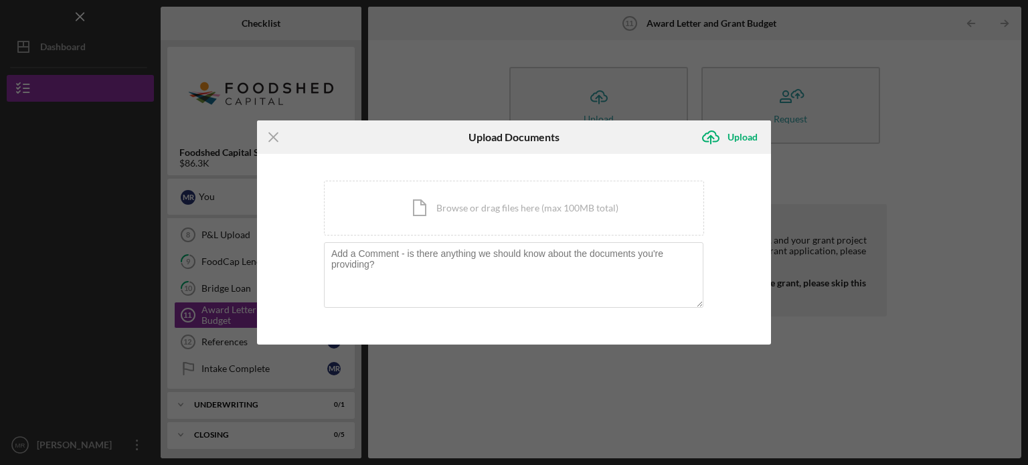
click at [514, 213] on div "Icon/Document Browse or drag files here (max 100MB total) Tap to choose files o…" at bounding box center [514, 208] width 380 height 55
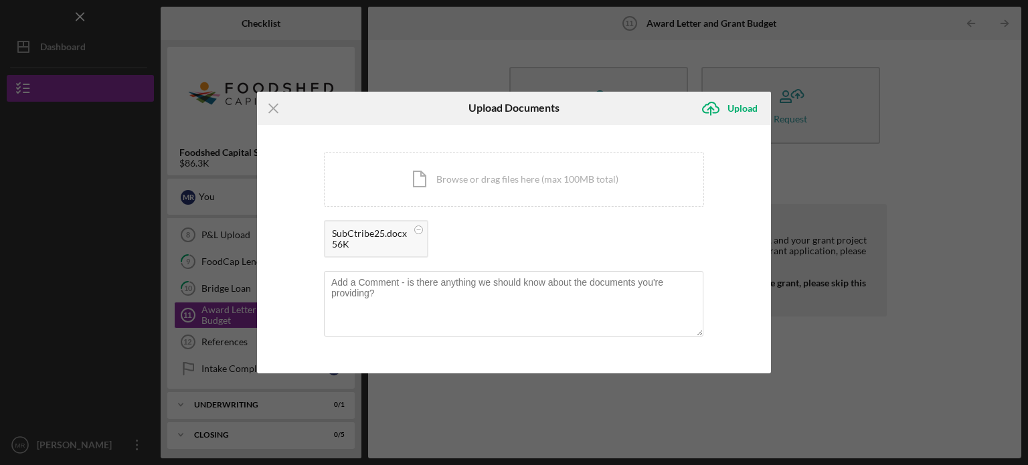
click at [725, 104] on icon "Icon/Upload" at bounding box center [710, 108] width 33 height 33
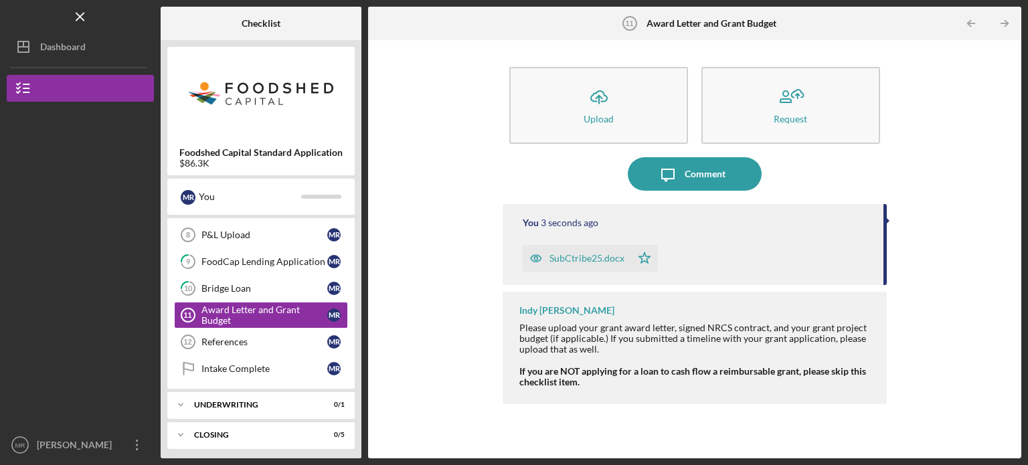
click at [290, 329] on link "References 12 References M R" at bounding box center [261, 342] width 174 height 27
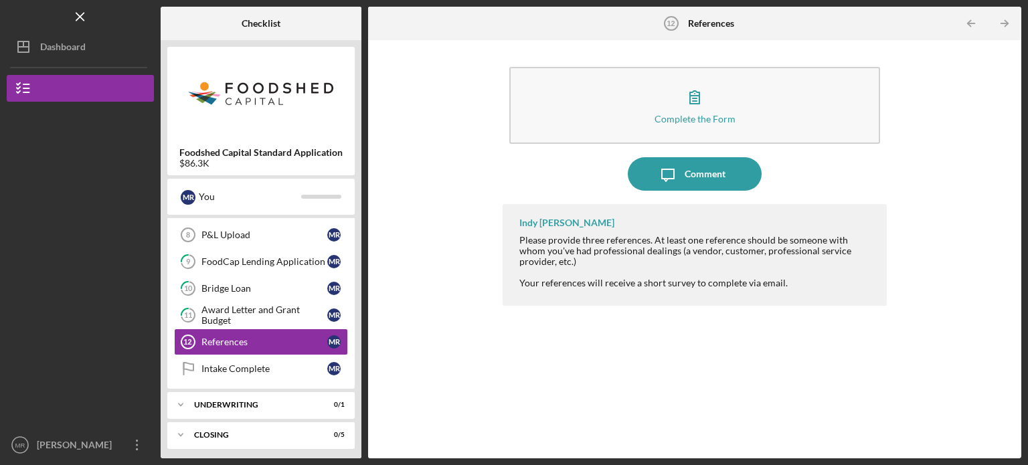
click at [646, 110] on button "Complete the Form Form" at bounding box center [694, 105] width 371 height 77
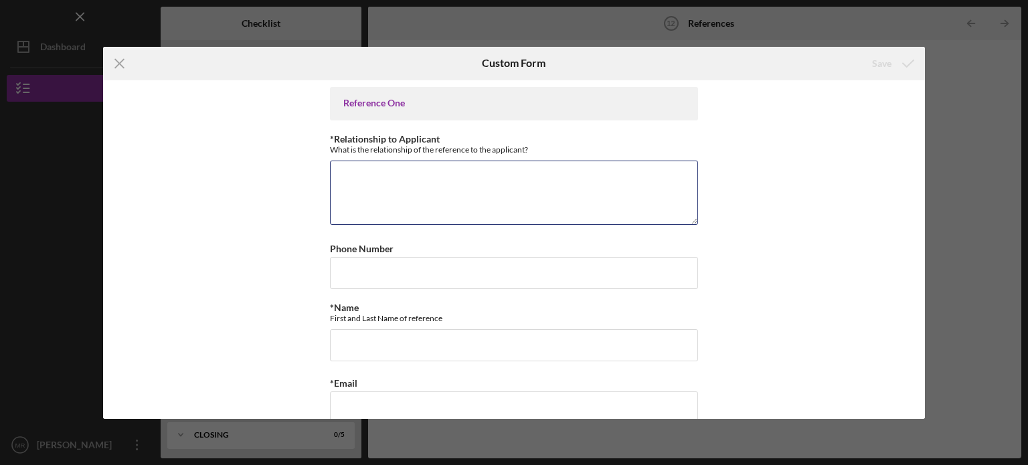
click at [524, 199] on textarea "*Relationship to Applicant" at bounding box center [514, 193] width 368 height 64
click at [934, 116] on div "Icon/Menu Close Custom Form Save Reference One *Relationship to Applicant What …" at bounding box center [514, 232] width 1028 height 465
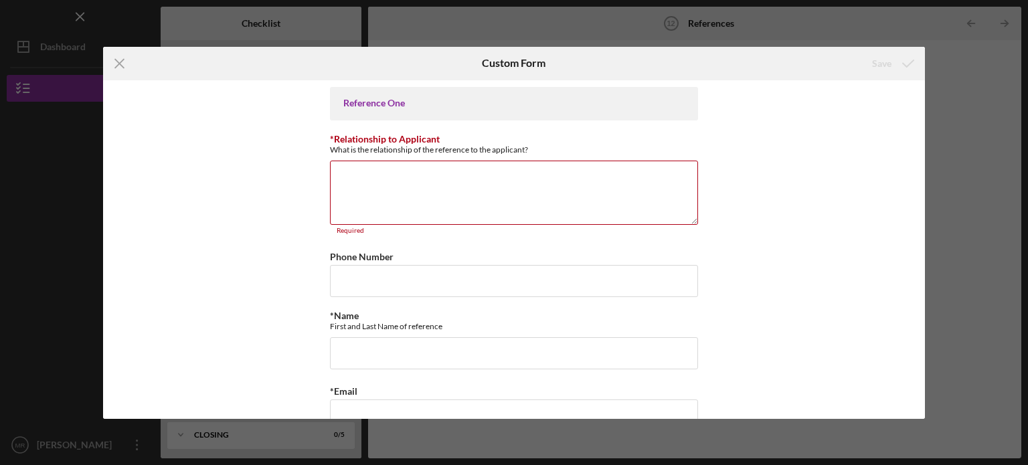
click at [118, 69] on icon "Icon/Menu Close" at bounding box center [119, 63] width 33 height 33
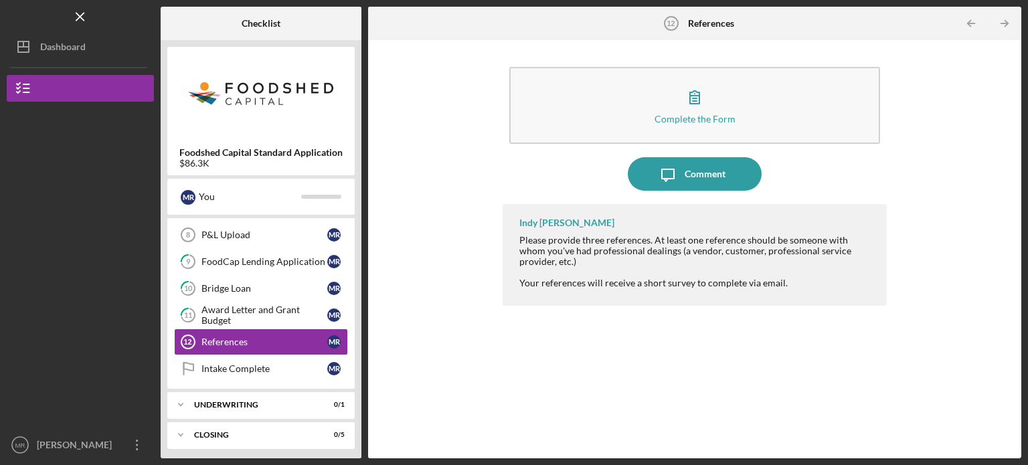
click at [688, 122] on div "Complete the Form" at bounding box center [694, 119] width 81 height 10
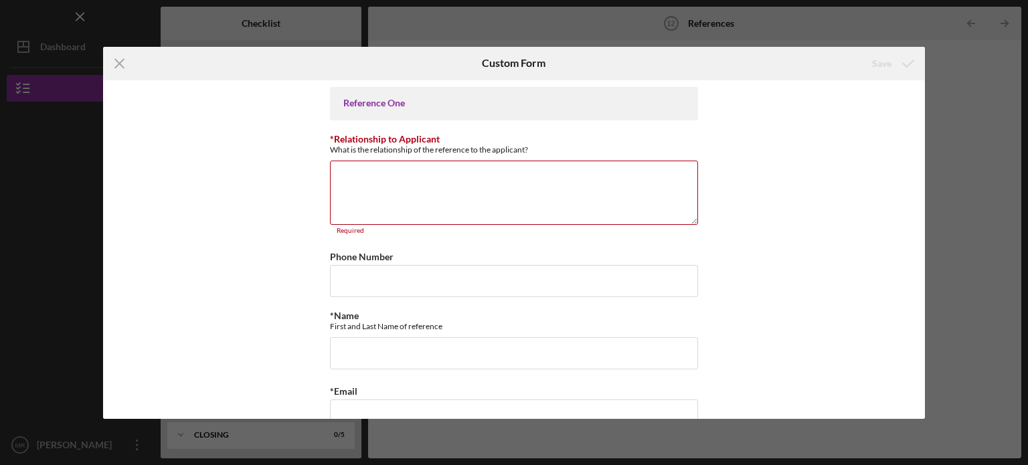
click at [533, 195] on textarea "*Relationship to Applicant" at bounding box center [514, 193] width 368 height 64
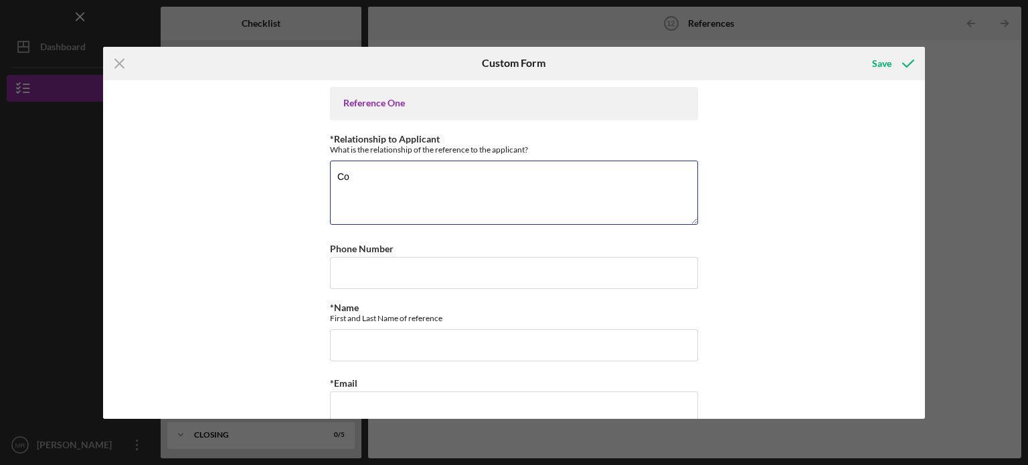
type textarea "C"
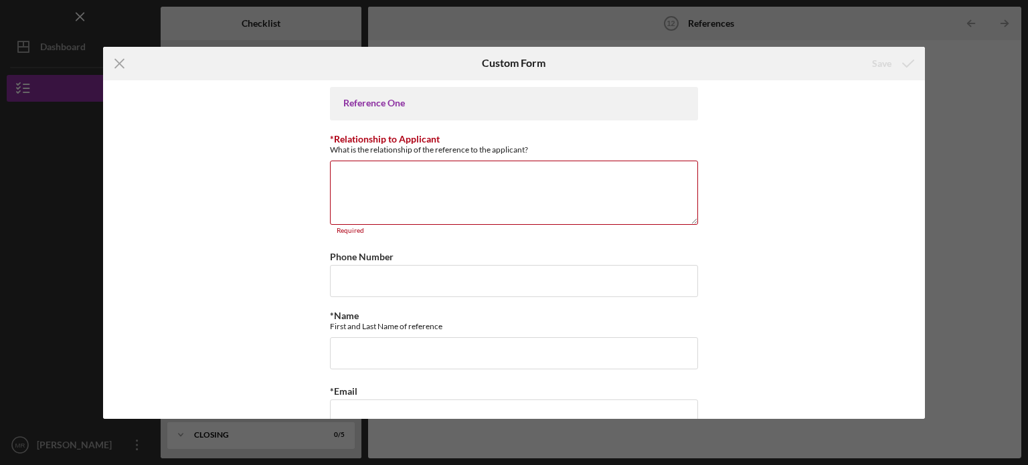
click at [114, 64] on icon "Icon/Menu Close" at bounding box center [119, 63] width 33 height 33
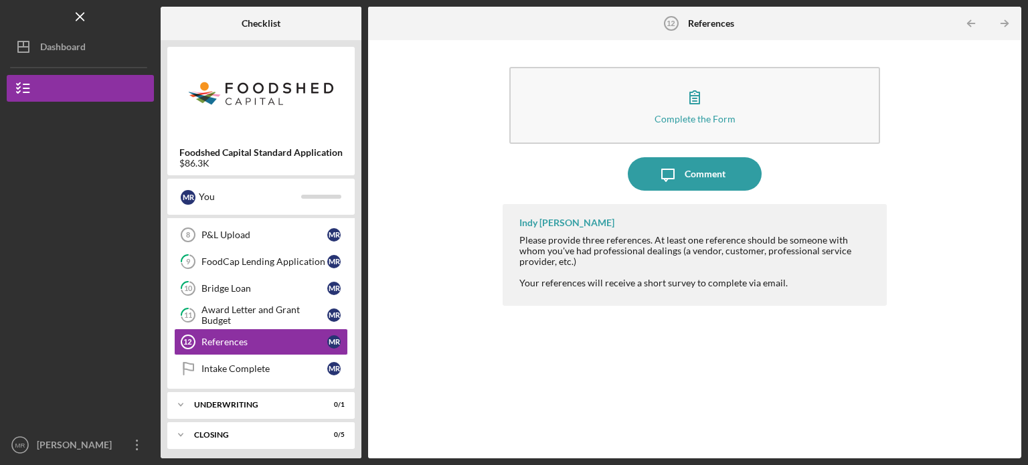
click at [689, 120] on div "Complete the Form" at bounding box center [694, 119] width 81 height 10
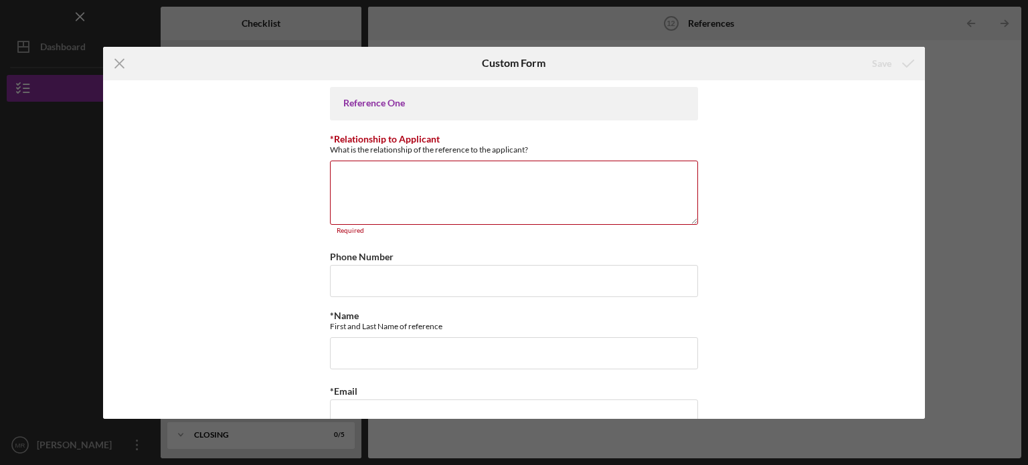
click at [513, 195] on textarea "*Relationship to Applicant" at bounding box center [514, 193] width 368 height 64
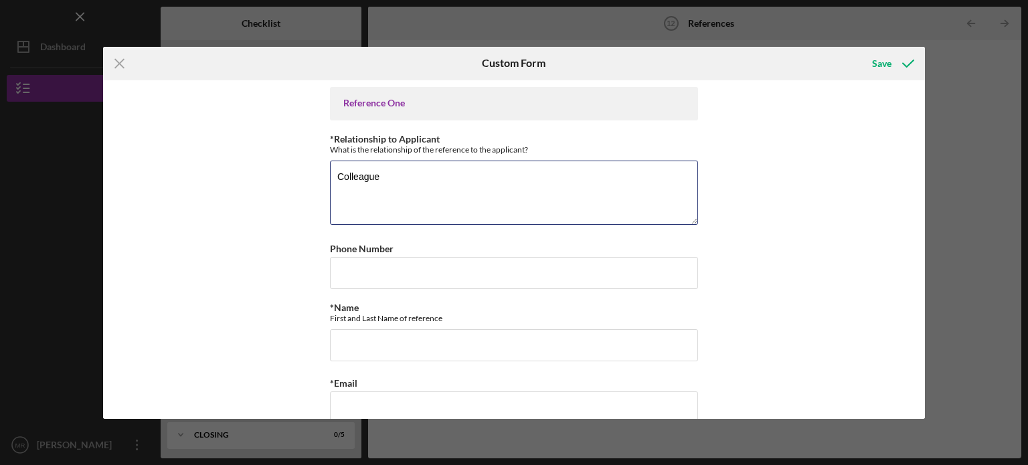
type textarea "Colleague"
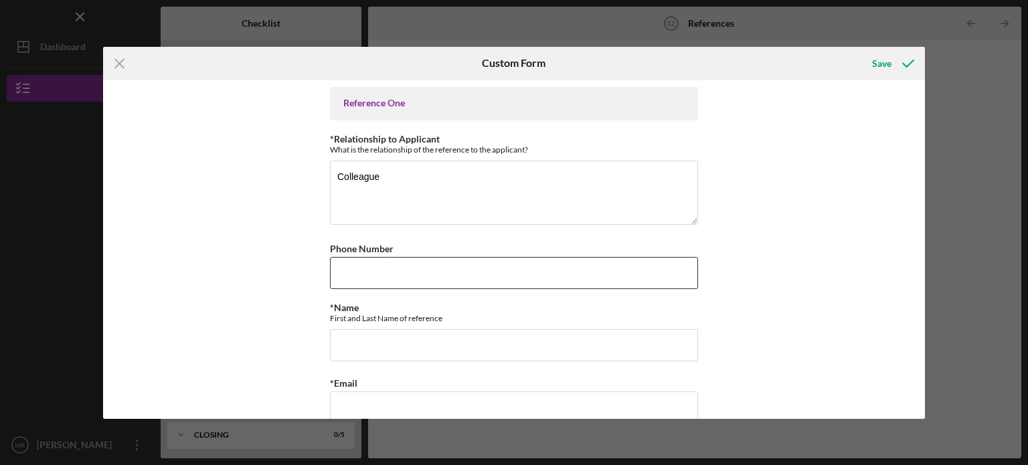
click at [397, 271] on input "Phone Number" at bounding box center [514, 273] width 368 height 32
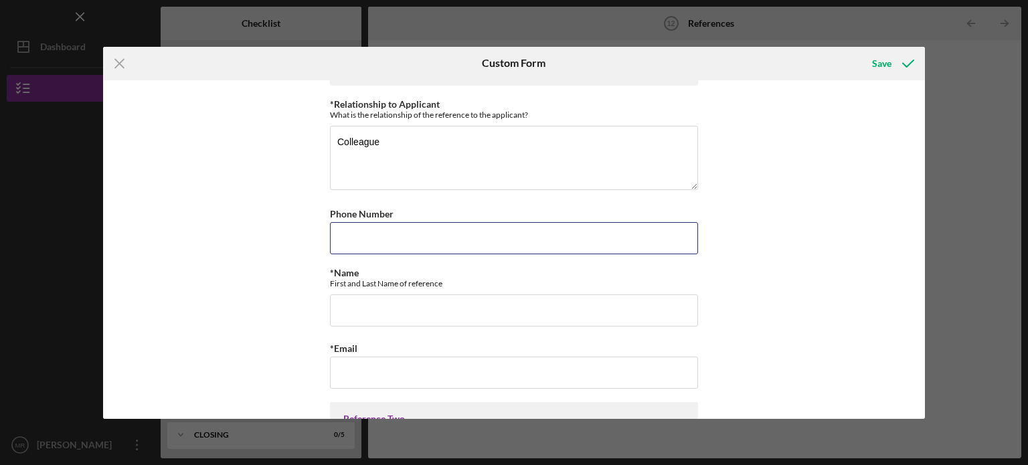
scroll to position [51, 0]
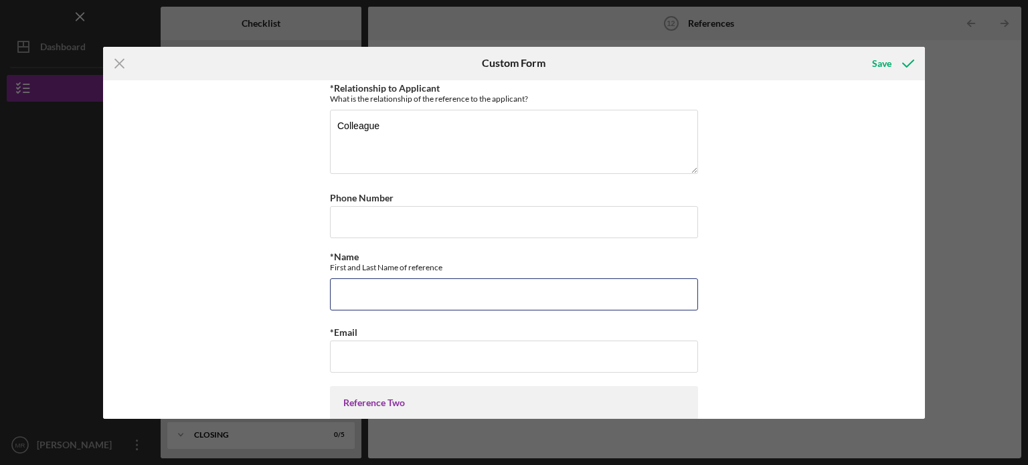
click at [398, 283] on input "*Name" at bounding box center [514, 294] width 368 height 32
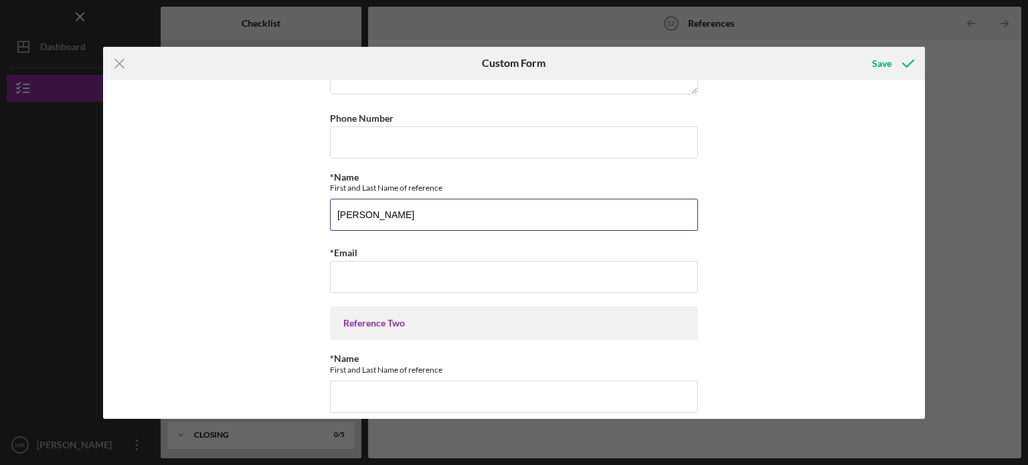
scroll to position [131, 0]
type input "[PERSON_NAME]"
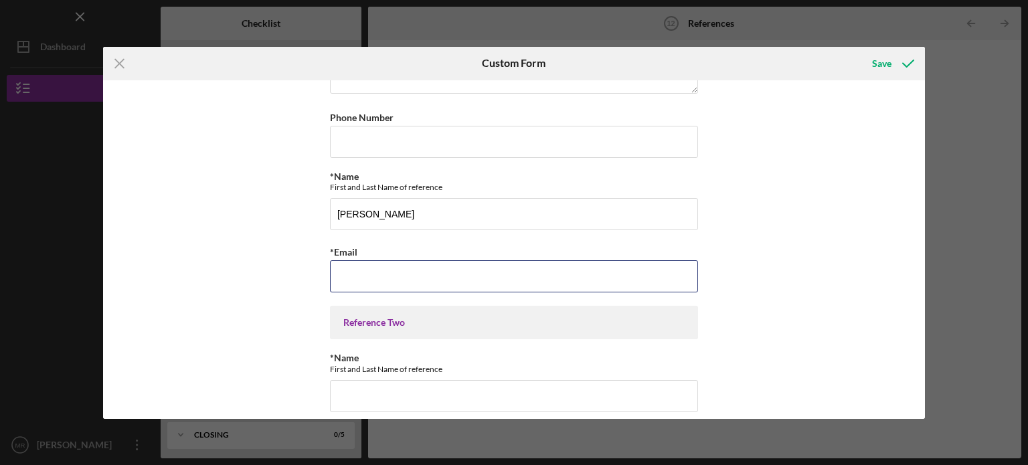
click at [413, 273] on input "*Email" at bounding box center [514, 276] width 368 height 32
type input "[EMAIL_ADDRESS][DOMAIN_NAME]"
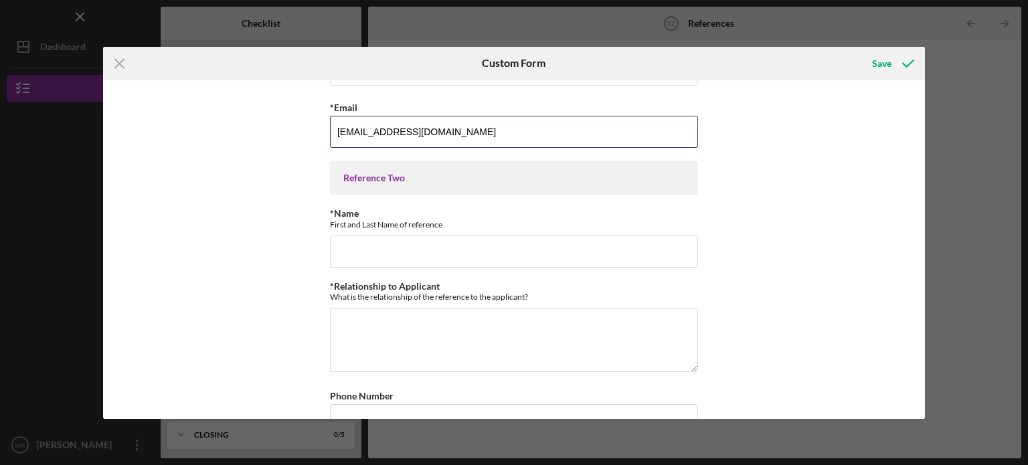
scroll to position [345, 0]
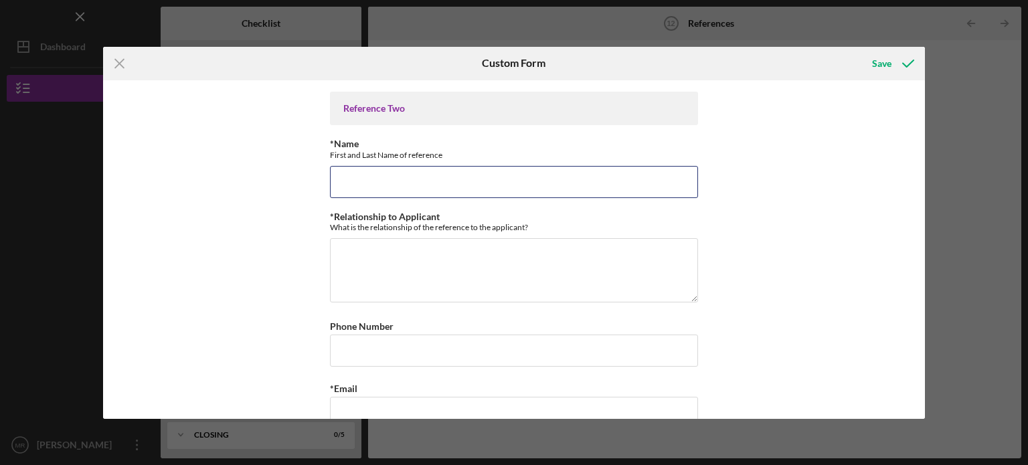
click at [372, 184] on input "*Name" at bounding box center [514, 182] width 368 height 32
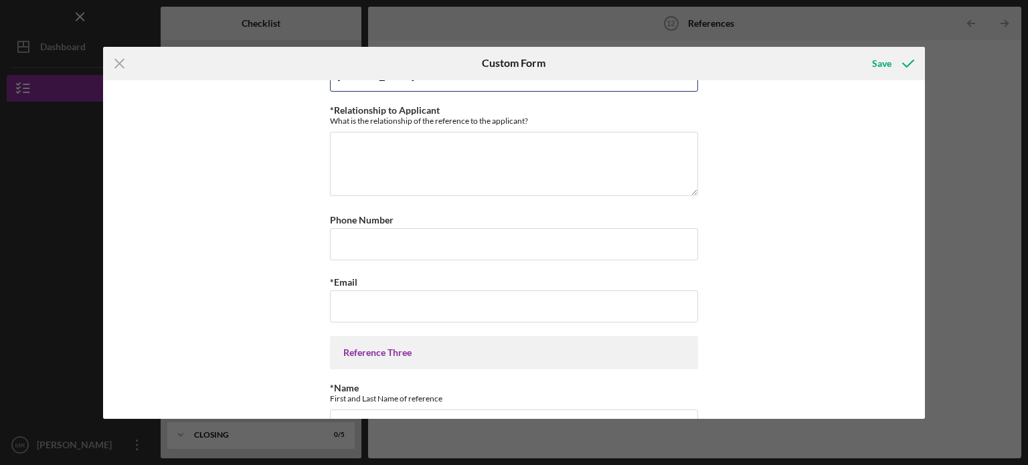
scroll to position [451, 0]
type input "[PERSON_NAME]"
click at [372, 184] on textarea "*Relationship to Applicant" at bounding box center [514, 164] width 368 height 64
type textarea "Workforce"
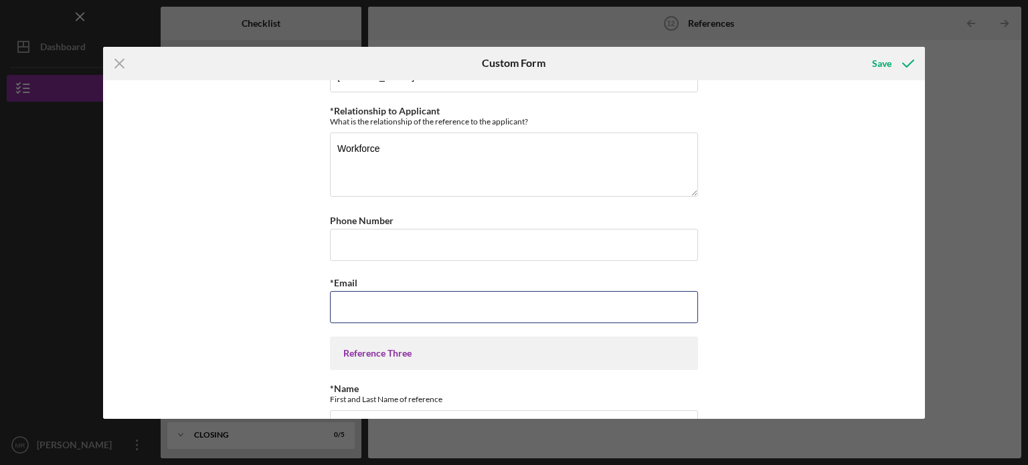
click at [384, 295] on input "*Email" at bounding box center [514, 307] width 368 height 32
paste input "[PERSON_NAME][EMAIL_ADDRESS][PERSON_NAME][DOMAIN_NAME]"
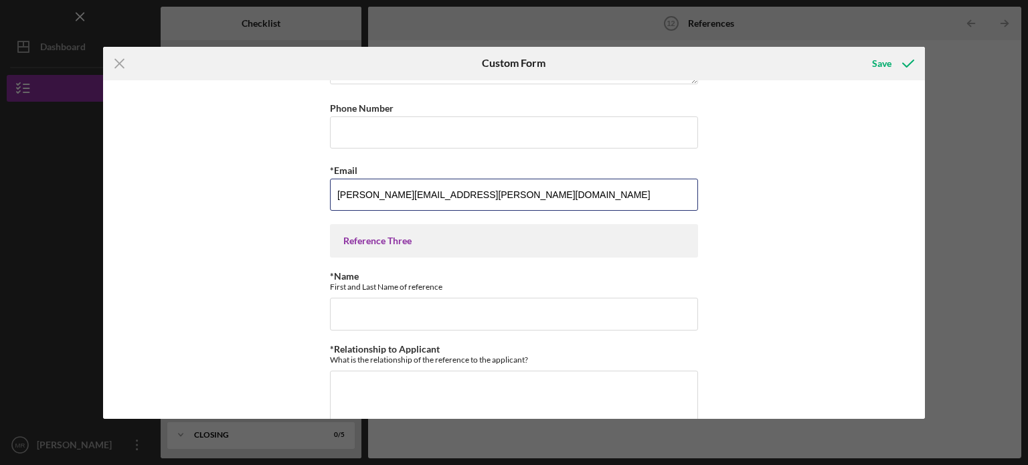
scroll to position [608, 0]
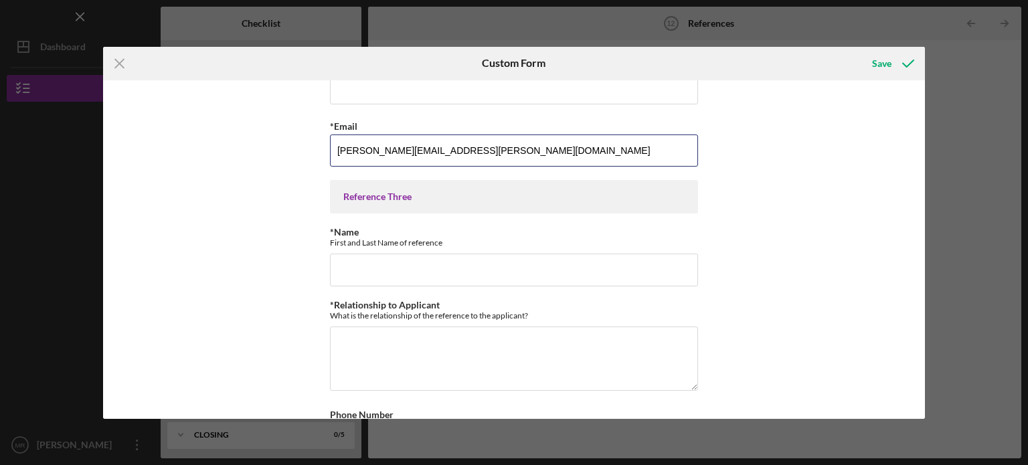
type input "[PERSON_NAME][EMAIL_ADDRESS][PERSON_NAME][DOMAIN_NAME]"
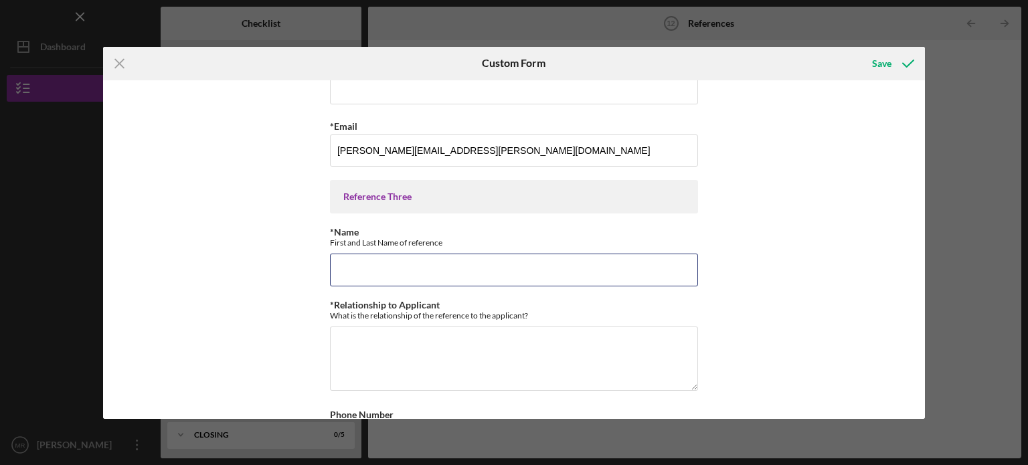
click at [476, 264] on input "*Name" at bounding box center [514, 270] width 368 height 32
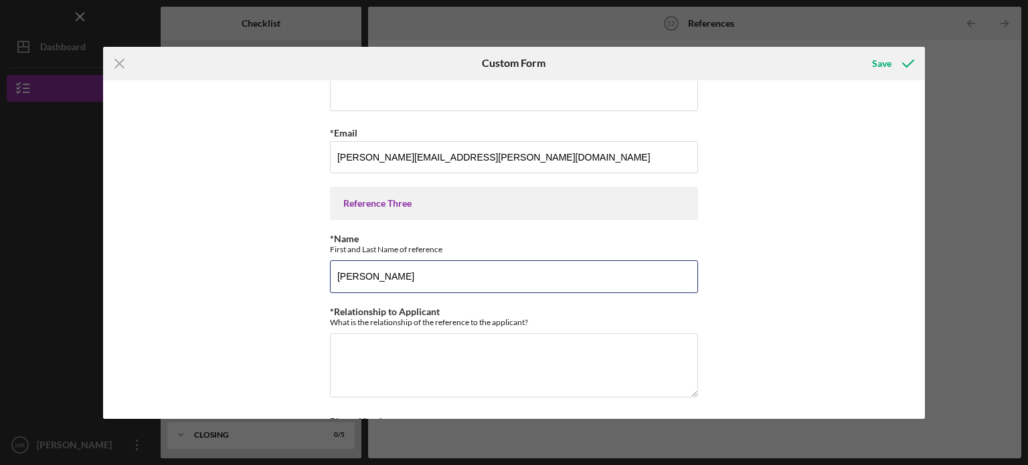
scroll to position [672, 0]
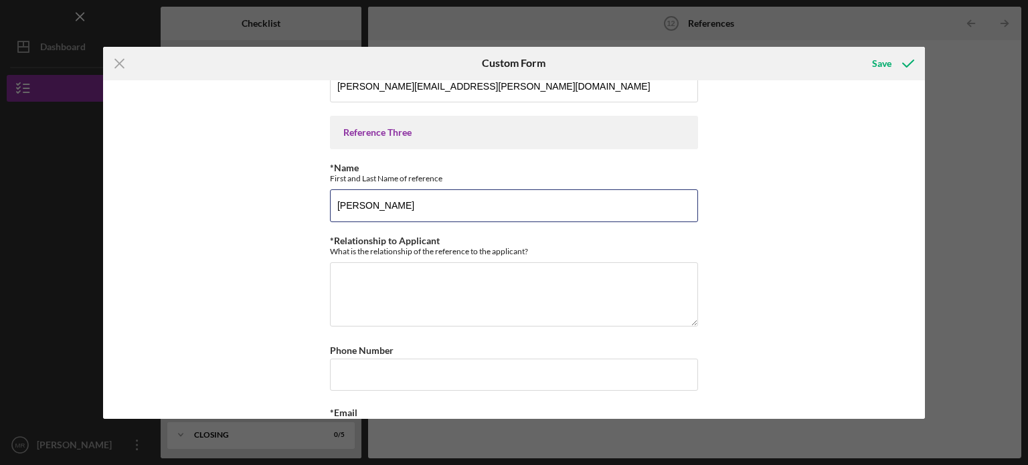
type input "[PERSON_NAME]"
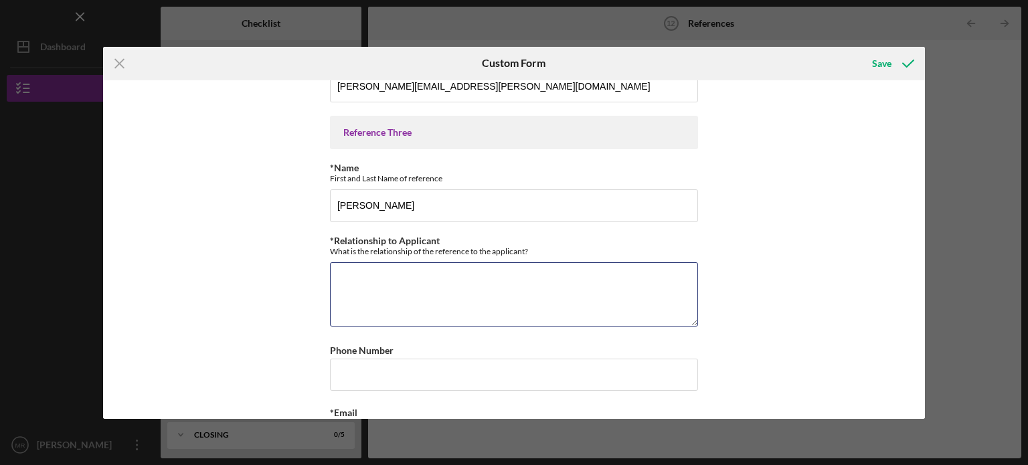
click at [486, 291] on textarea "*Relationship to Applicant" at bounding box center [514, 294] width 368 height 64
type textarea "C"
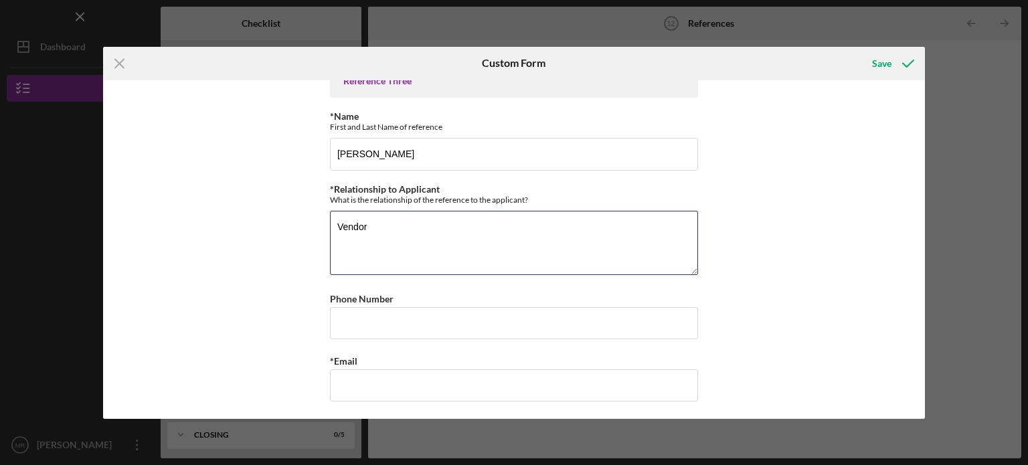
scroll to position [723, 0]
type textarea "Vendor"
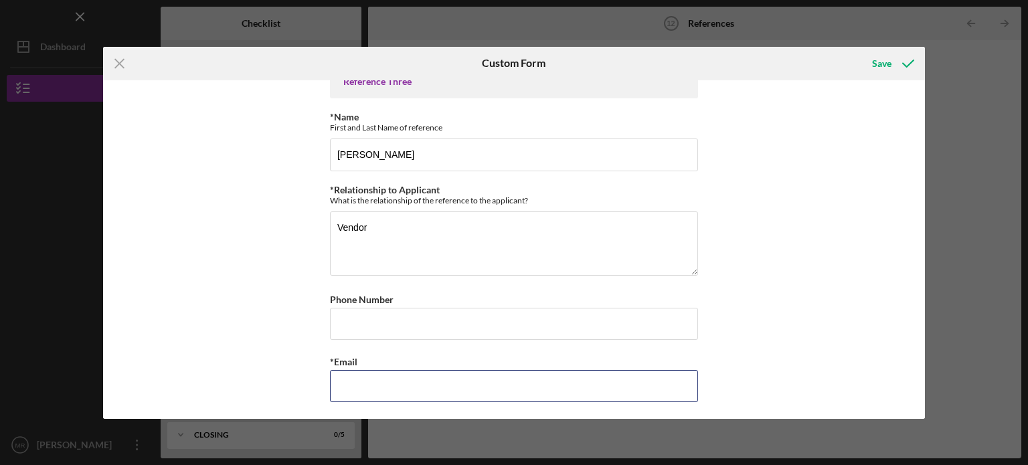
click at [377, 385] on input "*Email" at bounding box center [514, 386] width 368 height 32
paste input "[EMAIL_ADDRESS][DOMAIN_NAME]"
type input "[EMAIL_ADDRESS][DOMAIN_NAME]"
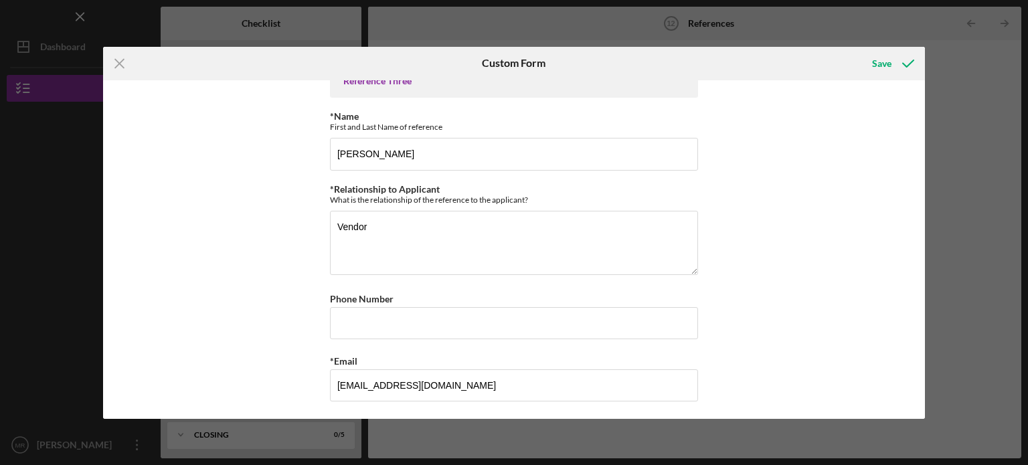
click at [895, 59] on icon "submit" at bounding box center [907, 63] width 33 height 33
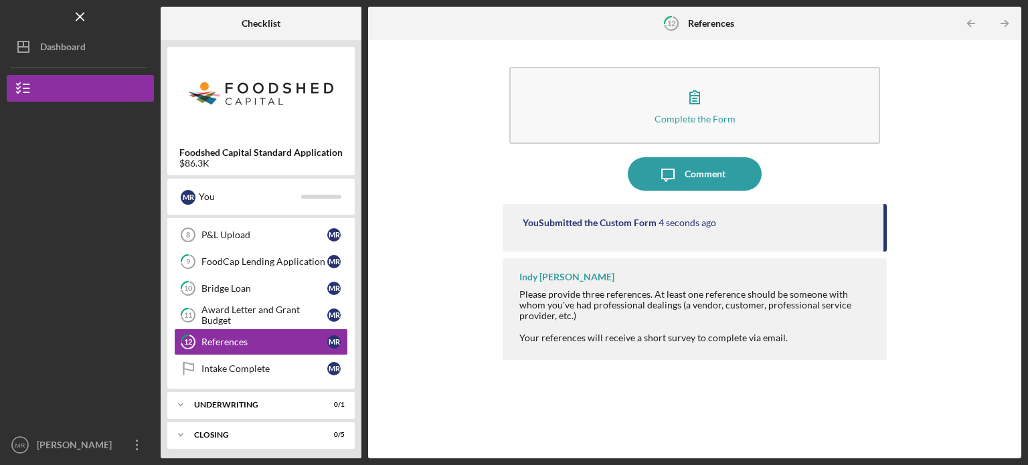
click at [260, 366] on div "Intake Complete" at bounding box center [264, 368] width 126 height 11
